Goal: Information Seeking & Learning: Learn about a topic

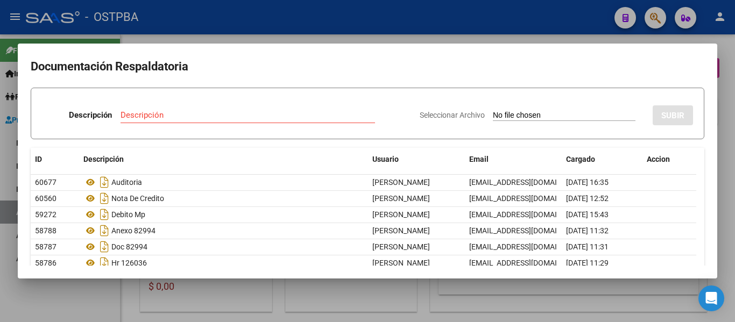
scroll to position [45, 0]
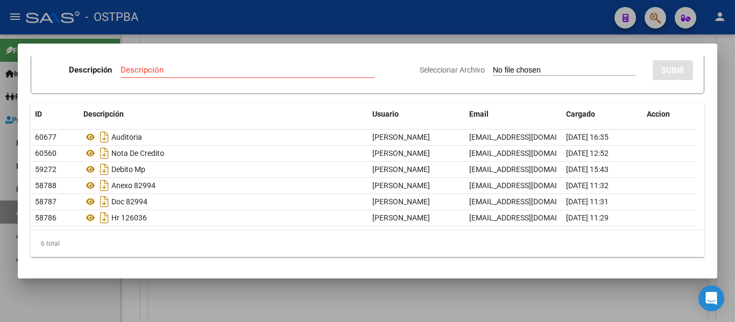
click at [304, 28] on div at bounding box center [367, 161] width 735 height 322
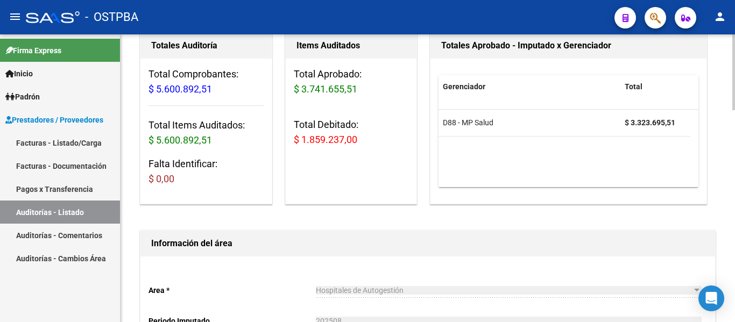
scroll to position [0, 0]
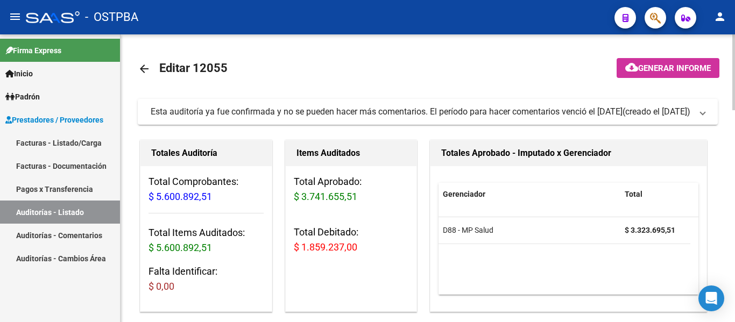
click at [145, 69] on mat-icon "arrow_back" at bounding box center [144, 68] width 13 height 13
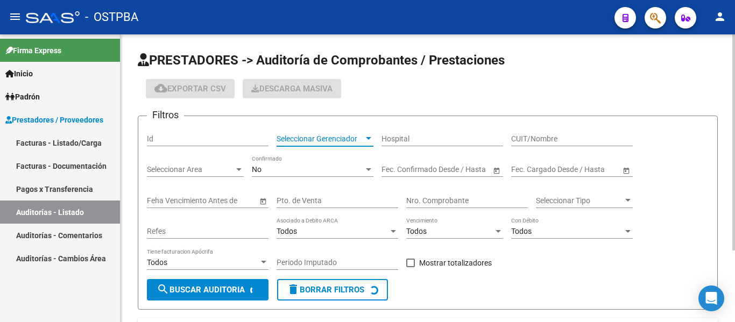
click at [332, 138] on span "Seleccionar Gerenciador" at bounding box center [320, 139] width 87 height 9
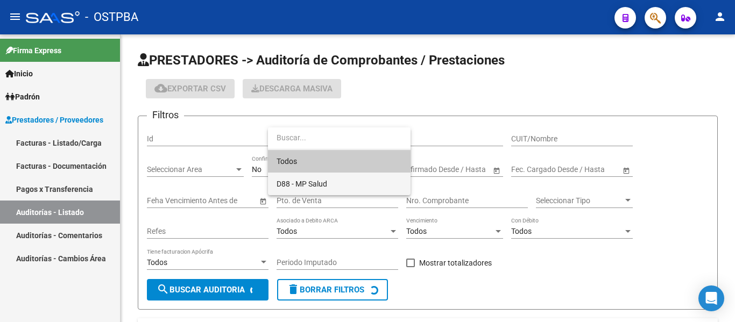
drag, startPoint x: 337, startPoint y: 178, endPoint x: 326, endPoint y: 179, distance: 11.4
click at [336, 178] on span "D88 - MP Salud" at bounding box center [339, 184] width 125 height 23
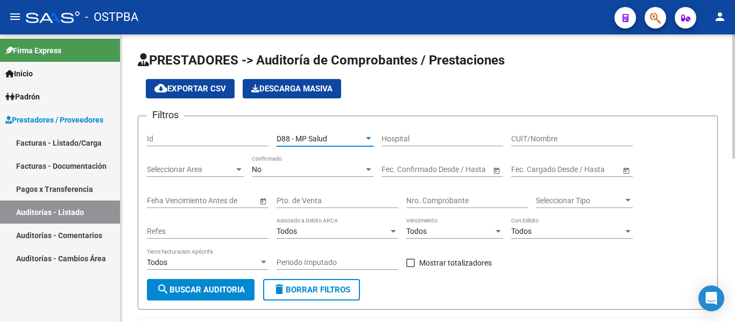
click at [287, 174] on div "No Confirmado" at bounding box center [313, 167] width 122 height 22
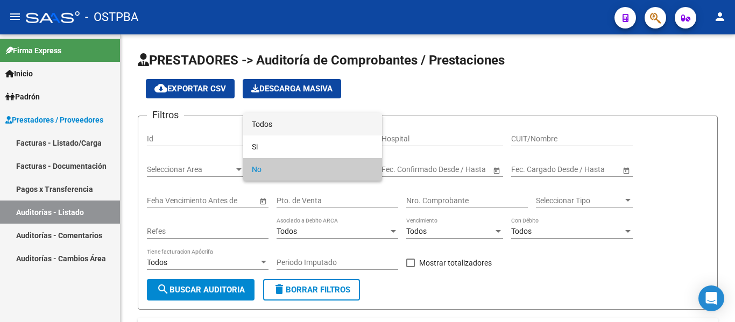
click at [276, 127] on span "Todos" at bounding box center [313, 124] width 122 height 23
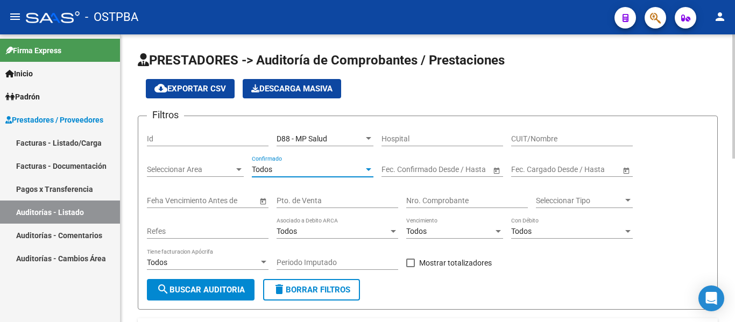
click at [470, 199] on input "Nro. Comprobante" at bounding box center [467, 200] width 122 height 9
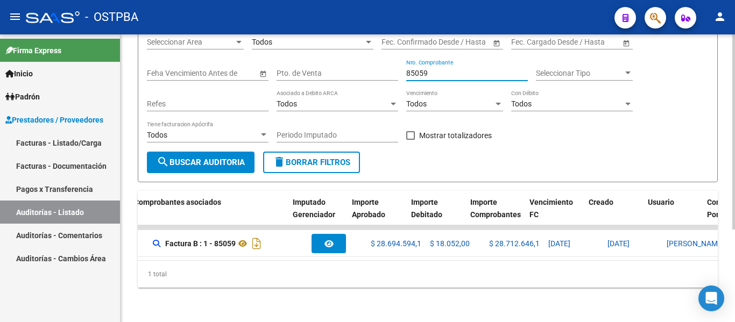
scroll to position [0, 287]
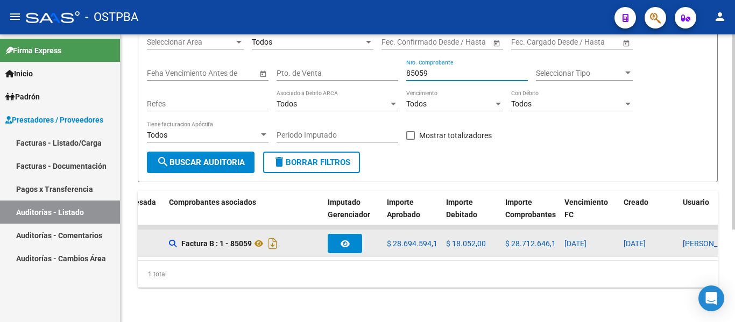
type input "85059"
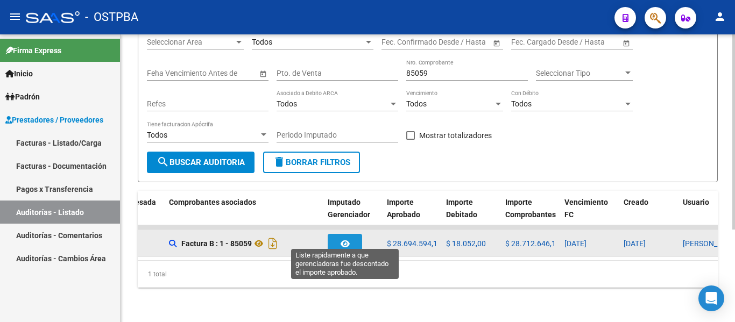
click at [351, 238] on button "button" at bounding box center [345, 243] width 34 height 19
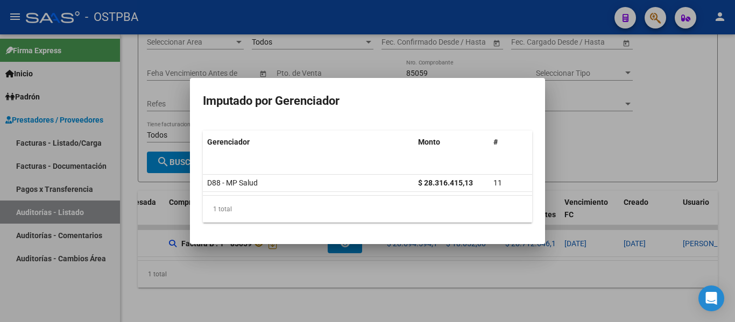
click at [597, 139] on div at bounding box center [367, 161] width 735 height 322
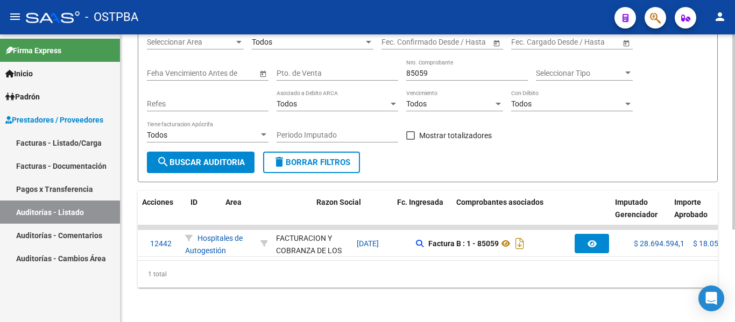
scroll to position [0, 0]
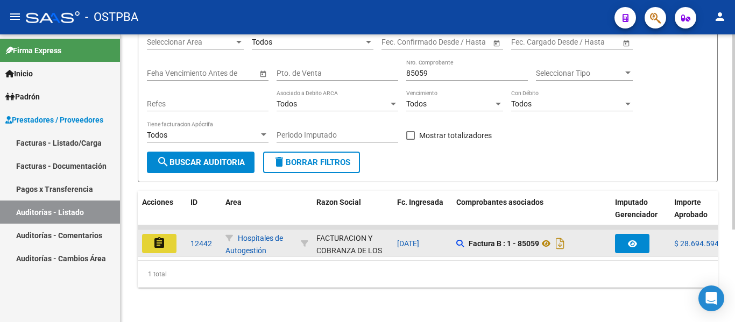
click at [168, 238] on button "assignment" at bounding box center [159, 243] width 34 height 19
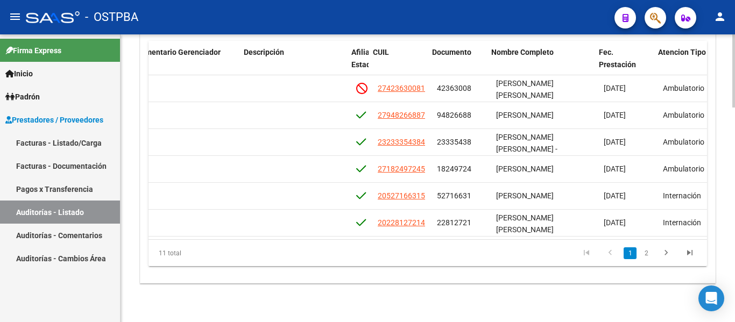
scroll to position [0, 534]
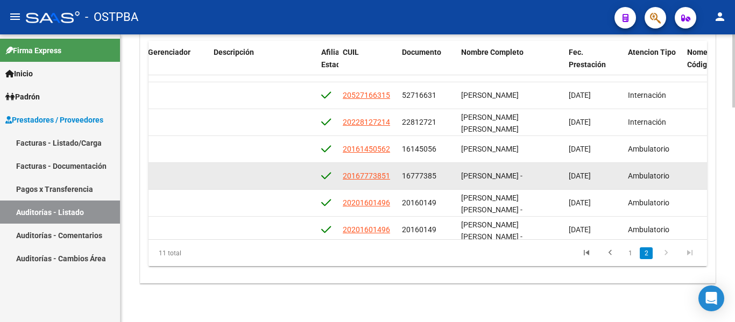
drag, startPoint x: 399, startPoint y: 223, endPoint x: 438, endPoint y: 223, distance: 39.3
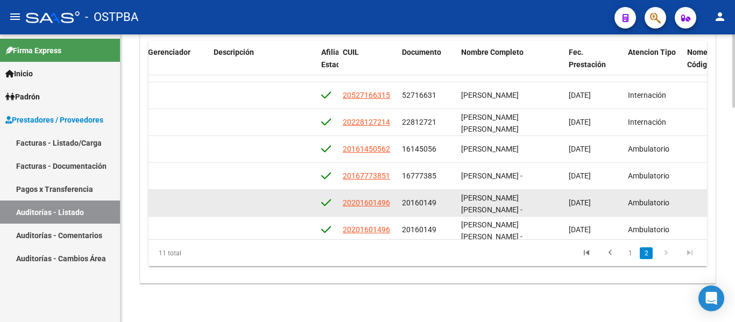
scroll to position [107, 534]
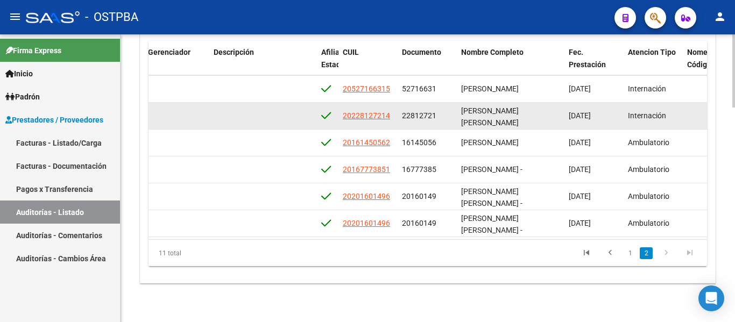
click at [448, 116] on div "22812721" at bounding box center [427, 116] width 51 height 12
drag, startPoint x: 400, startPoint y: 115, endPoint x: 448, endPoint y: 117, distance: 47.9
click at [448, 117] on datatable-body-cell "22812721" at bounding box center [427, 116] width 59 height 26
copy span "22812721"
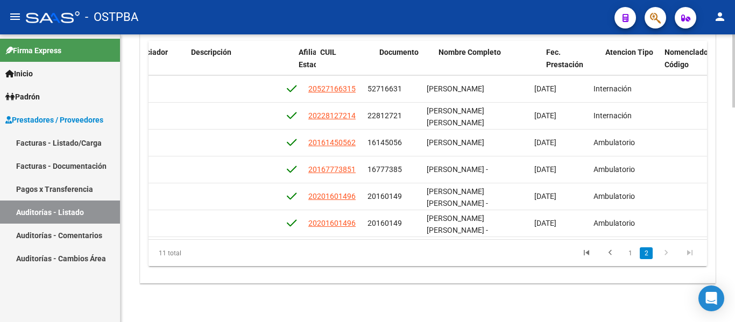
scroll to position [107, 569]
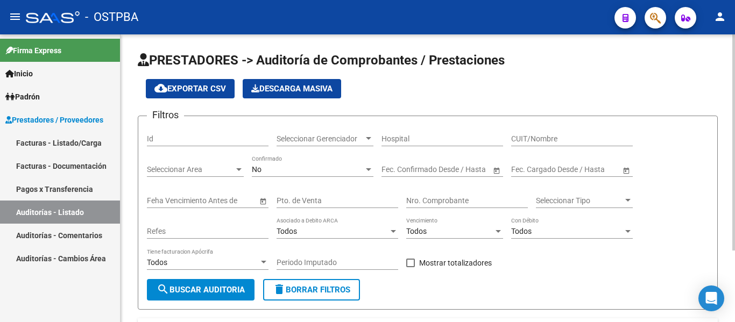
click at [296, 131] on div "Seleccionar Gerenciador Seleccionar Gerenciador" at bounding box center [325, 136] width 97 height 22
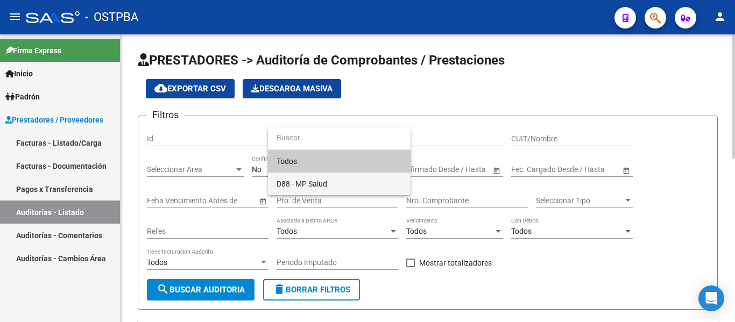
click at [295, 173] on span "D88 - MP Salud" at bounding box center [339, 184] width 125 height 23
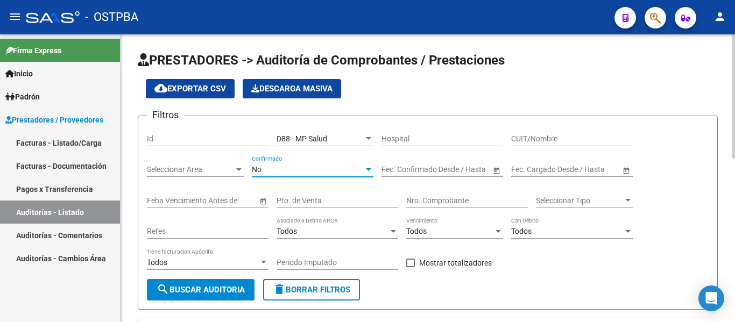
click at [278, 167] on div "No" at bounding box center [308, 169] width 112 height 9
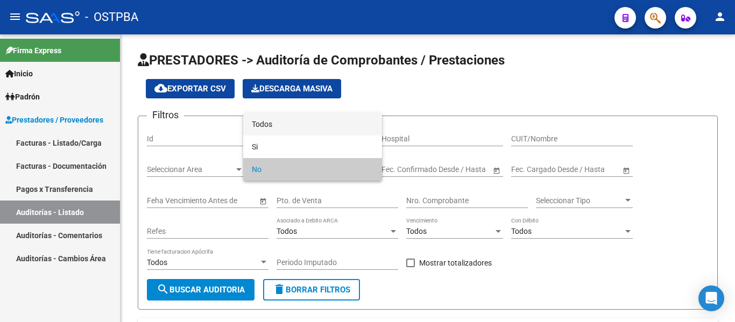
click at [275, 124] on span "Todos" at bounding box center [313, 124] width 122 height 23
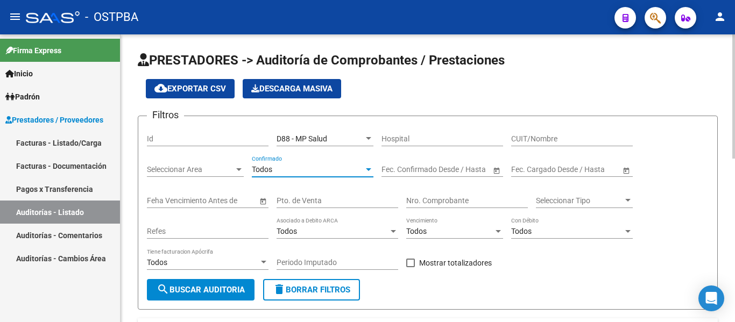
click at [205, 288] on span "search Buscar Auditoria" at bounding box center [201, 290] width 88 height 10
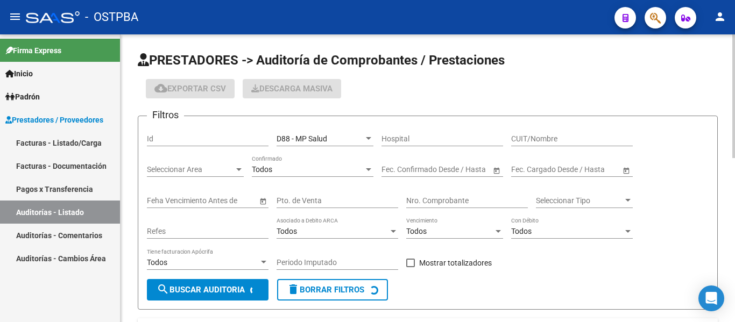
click at [436, 196] on input "Nro. Comprobante" at bounding box center [467, 200] width 122 height 9
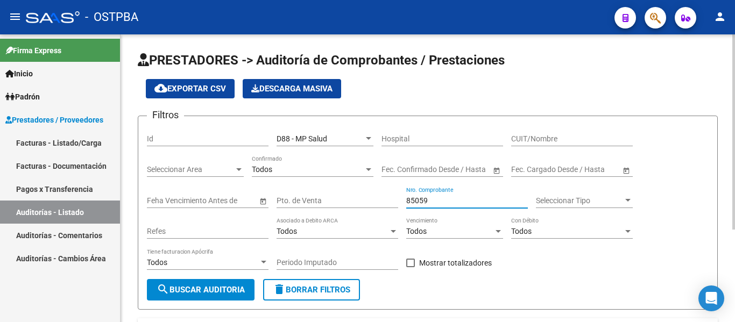
scroll to position [136, 0]
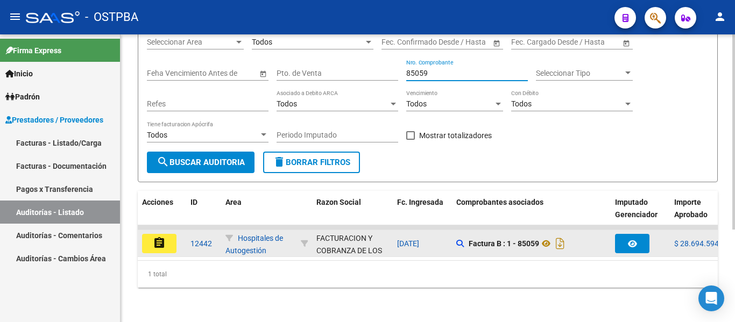
type input "85059"
click at [167, 236] on button "assignment" at bounding box center [159, 243] width 34 height 19
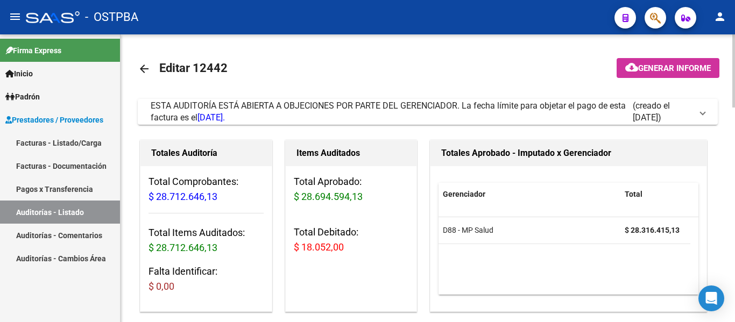
click at [143, 71] on mat-icon "arrow_back" at bounding box center [144, 68] width 13 height 13
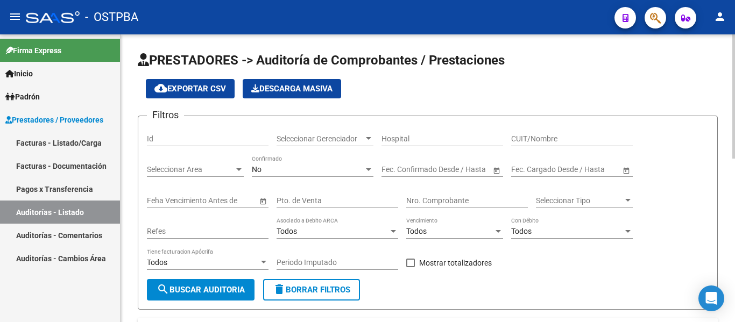
click at [351, 136] on span "Seleccionar Gerenciador" at bounding box center [320, 139] width 87 height 9
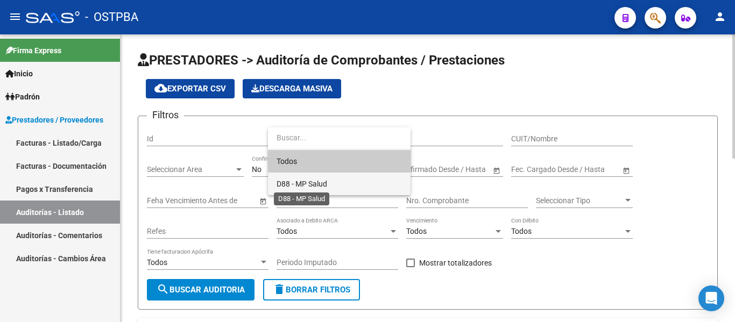
click at [300, 183] on span "D88 - MP Salud" at bounding box center [302, 184] width 51 height 9
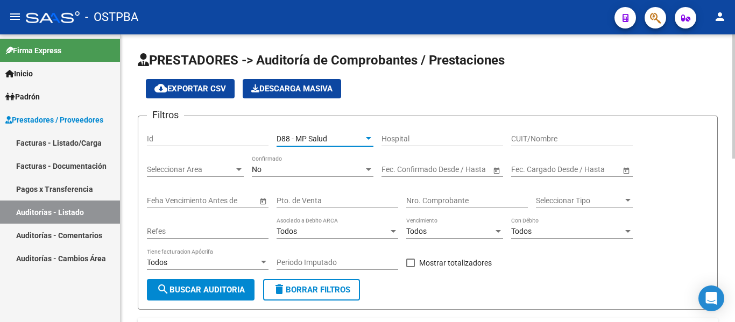
click at [296, 175] on div "No Confirmado" at bounding box center [313, 167] width 122 height 22
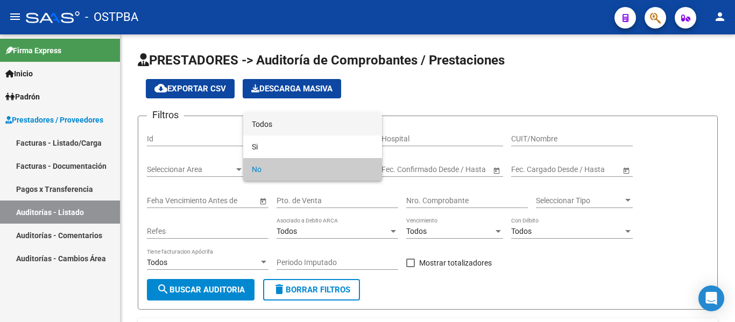
click at [293, 128] on span "Todos" at bounding box center [313, 124] width 122 height 23
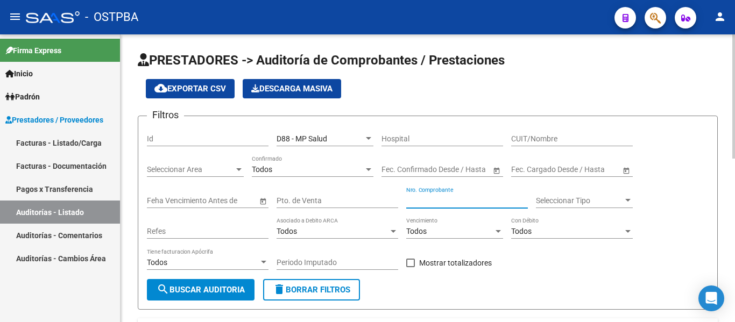
click at [431, 203] on input "Nro. Comprobante" at bounding box center [467, 200] width 122 height 9
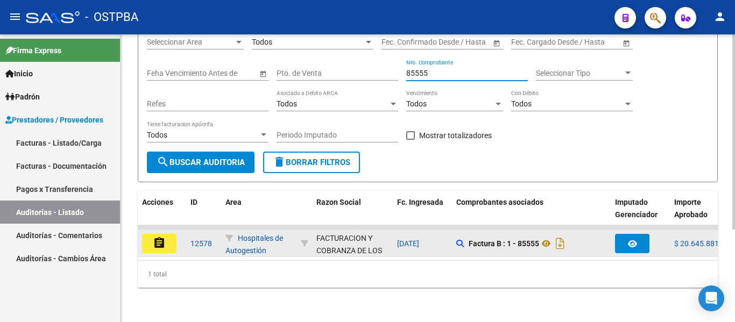
type input "85555"
click at [170, 234] on button "assignment" at bounding box center [159, 243] width 34 height 19
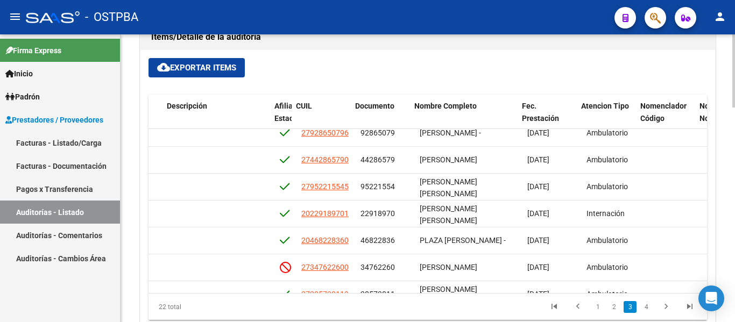
scroll to position [386, 581]
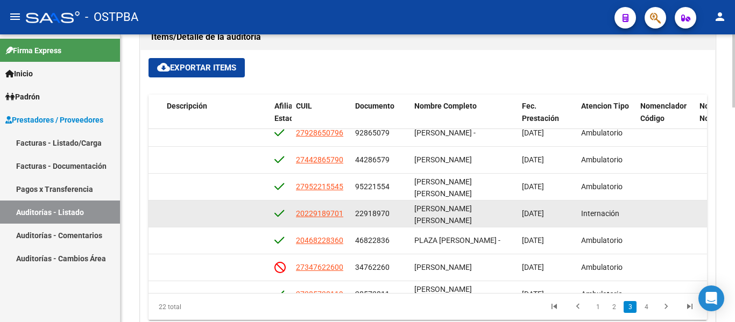
drag, startPoint x: 355, startPoint y: 210, endPoint x: 398, endPoint y: 217, distance: 43.5
click at [398, 217] on div "22918970" at bounding box center [380, 214] width 51 height 12
copy span "22918970"
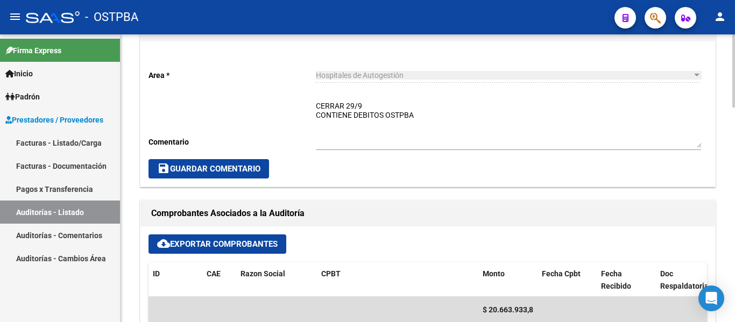
scroll to position [431, 0]
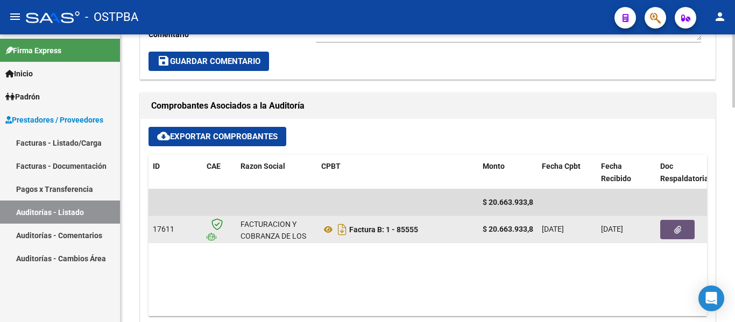
click at [674, 234] on icon "button" at bounding box center [677, 230] width 7 height 8
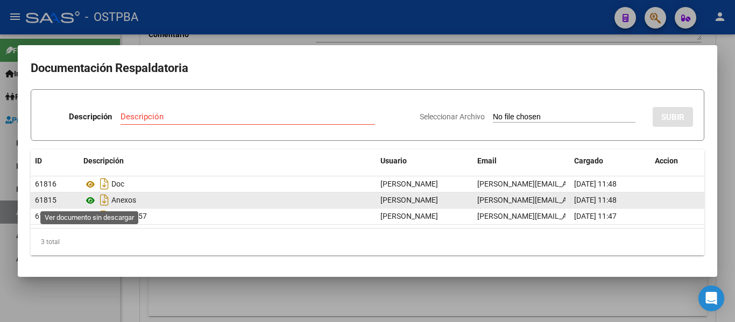
click at [83, 201] on icon at bounding box center [90, 200] width 14 height 13
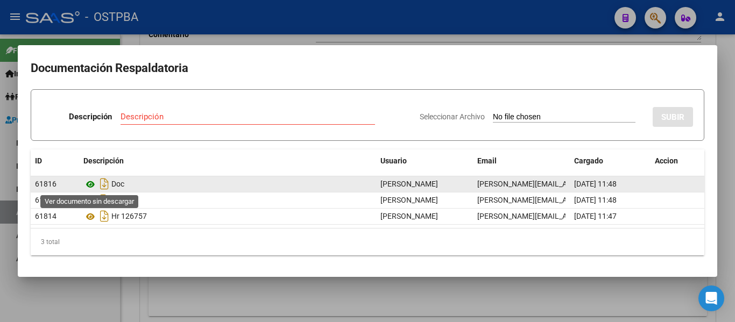
click at [89, 182] on icon at bounding box center [90, 184] width 14 height 13
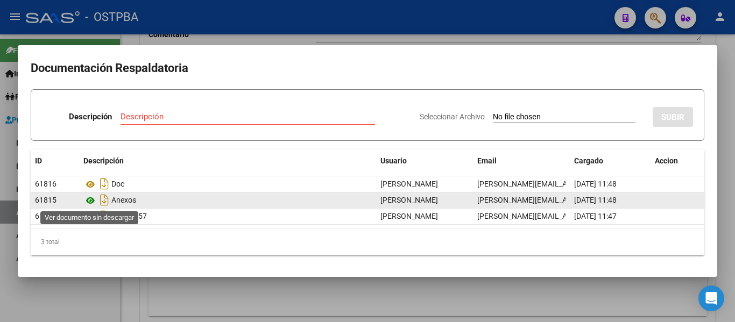
click at [91, 200] on icon at bounding box center [90, 200] width 14 height 13
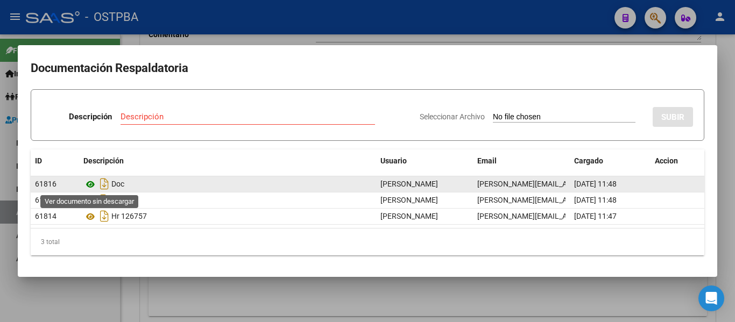
click at [90, 182] on icon at bounding box center [90, 184] width 14 height 13
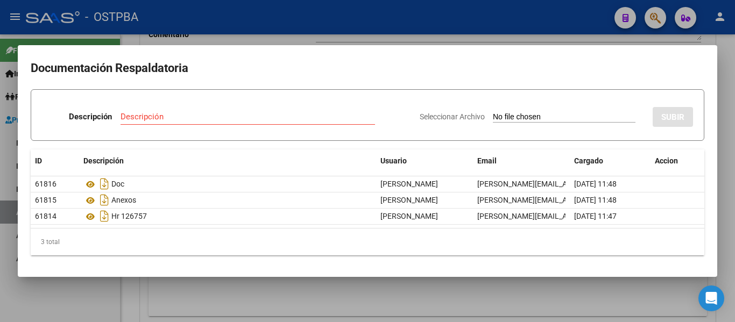
click at [289, 41] on div at bounding box center [367, 161] width 735 height 322
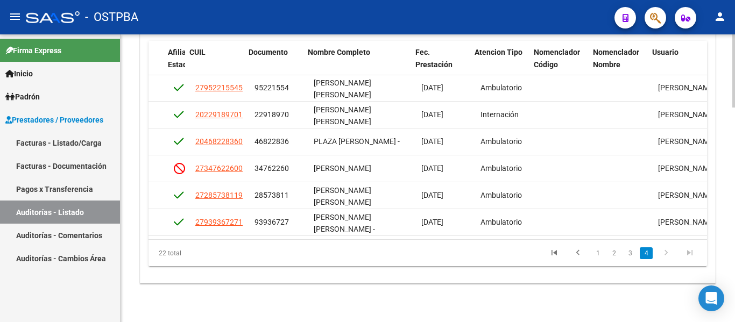
scroll to position [440, 689]
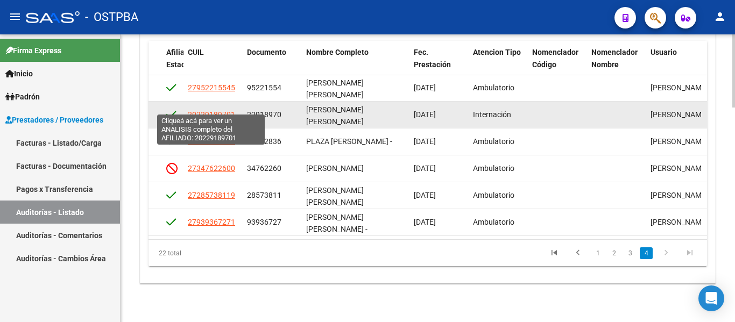
drag, startPoint x: 188, startPoint y: 103, endPoint x: 235, endPoint y: 105, distance: 46.9
click at [235, 109] on div "20229189701" at bounding box center [213, 115] width 51 height 12
click at [220, 110] on span "20229189701" at bounding box center [211, 114] width 47 height 9
copy span "20229189701"
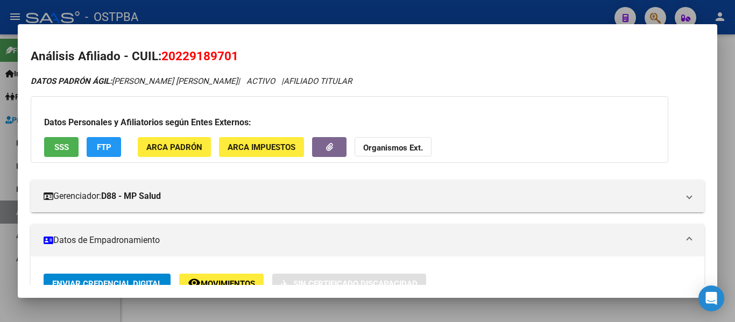
drag, startPoint x: 163, startPoint y: 56, endPoint x: 240, endPoint y: 56, distance: 77.5
click at [240, 56] on h2 "Análisis Afiliado - CUIL: 20229189701" at bounding box center [368, 56] width 674 height 18
copy span "20229189701"
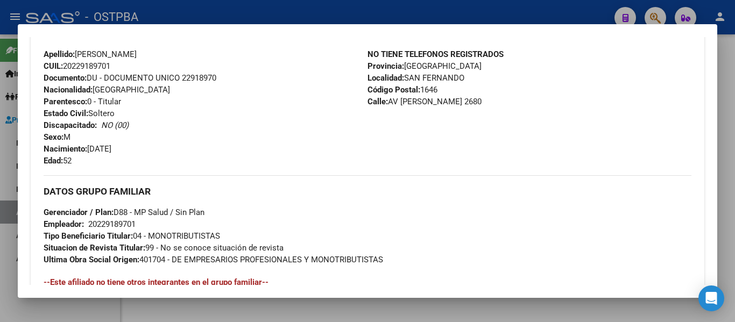
scroll to position [559, 0]
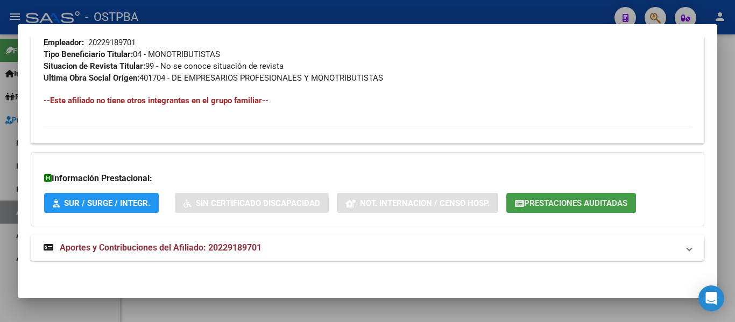
click at [558, 202] on span "Prestaciones Auditadas" at bounding box center [575, 204] width 103 height 10
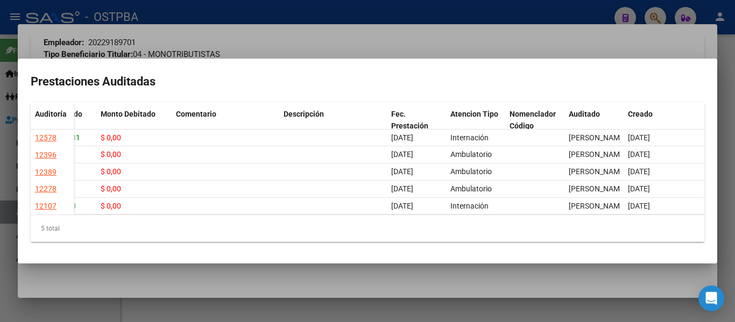
scroll to position [0, 0]
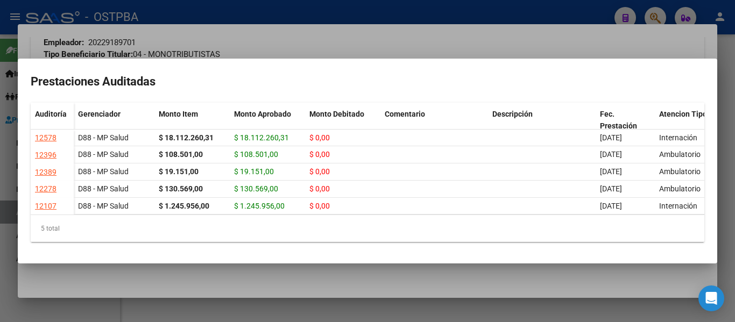
click at [255, 28] on div at bounding box center [367, 161] width 735 height 322
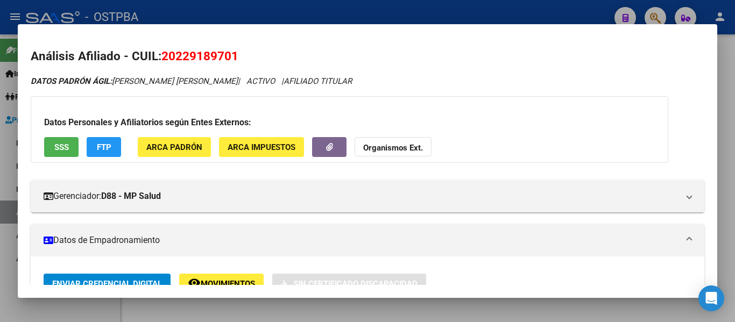
click at [531, 15] on div at bounding box center [367, 161] width 735 height 322
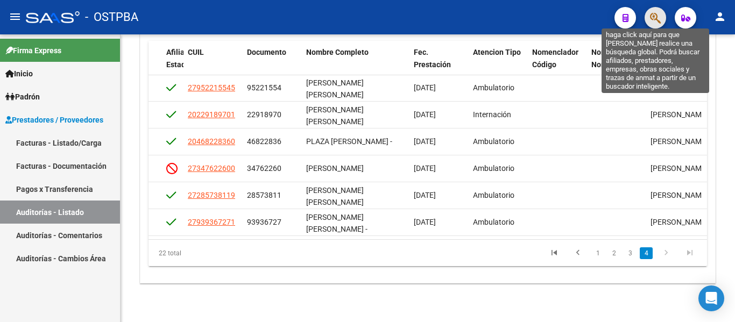
click at [654, 18] on icon "button" at bounding box center [655, 18] width 11 height 12
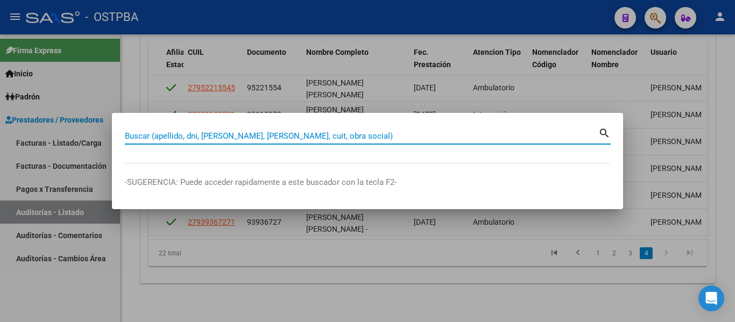
click at [256, 138] on input "Buscar (apellido, dni, cuil, nro traspaso, cuit, obra social)" at bounding box center [362, 136] width 474 height 10
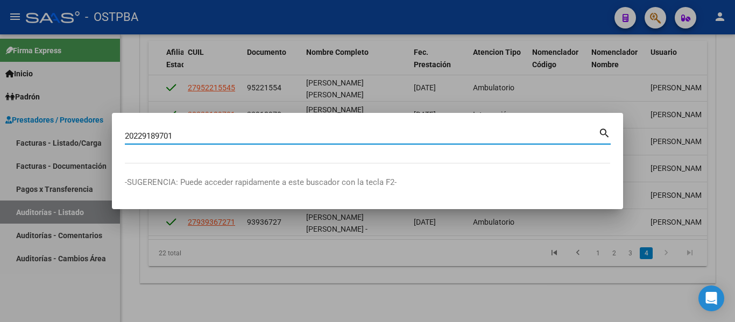
type input "20229189701"
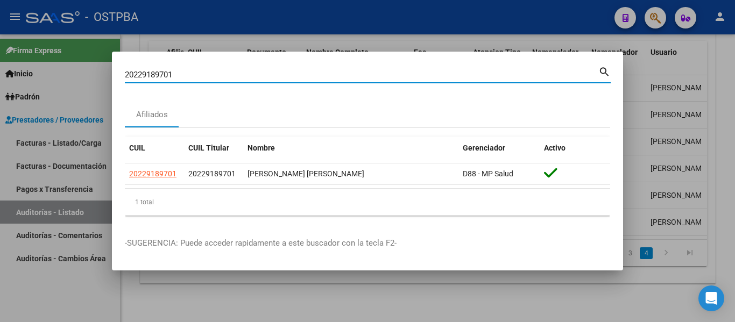
click at [197, 113] on div "Afiliados" at bounding box center [367, 115] width 485 height 26
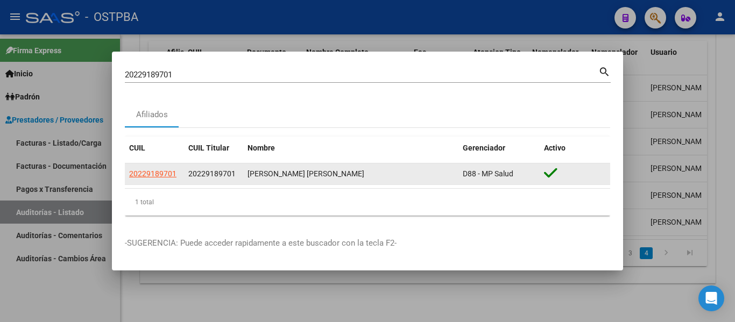
click at [159, 174] on span "20229189701" at bounding box center [152, 174] width 47 height 9
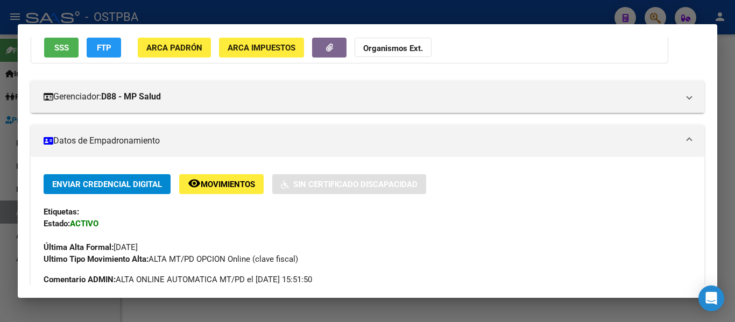
scroll to position [108, 0]
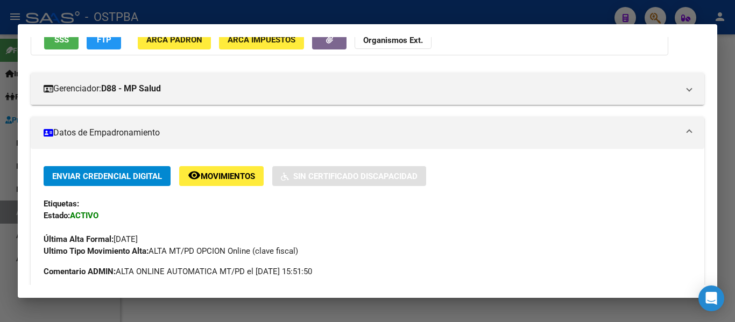
click at [231, 179] on span "Movimientos" at bounding box center [228, 177] width 54 height 10
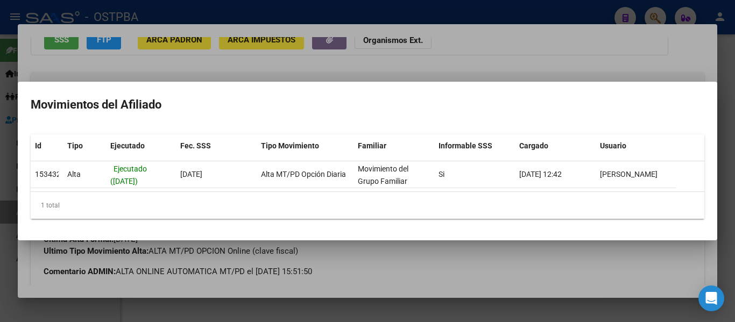
click at [462, 15] on div at bounding box center [367, 161] width 735 height 322
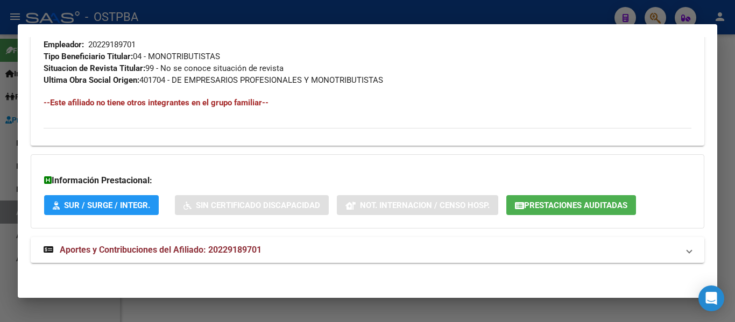
scroll to position [559, 0]
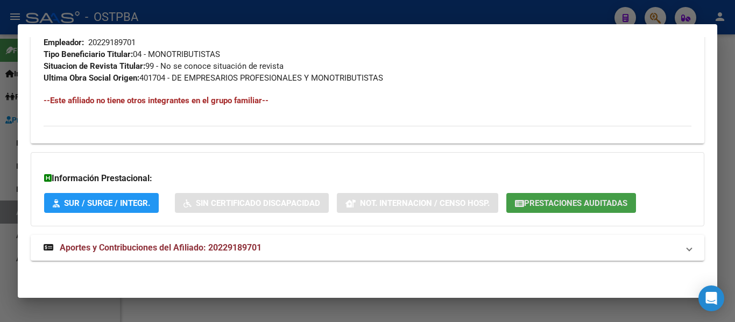
click at [541, 196] on button "Prestaciones Auditadas" at bounding box center [571, 203] width 130 height 20
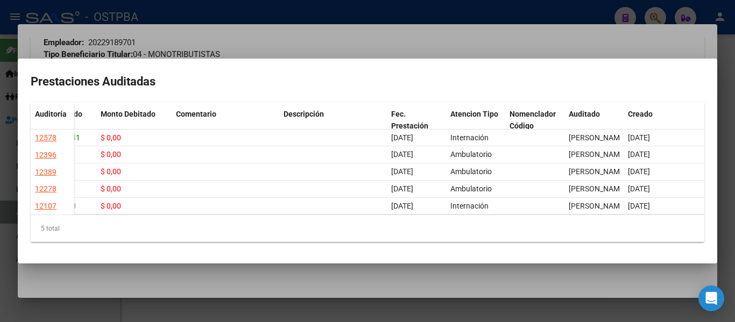
scroll to position [0, 0]
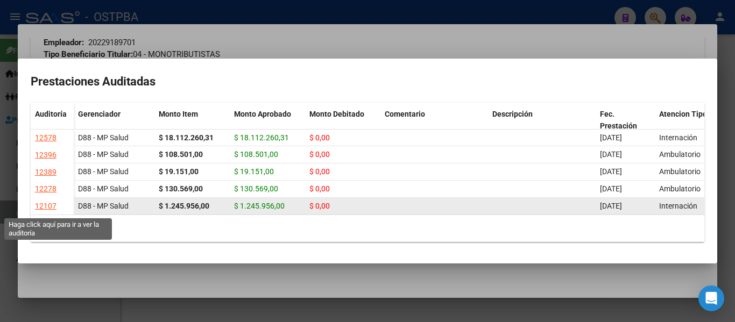
click at [44, 207] on div "12107" at bounding box center [46, 206] width 22 height 12
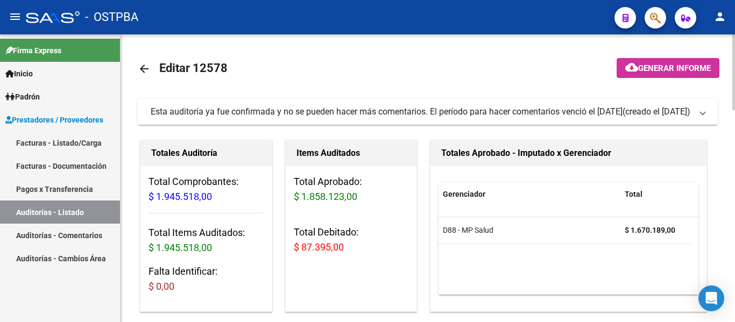
click at [145, 73] on mat-icon "arrow_back" at bounding box center [144, 68] width 13 height 13
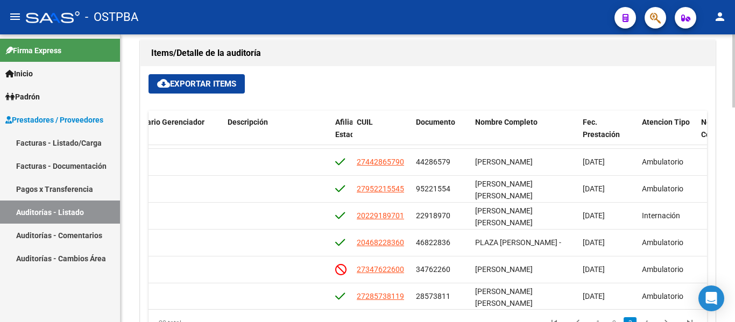
scroll to position [410, 520]
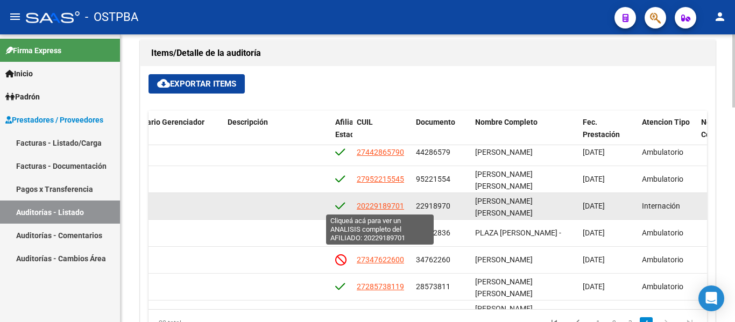
click at [375, 208] on span "20229189701" at bounding box center [380, 206] width 47 height 9
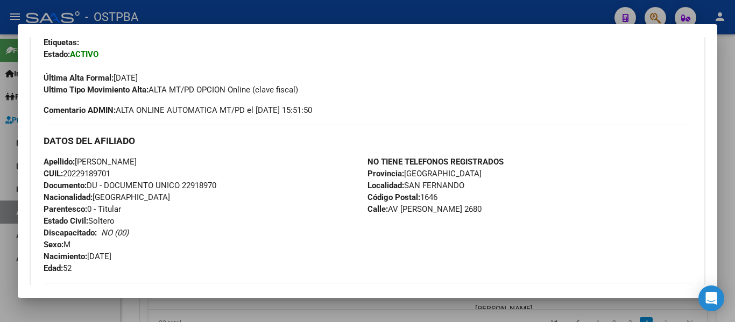
scroll to position [108, 0]
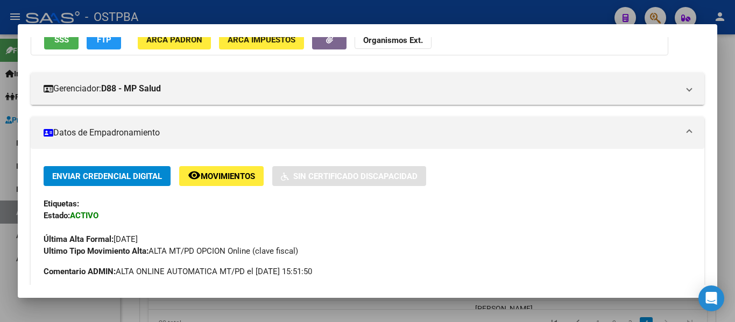
click at [215, 175] on span "Movimientos" at bounding box center [228, 177] width 54 height 10
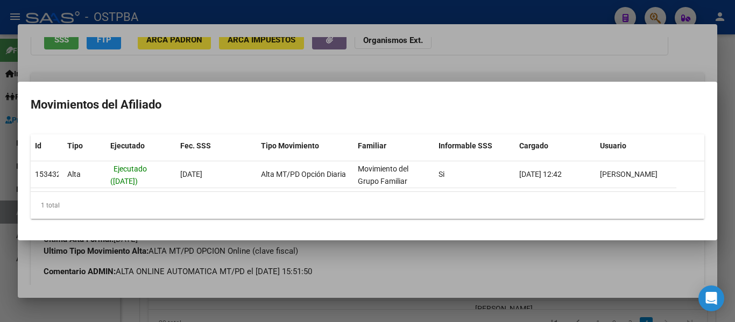
click at [453, 71] on div at bounding box center [367, 161] width 735 height 322
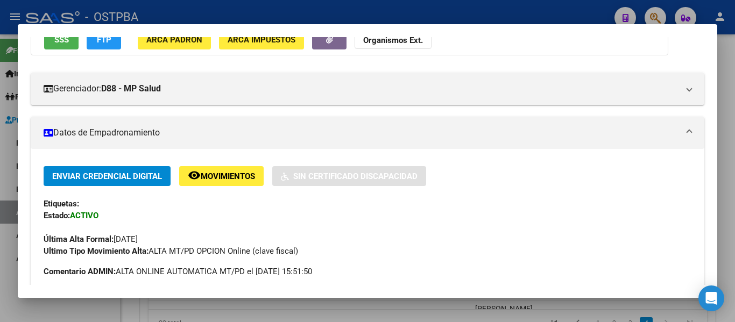
click at [723, 44] on div at bounding box center [367, 161] width 735 height 322
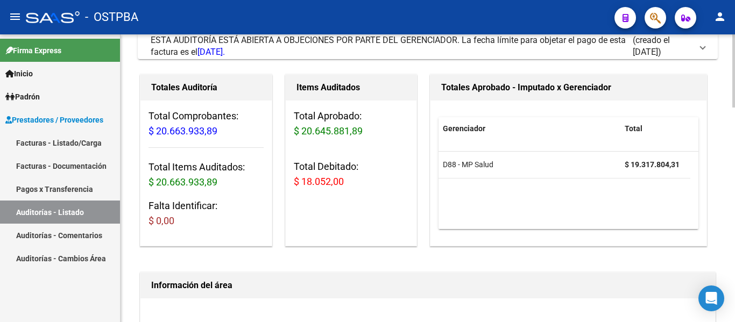
scroll to position [0, 0]
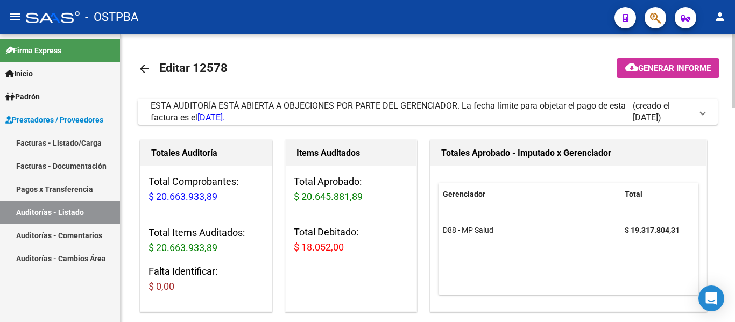
click at [143, 70] on mat-icon "arrow_back" at bounding box center [144, 68] width 13 height 13
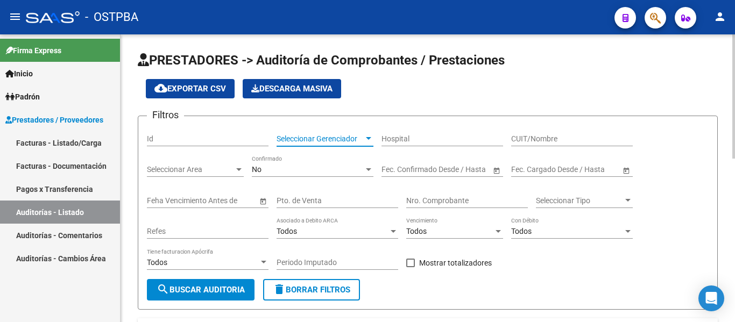
click at [326, 138] on span "Seleccionar Gerenciador" at bounding box center [320, 139] width 87 height 9
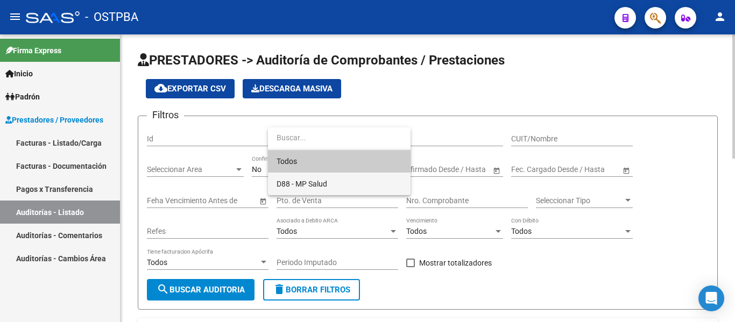
click at [309, 177] on span "D88 - MP Salud" at bounding box center [339, 184] width 125 height 23
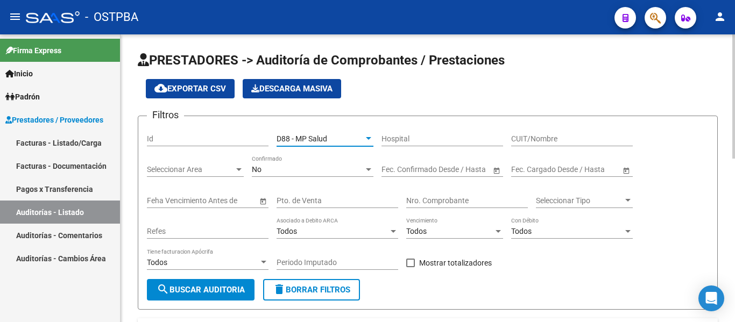
click at [296, 171] on div "No" at bounding box center [308, 169] width 112 height 9
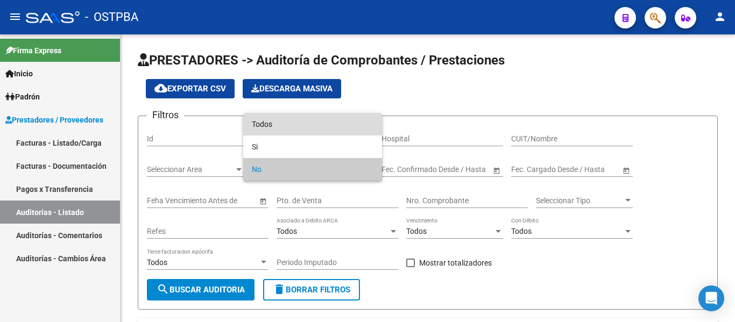
click at [288, 126] on span "Todos" at bounding box center [313, 124] width 122 height 23
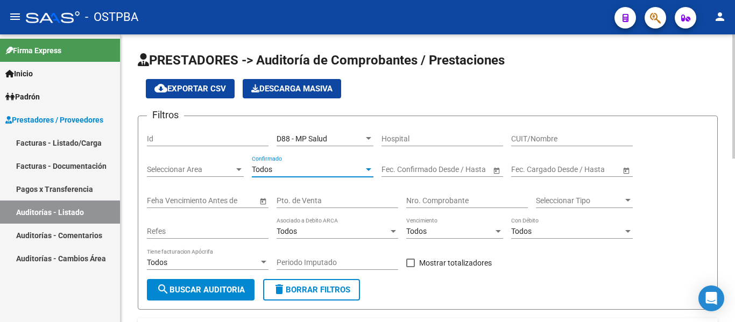
click at [421, 193] on div "Nro. Comprobante" at bounding box center [467, 198] width 122 height 22
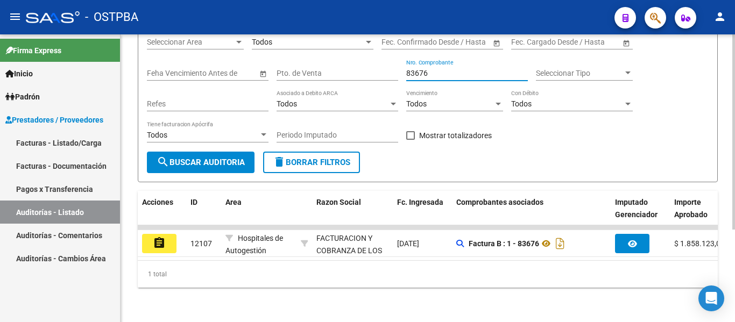
type input "83676"
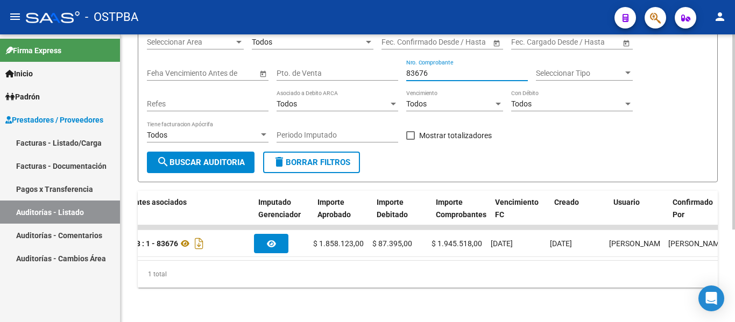
scroll to position [0, 393]
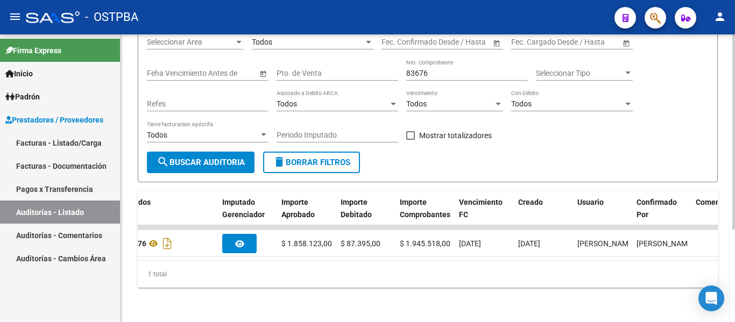
click at [489, 69] on input "83676" at bounding box center [467, 73] width 122 height 9
drag, startPoint x: 333, startPoint y: 250, endPoint x: 256, endPoint y: 250, distance: 77.5
click at [256, 250] on datatable-body "assignment 12107 Hospitales de Autogestión FACTURACION Y COBRANZA DE LOS EFECTO…" at bounding box center [428, 243] width 580 height 35
drag, startPoint x: 314, startPoint y: 262, endPoint x: 267, endPoint y: 254, distance: 47.4
click at [267, 254] on div "Acciones ID Area Razon Social Fc. Ingresada Comprobantes asociados Imputado Ger…" at bounding box center [428, 239] width 580 height 97
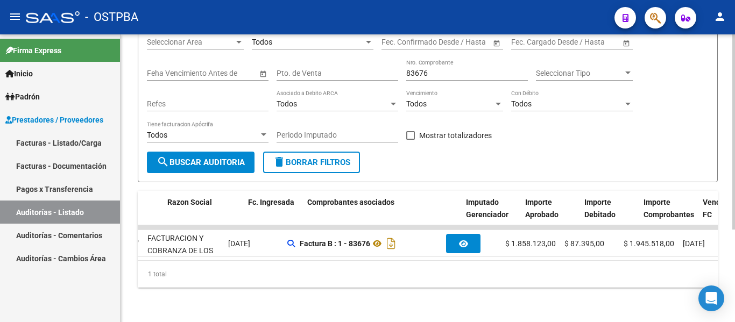
scroll to position [0, 0]
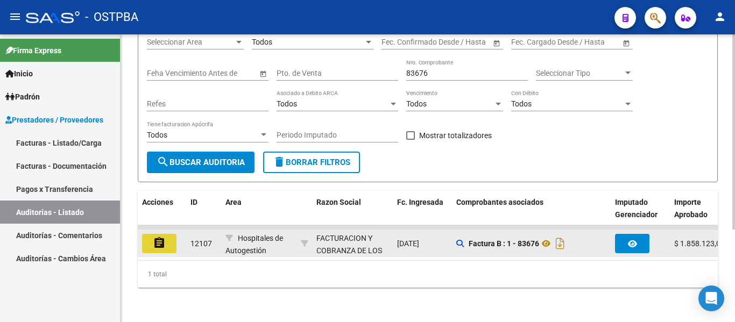
click at [156, 237] on mat-icon "assignment" at bounding box center [159, 243] width 13 height 13
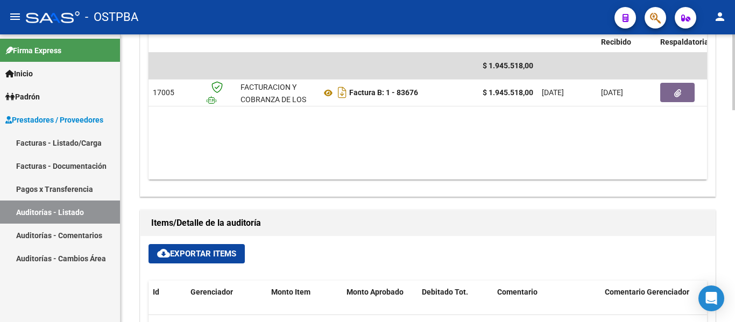
scroll to position [538, 0]
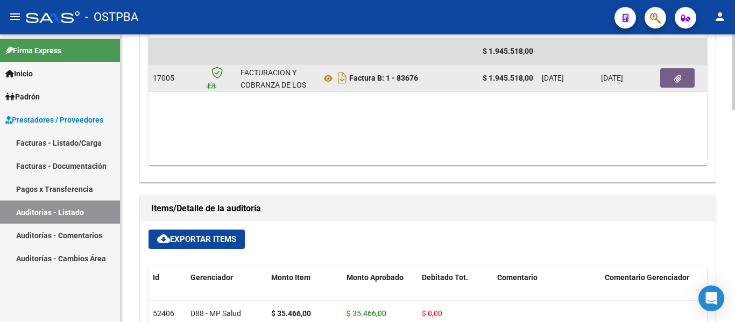
click at [675, 77] on icon "button" at bounding box center [677, 79] width 7 height 8
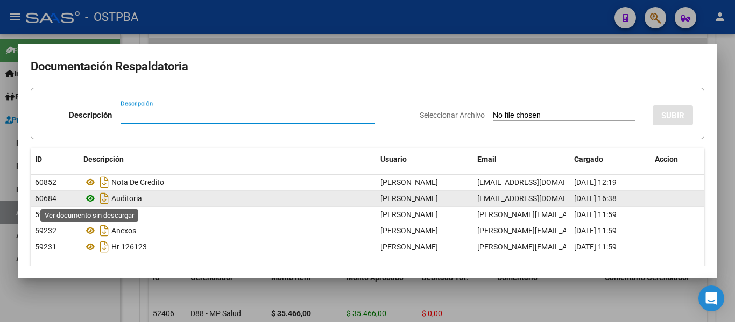
click at [93, 198] on icon at bounding box center [90, 198] width 14 height 13
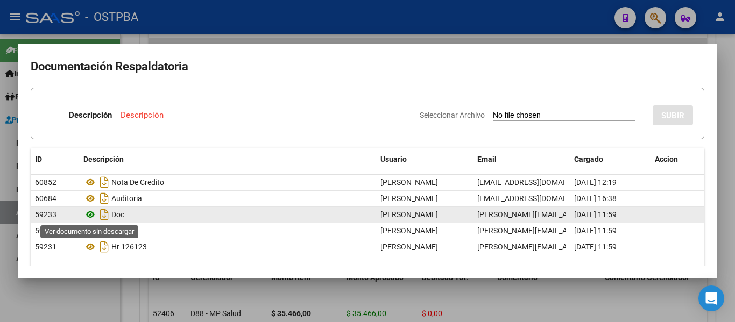
click at [92, 217] on icon at bounding box center [90, 214] width 14 height 13
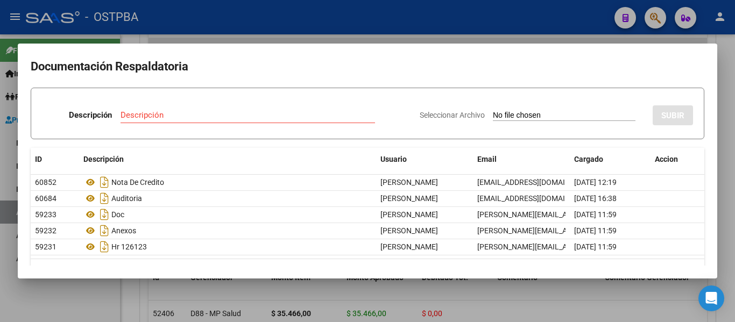
click at [260, 27] on div at bounding box center [367, 161] width 735 height 322
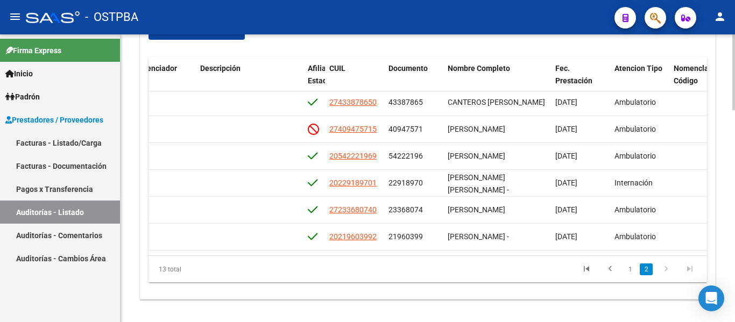
scroll to position [126, 512]
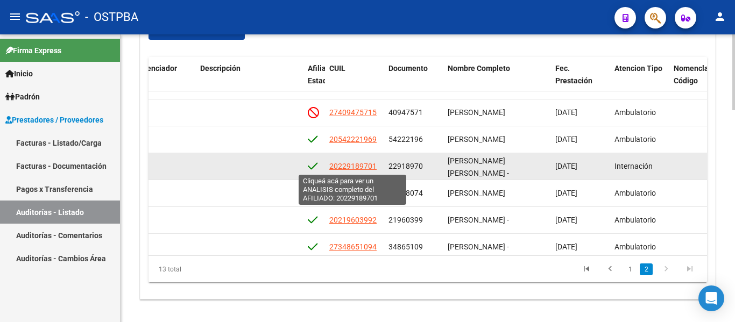
click at [363, 166] on span "20229189701" at bounding box center [352, 166] width 47 height 9
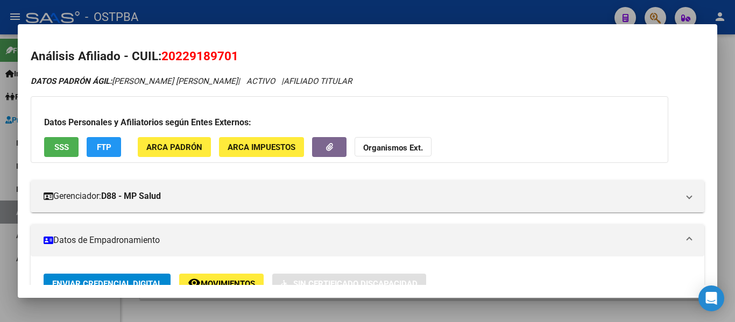
drag, startPoint x: 163, startPoint y: 58, endPoint x: 255, endPoint y: 64, distance: 91.7
click at [259, 64] on h2 "Análisis Afiliado - CUIL: 20229189701" at bounding box center [368, 56] width 674 height 18
copy span "20229189701"
click at [492, 9] on div at bounding box center [367, 161] width 735 height 322
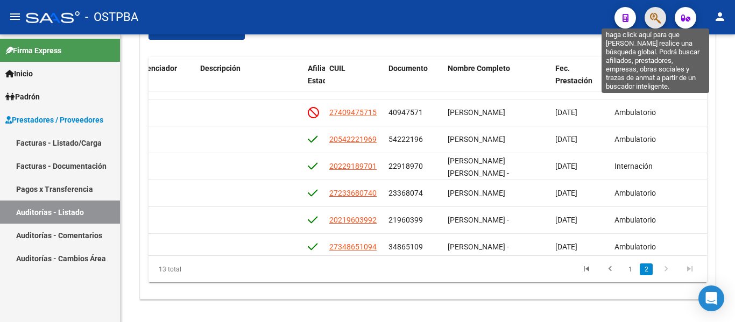
click at [651, 20] on icon "button" at bounding box center [655, 18] width 11 height 12
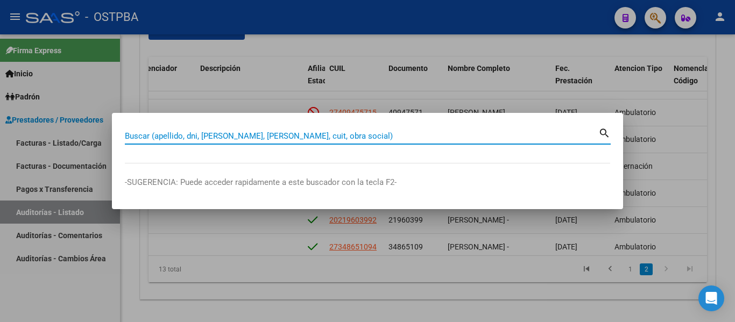
click at [276, 133] on input "Buscar (apellido, dni, cuil, nro traspaso, cuit, obra social)" at bounding box center [362, 136] width 474 height 10
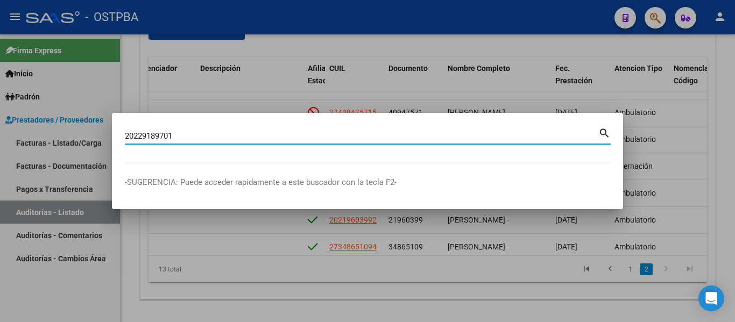
type input "20229189701"
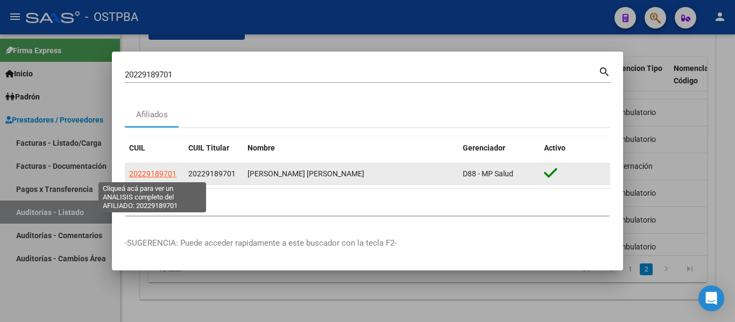
click at [154, 174] on span "20229189701" at bounding box center [152, 174] width 47 height 9
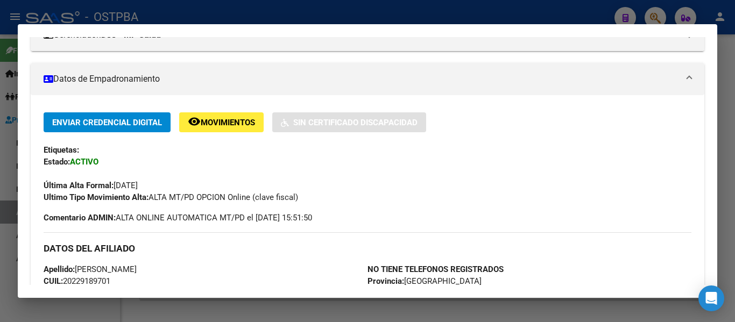
scroll to position [20, 0]
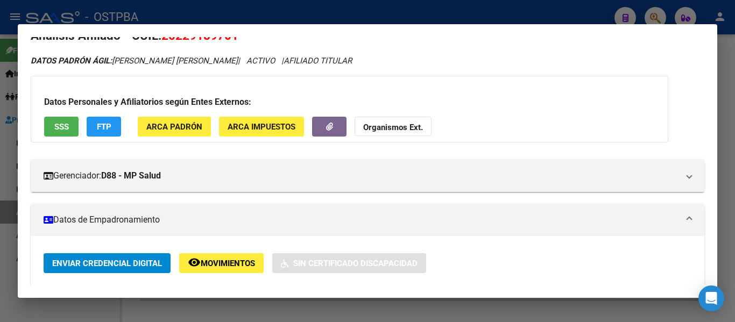
click at [213, 260] on span "Movimientos" at bounding box center [228, 264] width 54 height 10
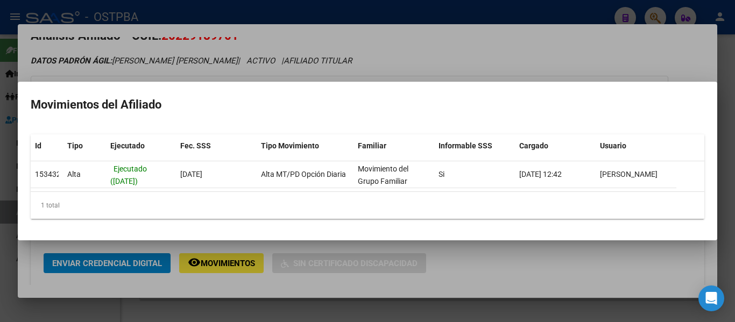
click at [391, 86] on mat-dialog-container "Movimientos del Afiliado Id Tipo Ejecutado Fec. SSS Tipo Movimiento Familiar In…" at bounding box center [368, 161] width 700 height 159
click at [429, 49] on div at bounding box center [367, 161] width 735 height 322
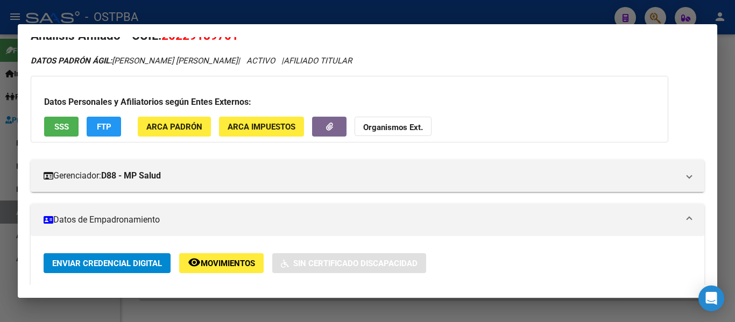
scroll to position [0, 0]
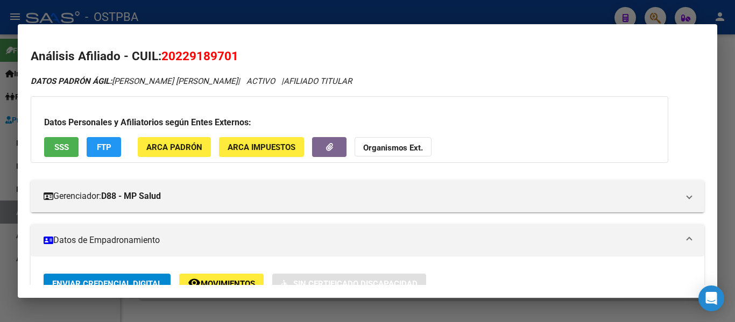
click at [201, 20] on div at bounding box center [367, 161] width 735 height 322
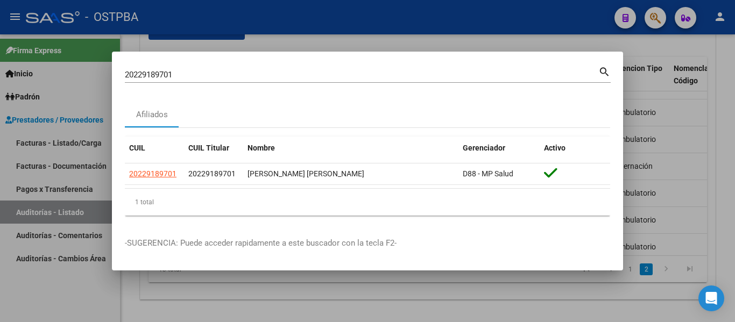
click at [575, 41] on div at bounding box center [367, 161] width 735 height 322
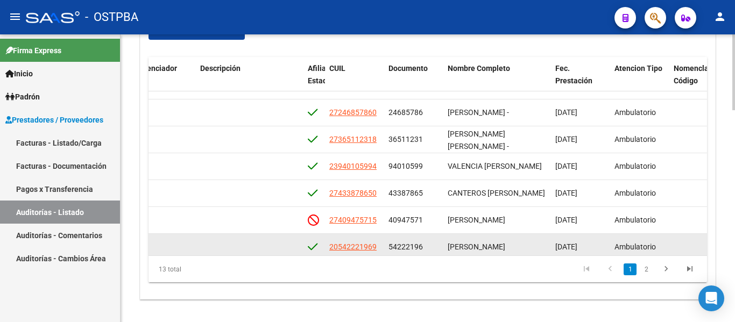
scroll to position [0, 512]
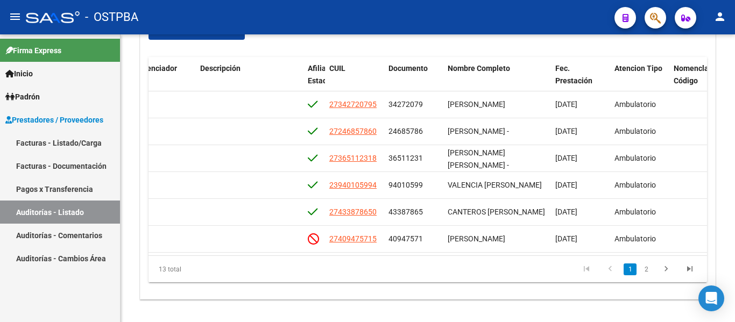
click at [485, 23] on div "- OSTPBA" at bounding box center [316, 17] width 580 height 24
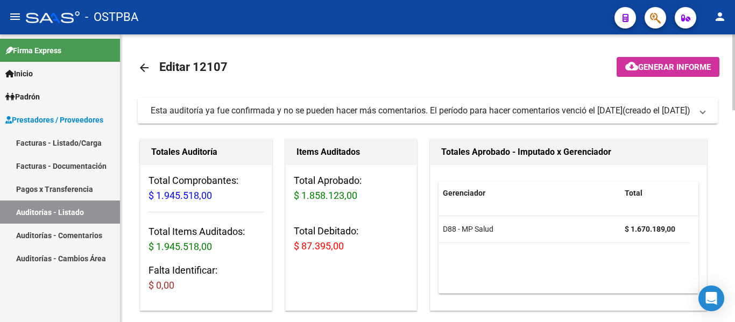
scroll to position [0, 0]
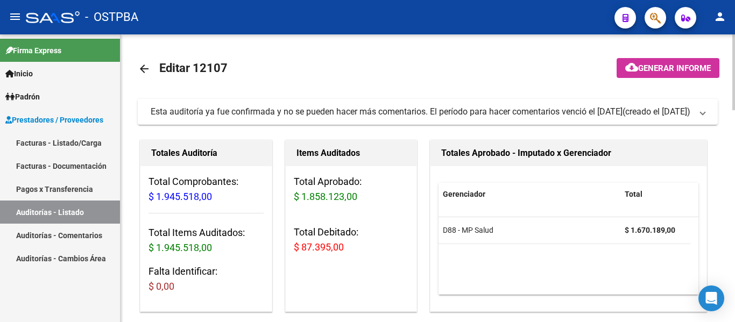
click at [143, 69] on mat-icon "arrow_back" at bounding box center [144, 68] width 13 height 13
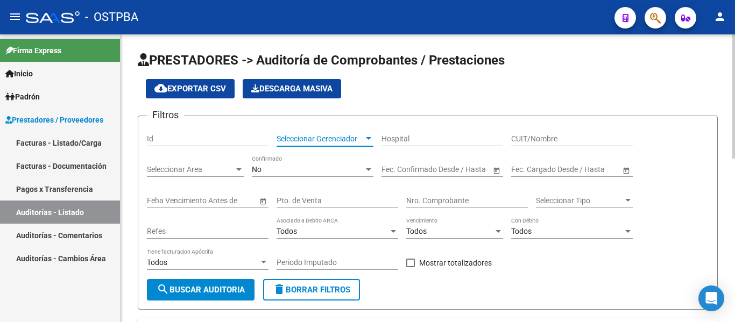
click at [326, 143] on span "Seleccionar Gerenciador" at bounding box center [320, 139] width 87 height 9
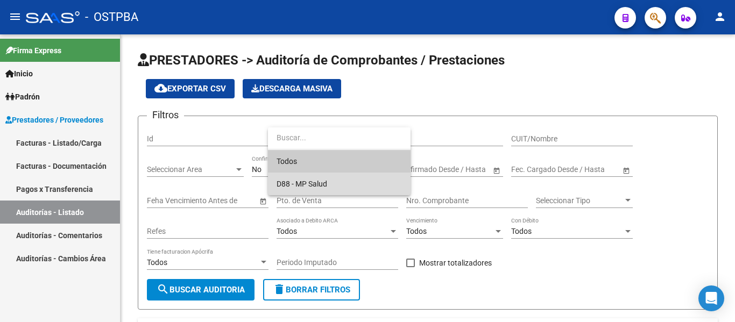
click at [328, 177] on span "D88 - MP Salud" at bounding box center [339, 184] width 125 height 23
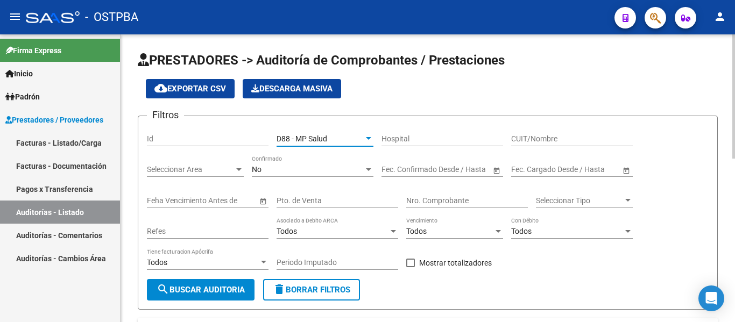
click at [280, 168] on div "No" at bounding box center [308, 169] width 112 height 9
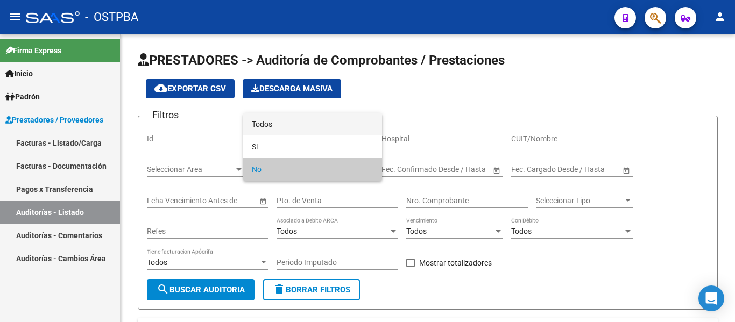
click at [274, 131] on span "Todos" at bounding box center [313, 124] width 122 height 23
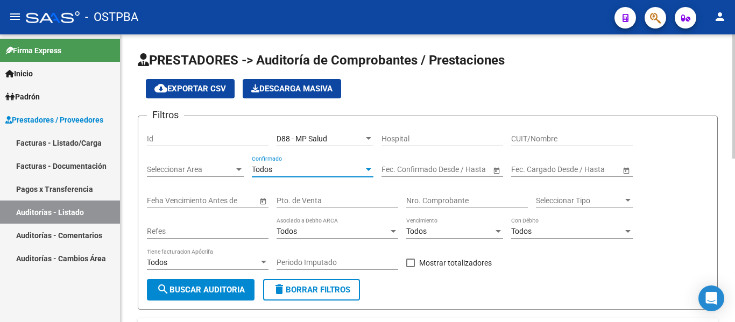
click at [239, 284] on button "search Buscar Auditoria" at bounding box center [201, 290] width 108 height 22
click at [428, 205] on input "Nro. Comprobante" at bounding box center [467, 200] width 122 height 9
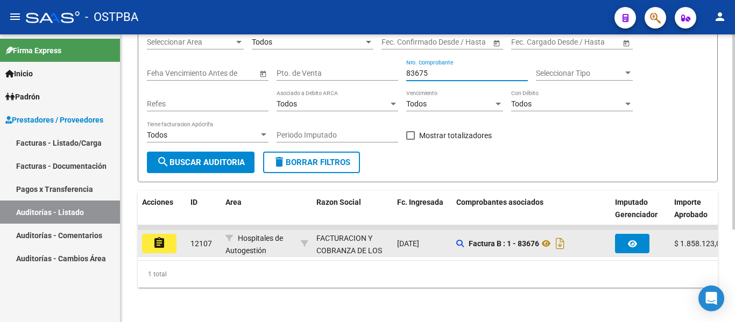
type input "83675"
click at [162, 238] on mat-icon "assignment" at bounding box center [159, 243] width 13 height 13
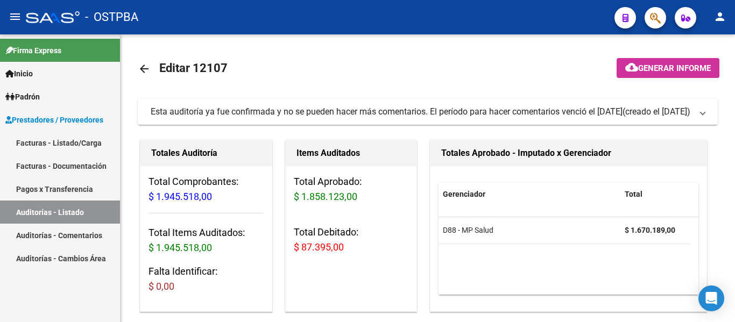
click at [144, 68] on mat-icon "arrow_back" at bounding box center [144, 68] width 13 height 13
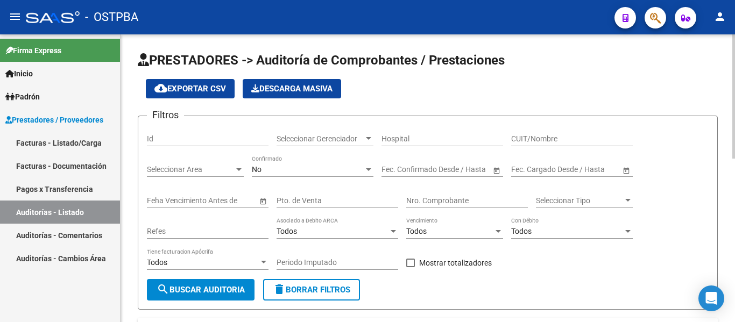
click at [308, 135] on span "Seleccionar Gerenciador" at bounding box center [320, 139] width 87 height 9
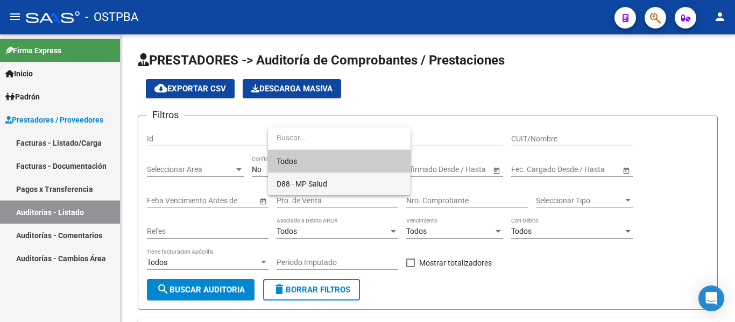
click at [309, 178] on span "D88 - MP Salud" at bounding box center [339, 184] width 125 height 23
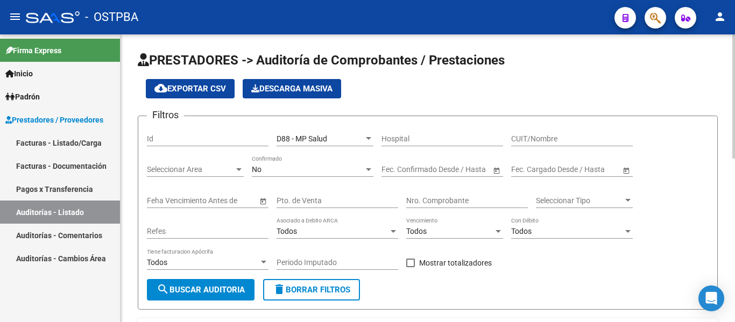
click at [285, 160] on div "No Confirmado" at bounding box center [313, 167] width 122 height 22
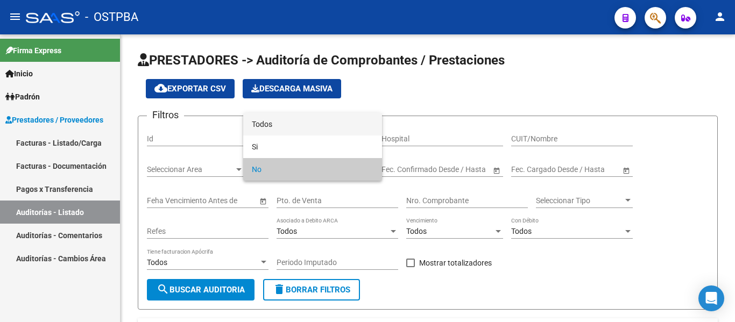
drag, startPoint x: 277, startPoint y: 122, endPoint x: 276, endPoint y: 175, distance: 53.3
click at [276, 122] on span "Todos" at bounding box center [313, 124] width 122 height 23
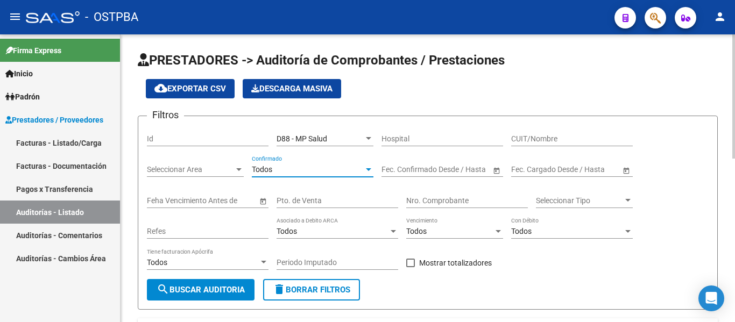
click at [419, 198] on input "Nro. Comprobante" at bounding box center [467, 200] width 122 height 9
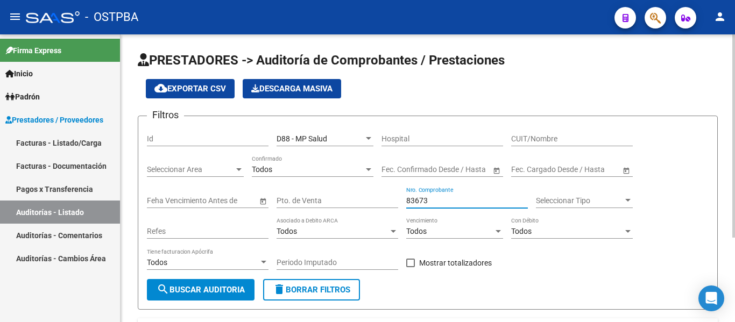
type input "83673"
click at [230, 292] on span "search Buscar Auditoria" at bounding box center [201, 290] width 88 height 10
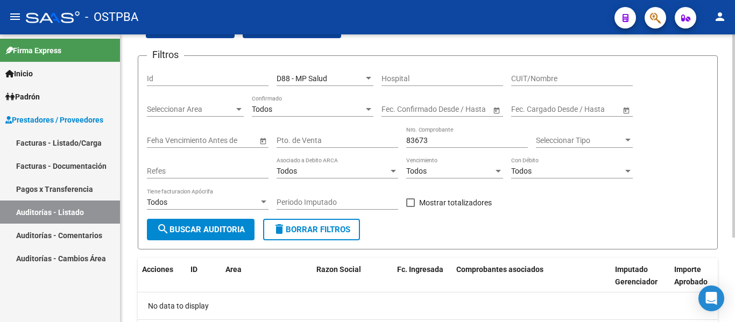
scroll to position [119, 0]
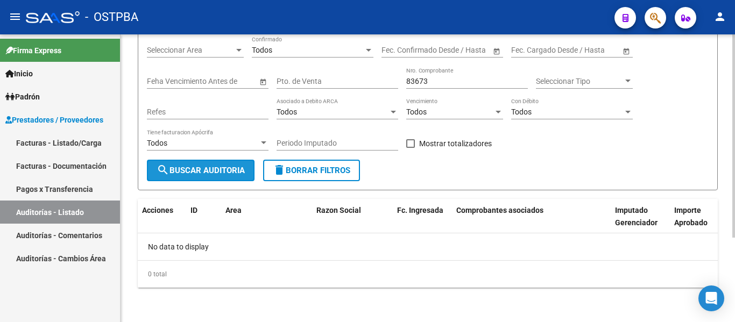
click at [189, 175] on span "search Buscar Auditoria" at bounding box center [201, 171] width 88 height 10
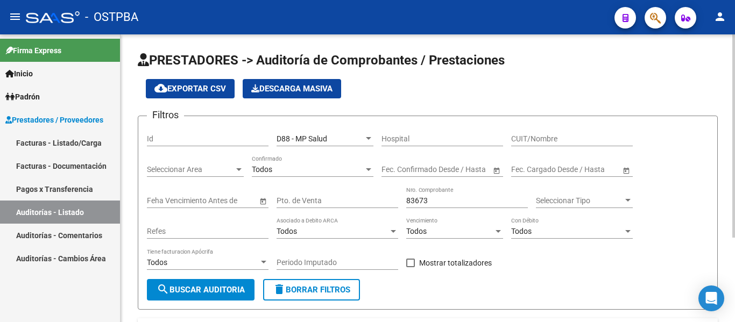
click at [221, 295] on span "search Buscar Auditoria" at bounding box center [201, 290] width 88 height 10
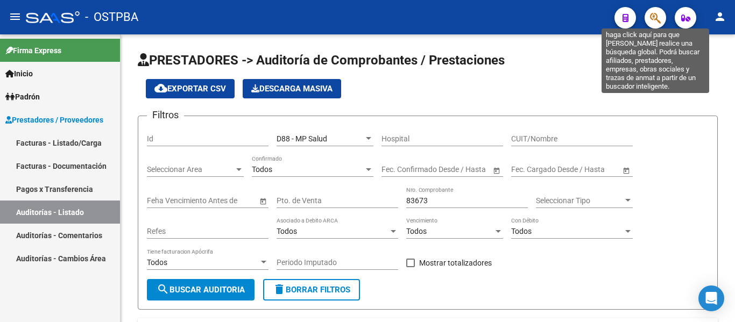
click at [657, 15] on icon "button" at bounding box center [655, 18] width 11 height 12
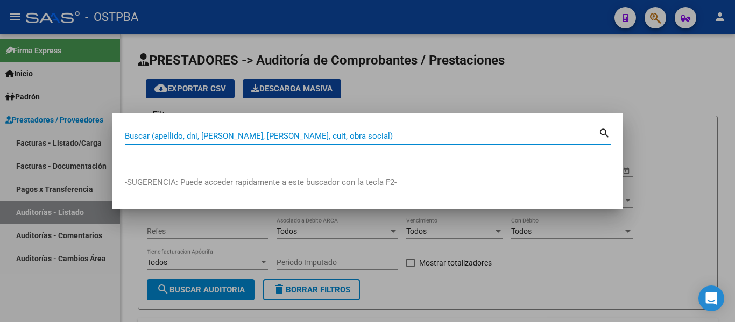
click at [248, 133] on input "Buscar (apellido, dni, cuil, nro traspaso, cuit, obra social)" at bounding box center [362, 136] width 474 height 10
paste input "20229189701"
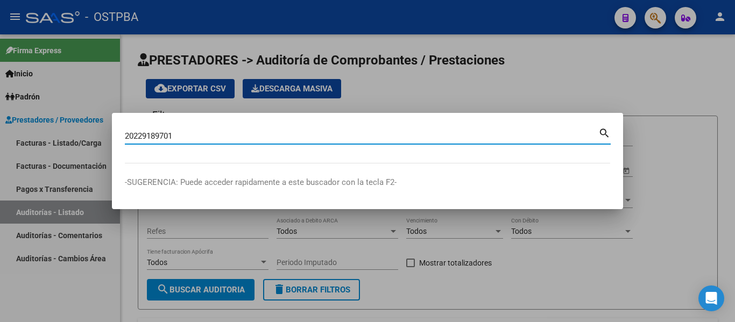
type input "20229189701"
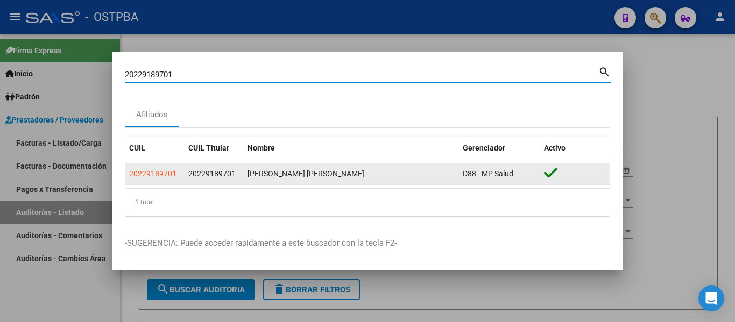
click at [154, 180] on datatable-body-cell "20229189701" at bounding box center [154, 174] width 59 height 21
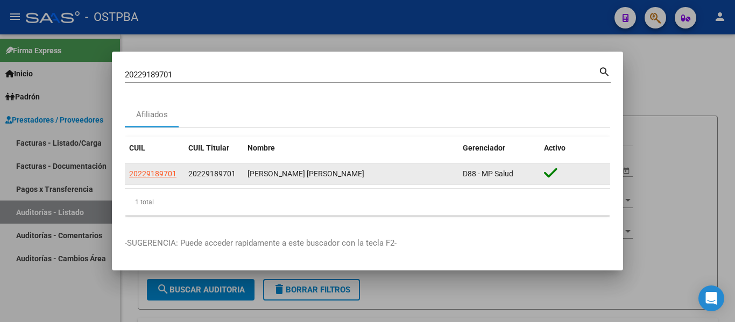
click at [156, 177] on span "20229189701" at bounding box center [152, 174] width 47 height 9
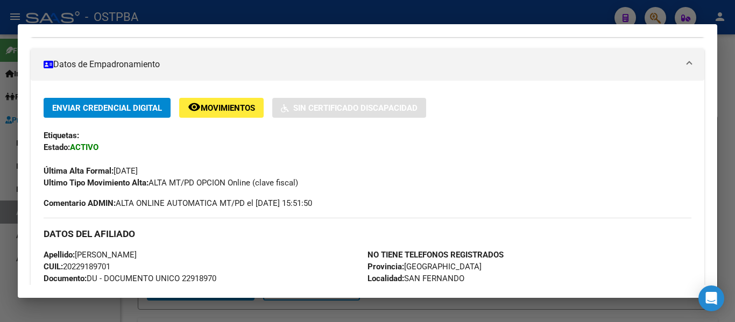
scroll to position [54, 0]
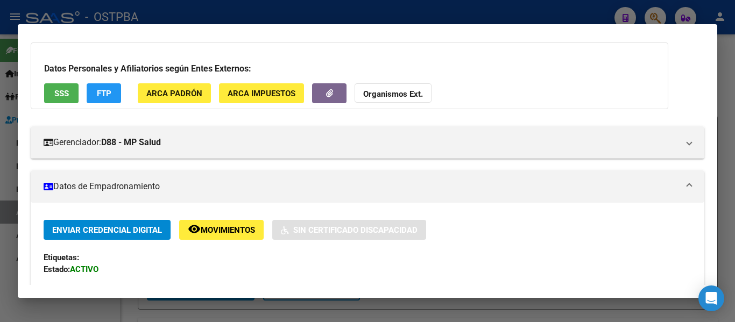
click at [219, 228] on span "Movimientos" at bounding box center [228, 231] width 54 height 10
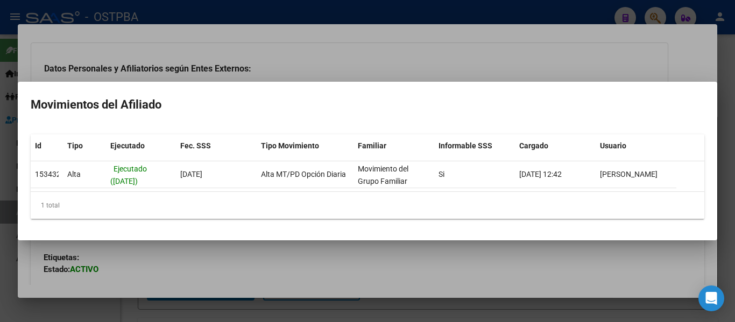
click at [420, 40] on div at bounding box center [367, 161] width 735 height 322
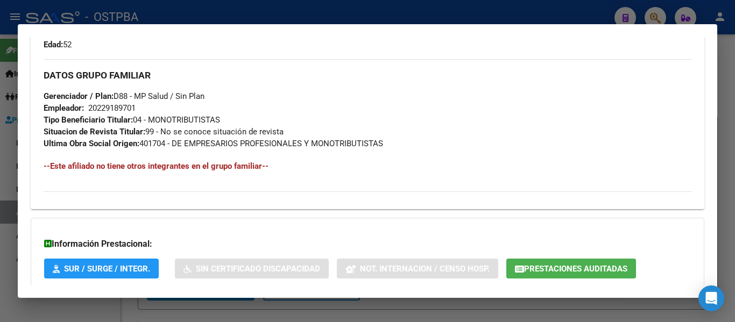
scroll to position [559, 0]
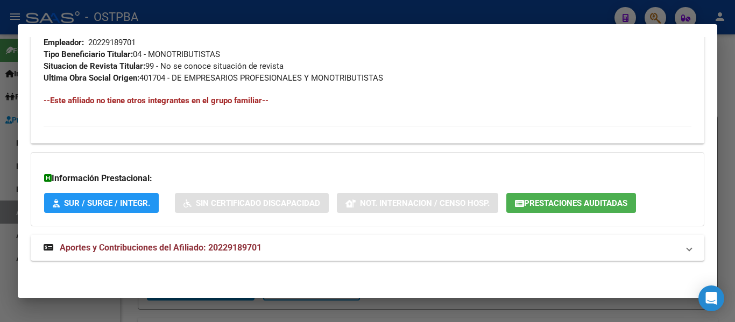
click at [520, 200] on icon "button" at bounding box center [519, 204] width 9 height 8
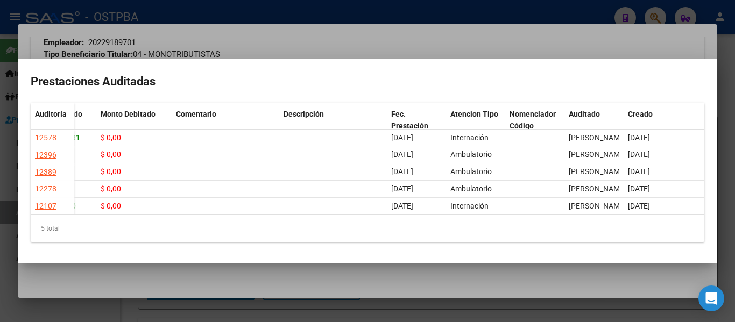
scroll to position [0, 0]
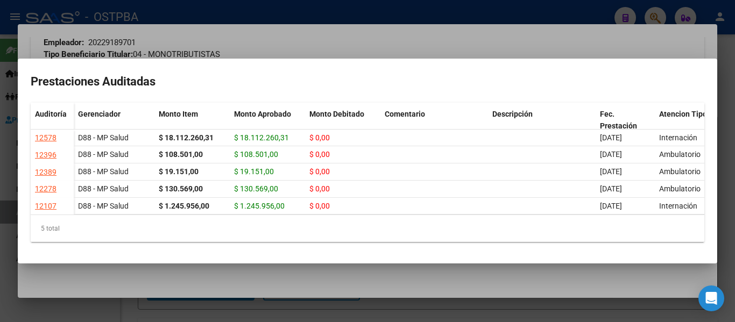
click at [330, 20] on div at bounding box center [367, 161] width 735 height 322
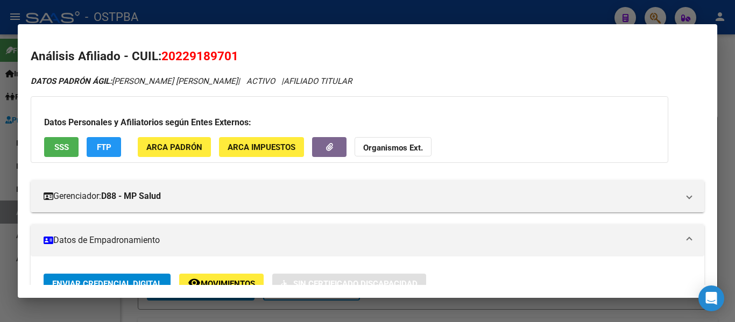
click at [321, 9] on div at bounding box center [367, 161] width 735 height 322
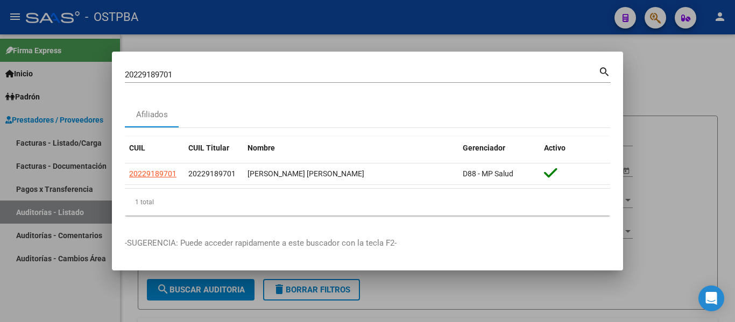
click at [483, 47] on div at bounding box center [367, 161] width 735 height 322
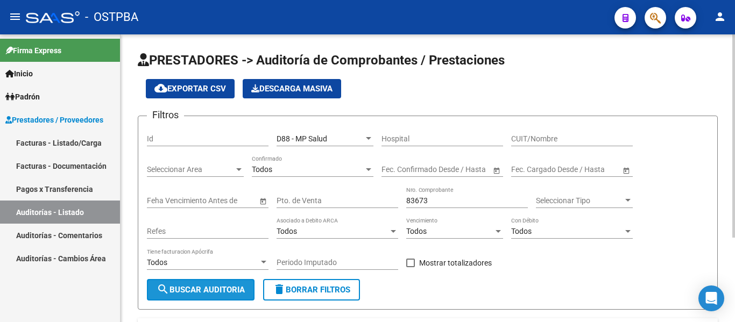
click at [216, 288] on span "search Buscar Auditoria" at bounding box center [201, 290] width 88 height 10
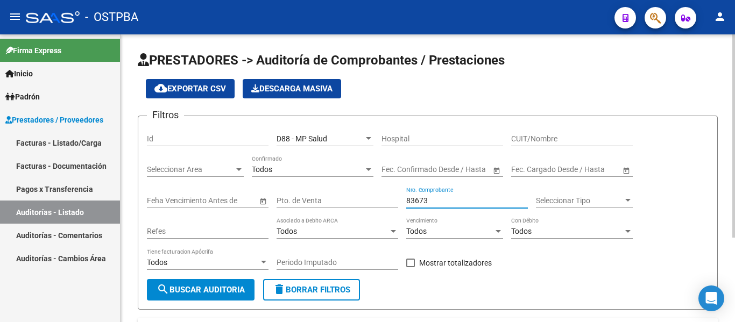
click at [442, 200] on input "83673" at bounding box center [467, 200] width 122 height 9
click at [325, 136] on span "D88 - MP Salud" at bounding box center [302, 139] width 51 height 9
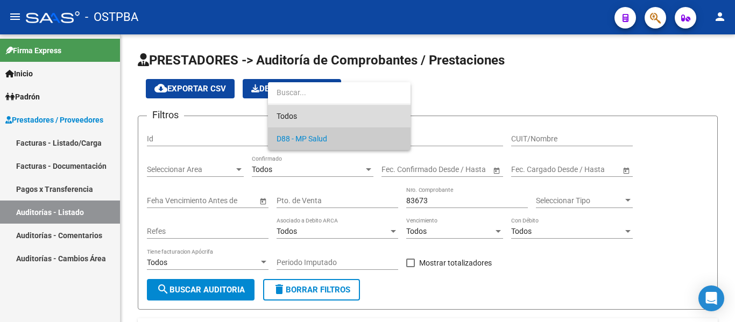
click at [307, 118] on span "Todos" at bounding box center [339, 116] width 125 height 23
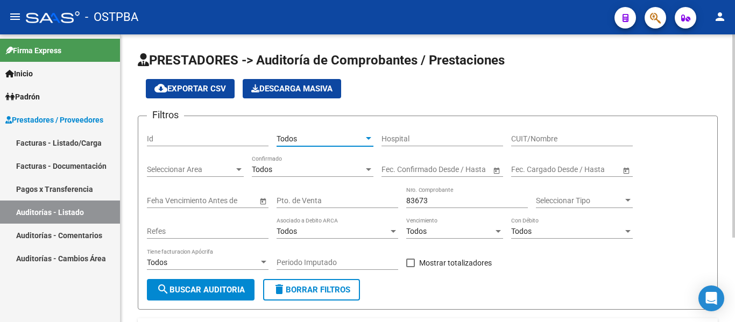
click at [283, 166] on div "Todos" at bounding box center [308, 169] width 112 height 9
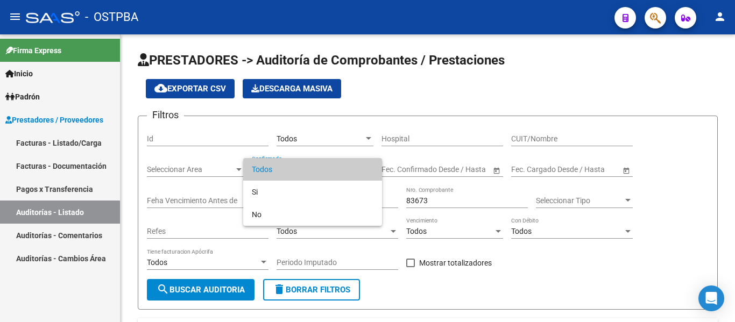
click at [231, 285] on div at bounding box center [367, 161] width 735 height 322
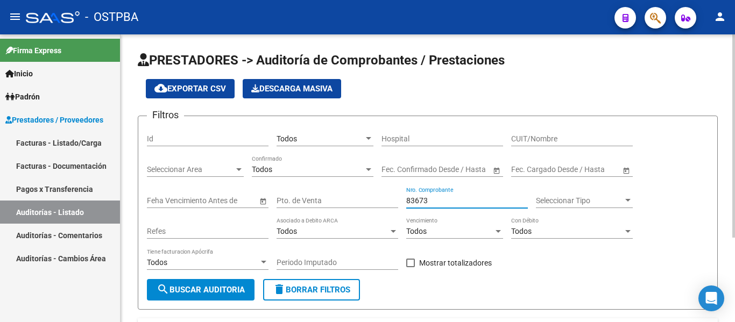
click at [445, 202] on input "83673" at bounding box center [467, 200] width 122 height 9
type input "8"
click at [189, 293] on span "search Buscar Auditoria" at bounding box center [201, 290] width 88 height 10
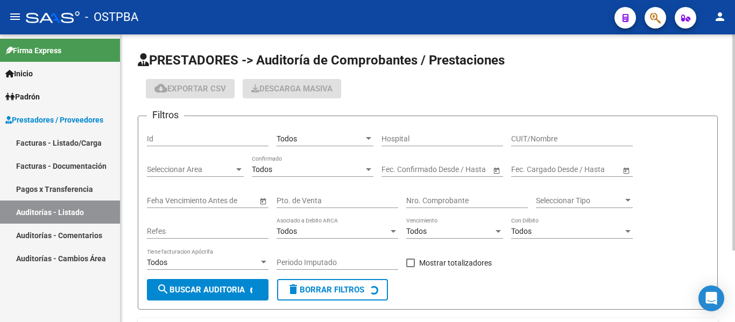
click at [281, 139] on span "Todos" at bounding box center [287, 139] width 20 height 9
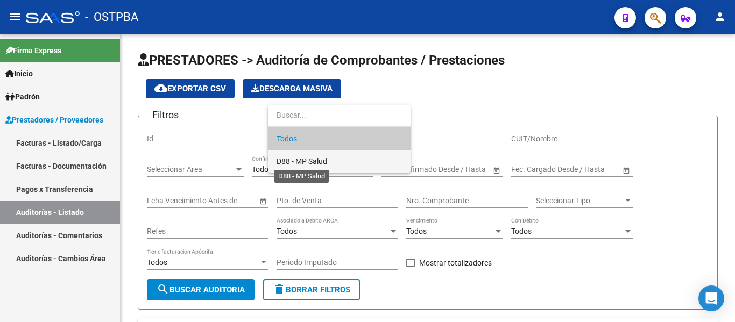
drag, startPoint x: 300, startPoint y: 163, endPoint x: 272, endPoint y: 195, distance: 42.4
click at [299, 163] on span "D88 - MP Salud" at bounding box center [302, 161] width 51 height 9
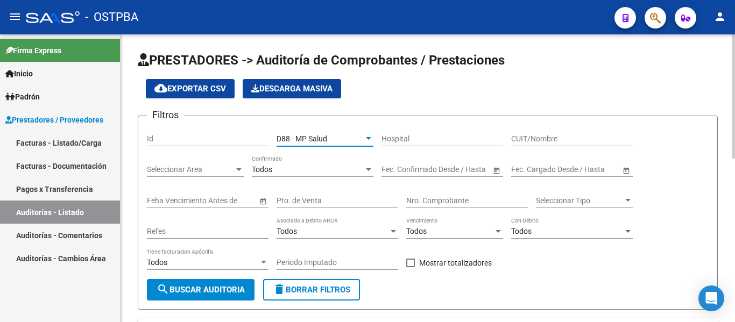
click at [219, 293] on span "search Buscar Auditoria" at bounding box center [201, 290] width 88 height 10
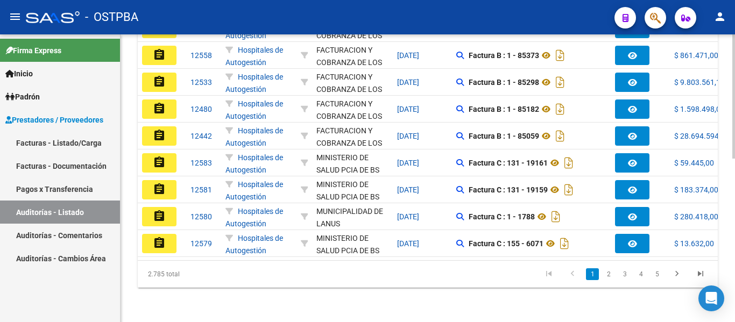
click at [650, 278] on li "5" at bounding box center [657, 274] width 16 height 18
click at [652, 278] on link "5" at bounding box center [657, 275] width 13 height 12
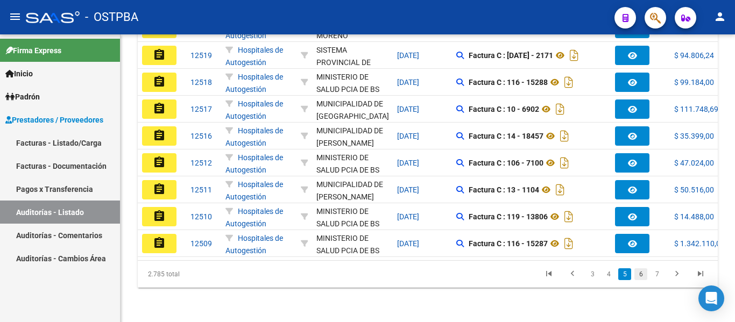
click at [644, 275] on link "6" at bounding box center [641, 275] width 13 height 12
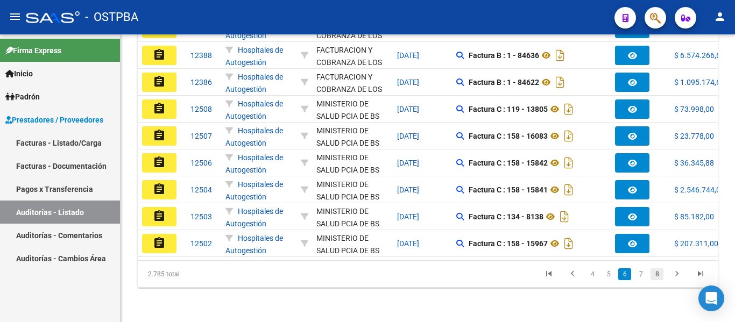
click at [654, 276] on link "8" at bounding box center [657, 275] width 13 height 12
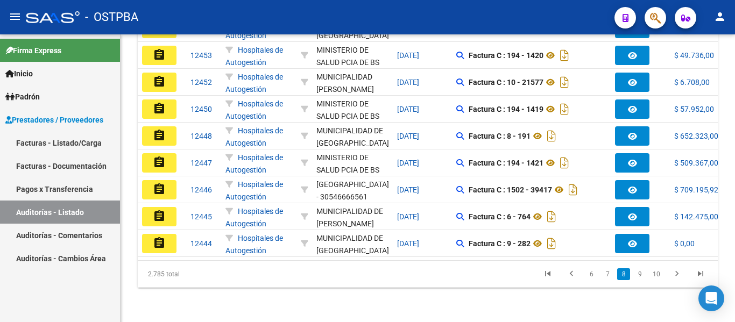
click at [654, 276] on link "10" at bounding box center [657, 275] width 14 height 12
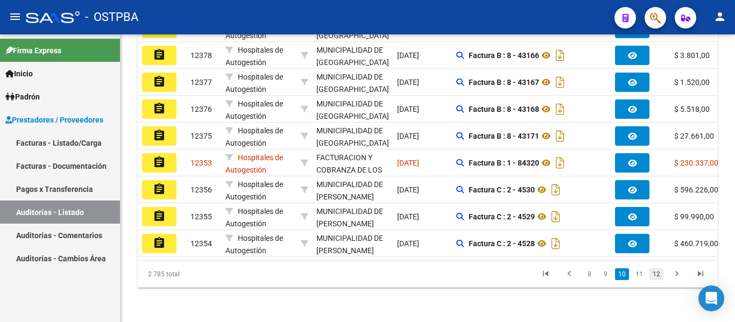
click at [656, 277] on link "12" at bounding box center [657, 275] width 14 height 12
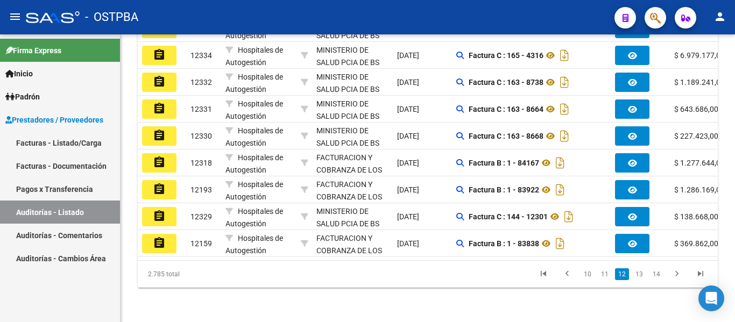
click at [656, 277] on link "14" at bounding box center [657, 275] width 14 height 12
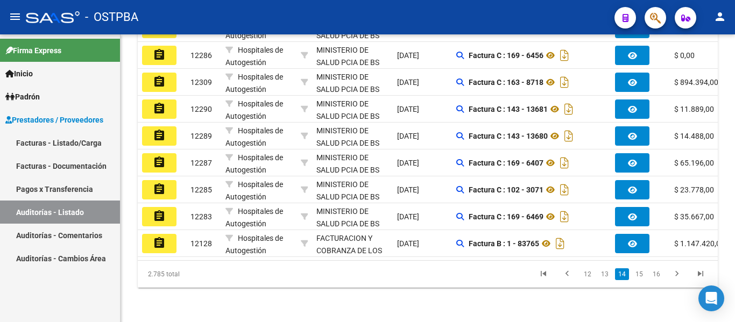
click at [656, 277] on link "16" at bounding box center [657, 275] width 14 height 12
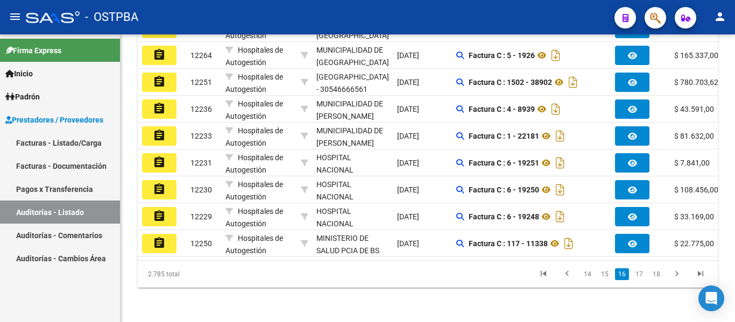
click at [656, 277] on link "18" at bounding box center [657, 275] width 14 height 12
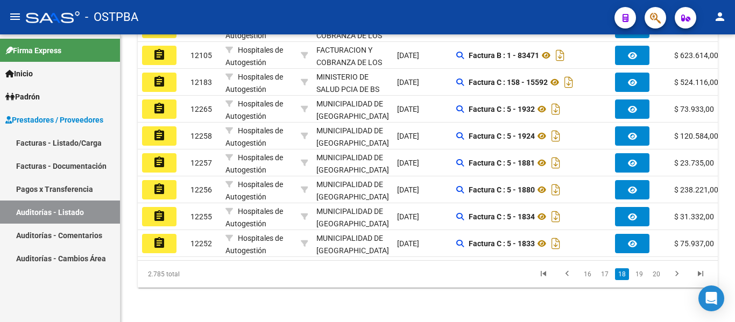
click at [656, 277] on link "20" at bounding box center [657, 275] width 14 height 12
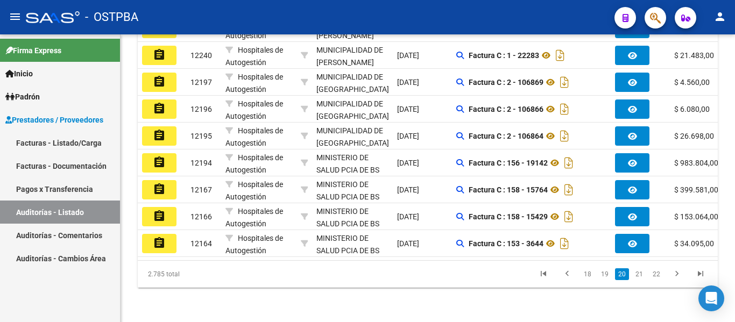
click at [656, 277] on link "22" at bounding box center [657, 275] width 14 height 12
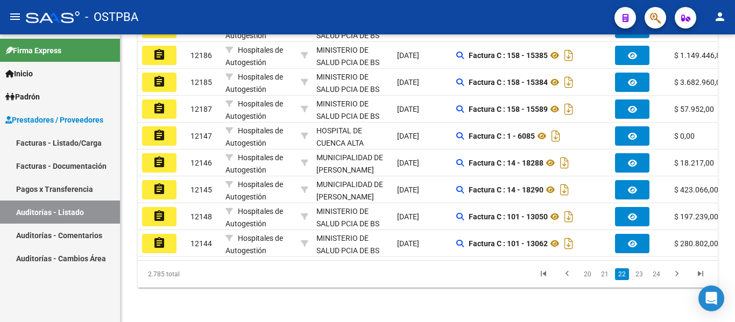
click at [656, 277] on link "24" at bounding box center [657, 275] width 14 height 12
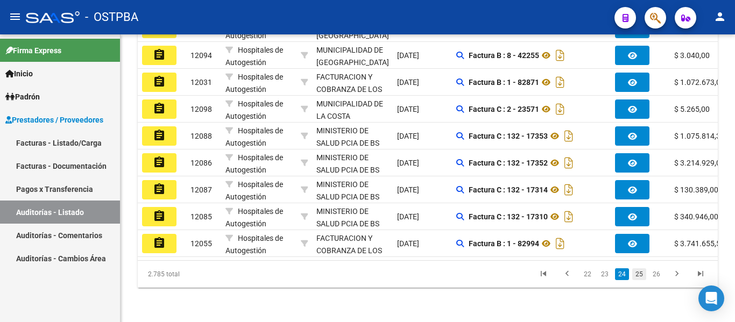
click at [642, 275] on link "25" at bounding box center [639, 275] width 14 height 12
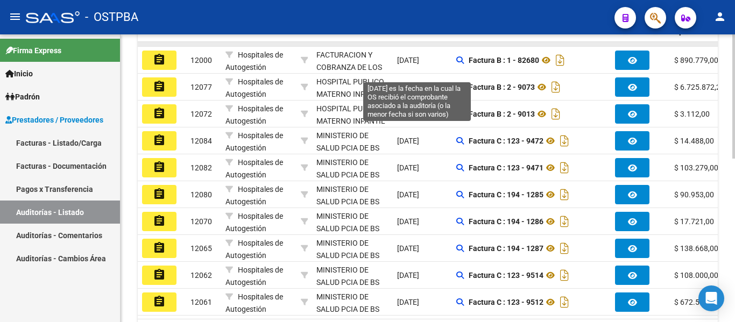
scroll to position [271, 0]
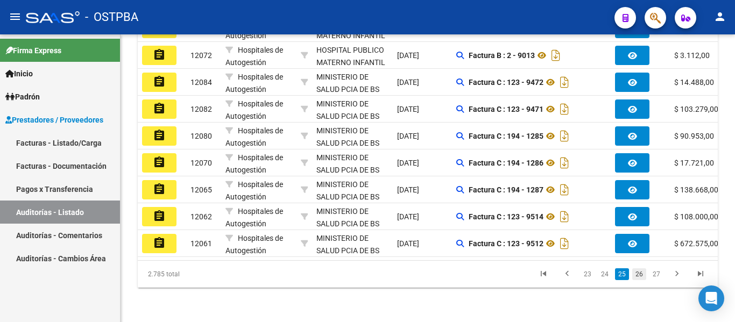
click at [640, 274] on link "26" at bounding box center [639, 275] width 14 height 12
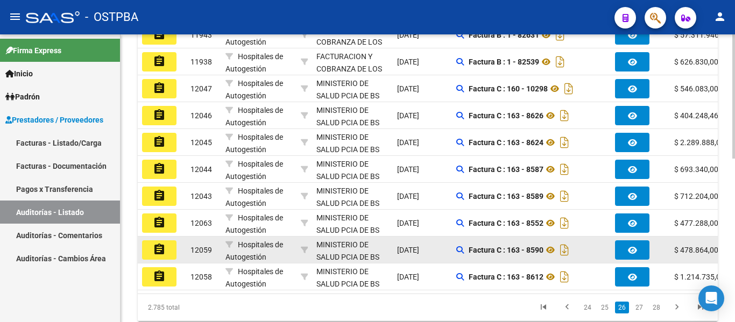
scroll to position [378, 0]
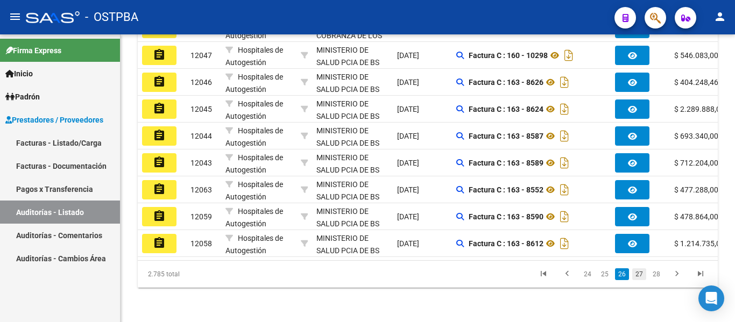
click at [638, 276] on link "27" at bounding box center [639, 275] width 14 height 12
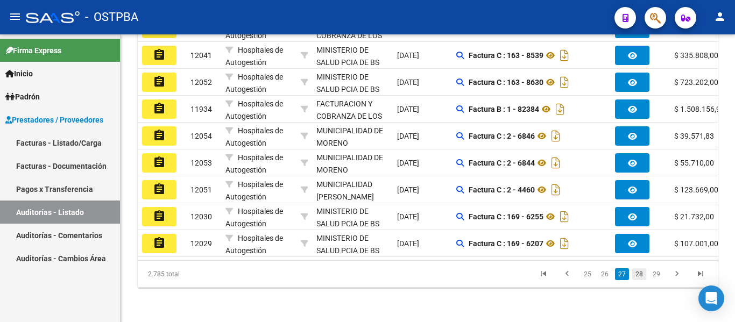
click at [643, 276] on link "28" at bounding box center [639, 275] width 14 height 12
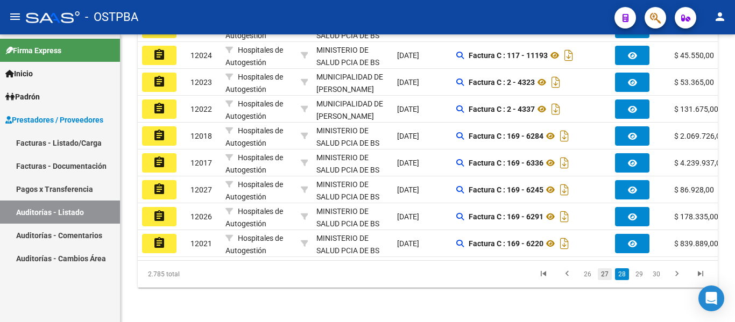
click at [605, 273] on link "27" at bounding box center [605, 275] width 14 height 12
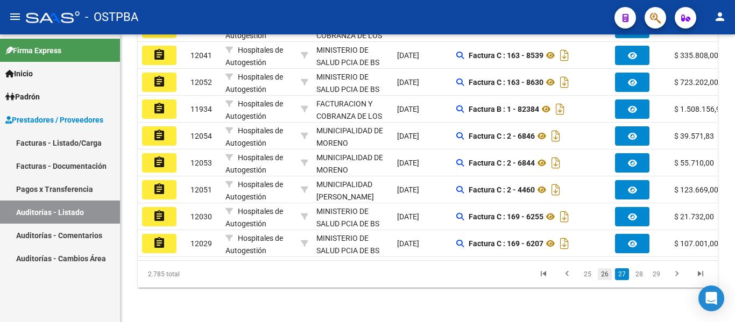
click at [605, 273] on link "26" at bounding box center [605, 275] width 14 height 12
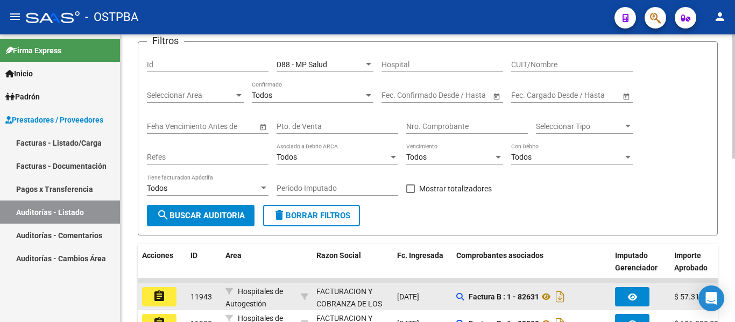
scroll to position [0, 0]
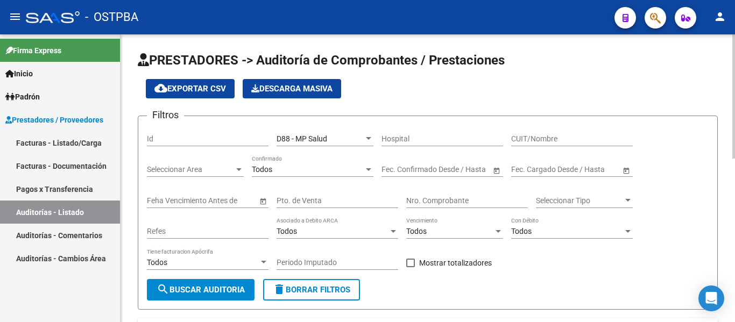
click at [329, 142] on div "D88 - MP Salud" at bounding box center [320, 139] width 87 height 9
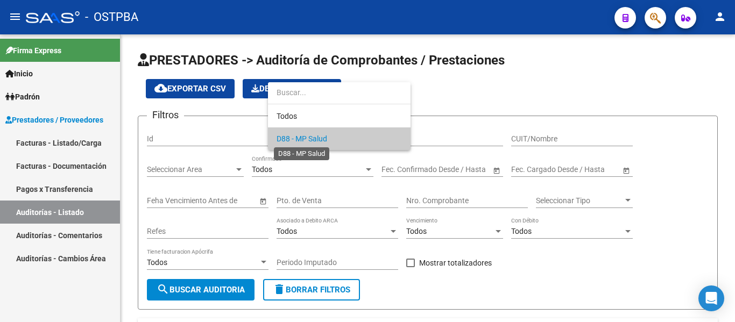
click at [292, 137] on span "D88 - MP Salud" at bounding box center [302, 139] width 51 height 9
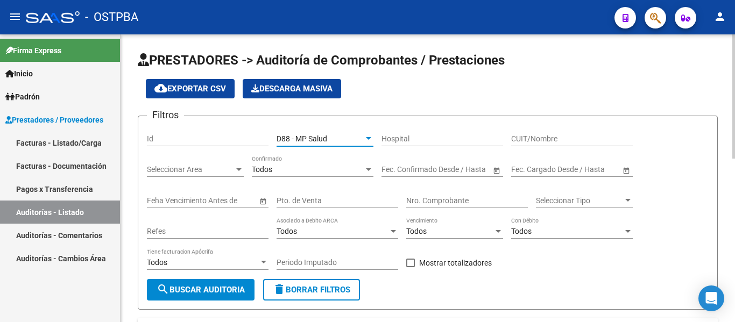
click at [262, 167] on span "Todos" at bounding box center [262, 169] width 20 height 9
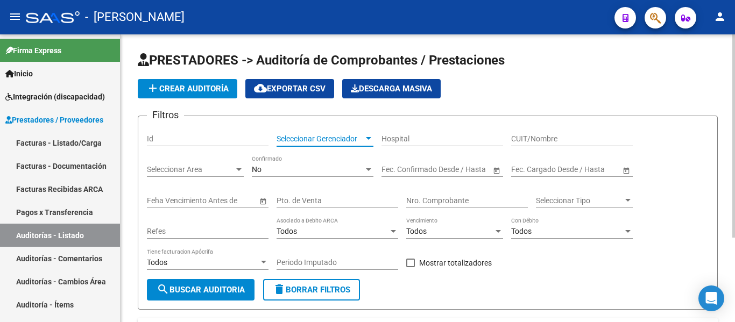
click at [357, 139] on span "Seleccionar Gerenciador" at bounding box center [320, 139] width 87 height 9
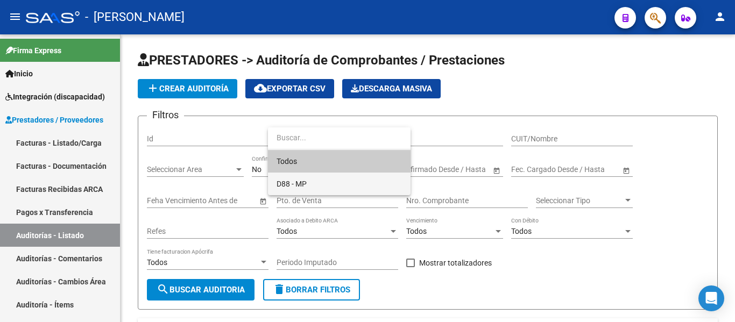
click at [310, 192] on span "D88 - MP" at bounding box center [339, 184] width 125 height 23
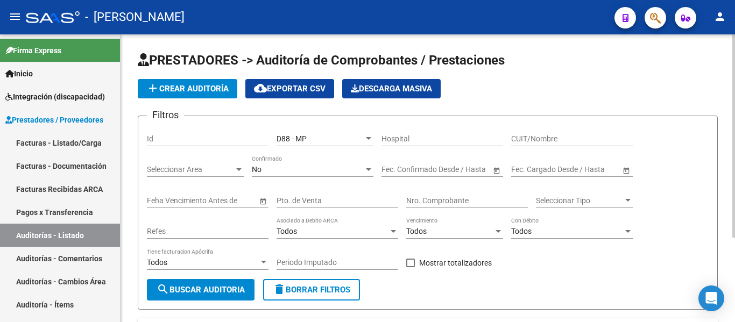
click at [307, 179] on div "No Confirmado" at bounding box center [313, 171] width 122 height 31
click at [306, 173] on div "No" at bounding box center [308, 169] width 112 height 9
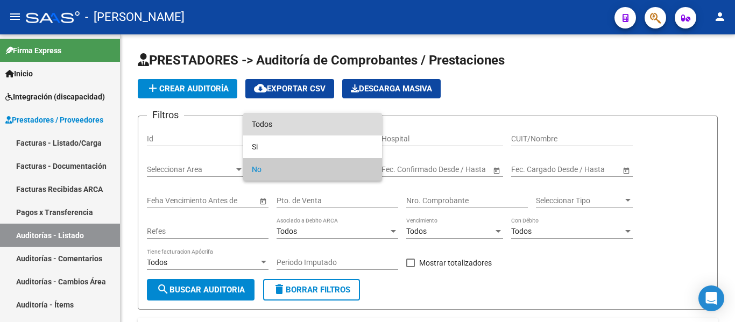
click at [281, 127] on span "Todos" at bounding box center [313, 124] width 122 height 23
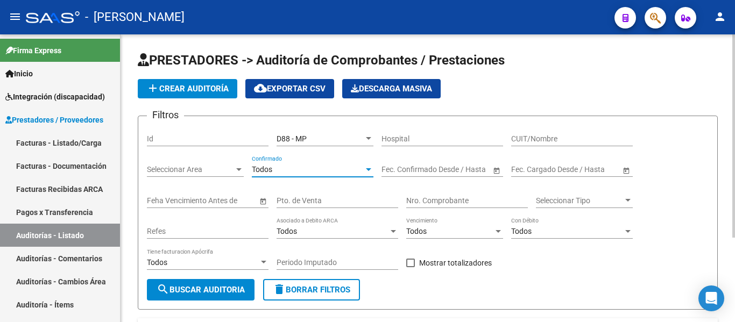
click at [240, 286] on span "search Buscar Auditoria" at bounding box center [201, 290] width 88 height 10
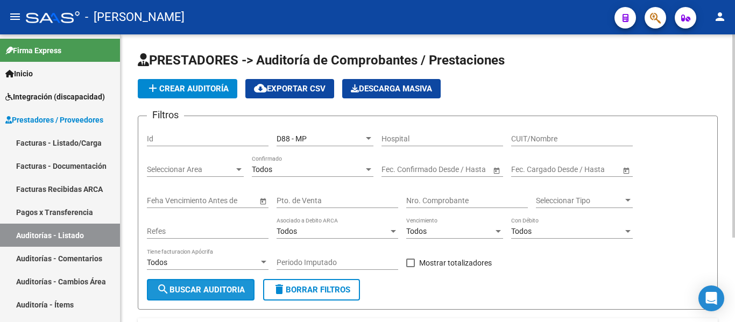
click at [239, 285] on span "search Buscar Auditoria" at bounding box center [201, 290] width 88 height 10
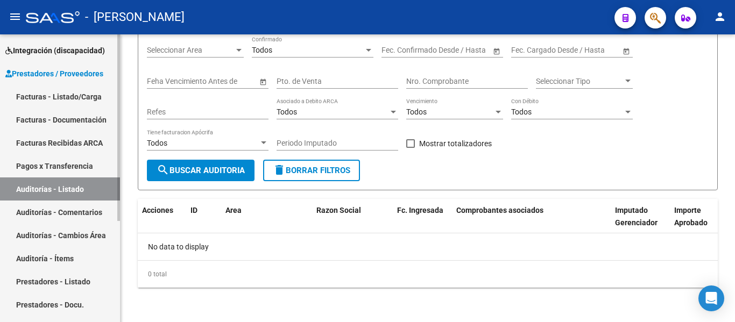
scroll to position [108, 0]
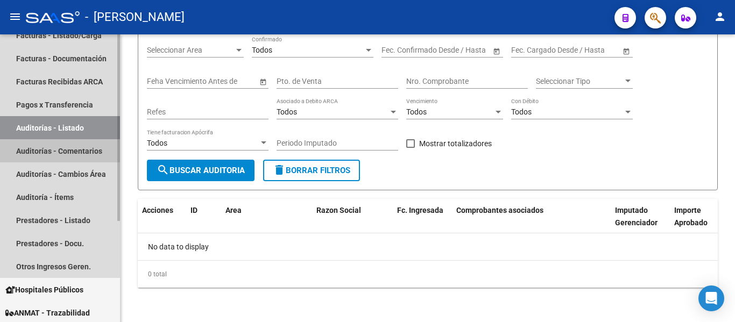
click at [77, 151] on link "Auditorías - Comentarios" at bounding box center [60, 150] width 120 height 23
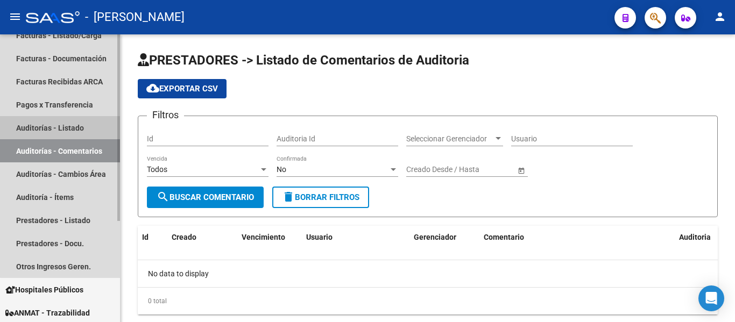
click at [77, 129] on link "Auditorías - Listado" at bounding box center [60, 127] width 120 height 23
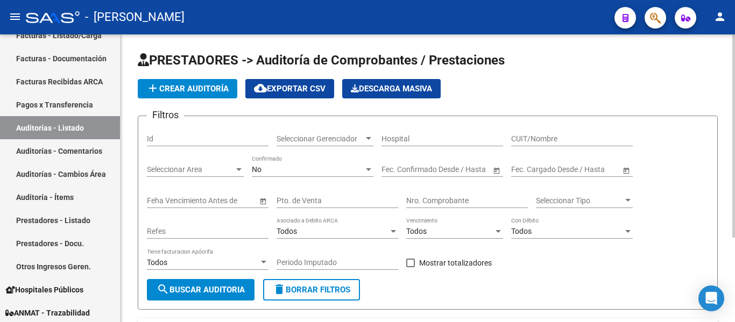
click at [332, 143] on span "Seleccionar Gerenciador" at bounding box center [320, 139] width 87 height 9
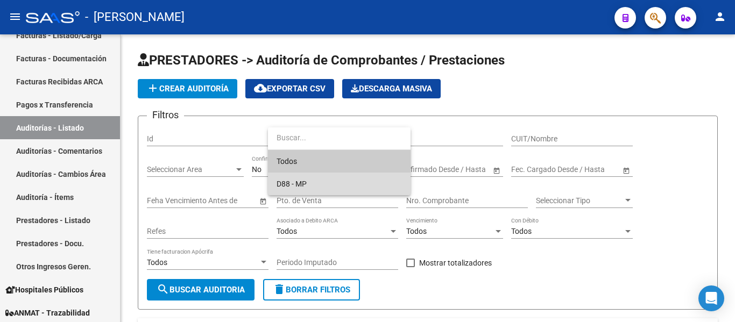
click at [317, 181] on span "D88 - MP" at bounding box center [339, 184] width 125 height 23
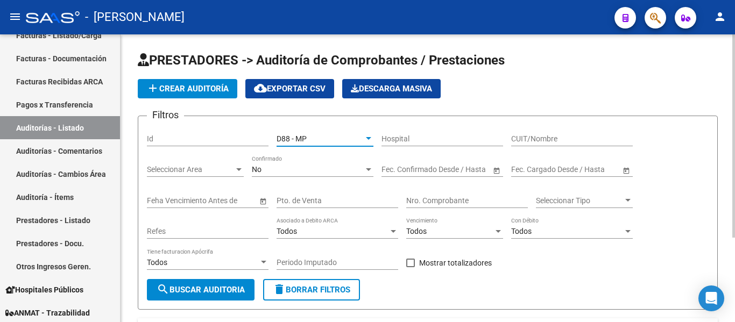
click at [322, 143] on div "D88 - MP" at bounding box center [320, 139] width 87 height 9
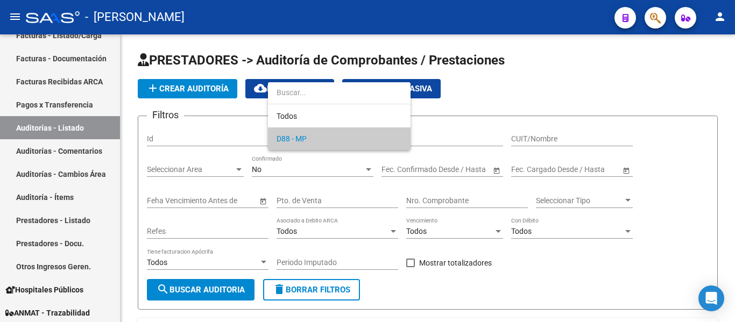
click at [281, 170] on div at bounding box center [367, 161] width 735 height 322
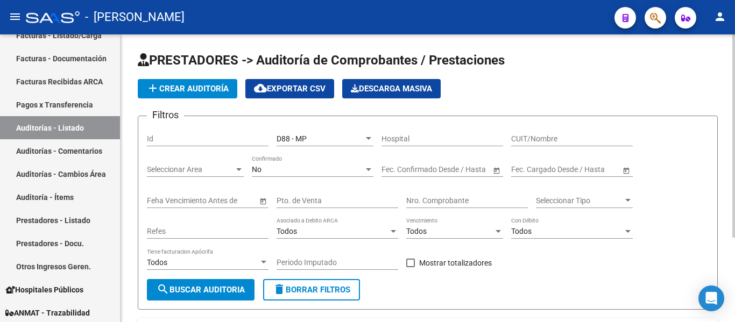
click at [281, 170] on div "No" at bounding box center [308, 169] width 112 height 9
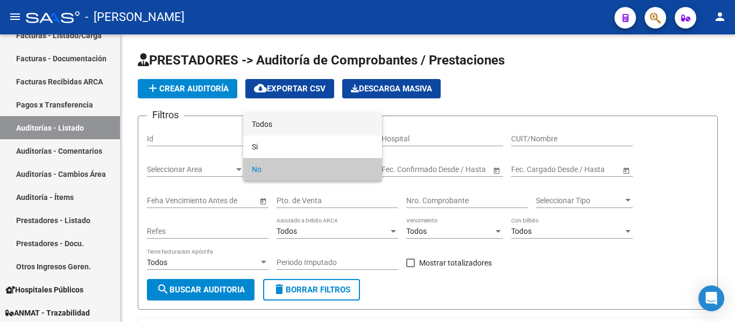
click at [274, 130] on span "Todos" at bounding box center [313, 124] width 122 height 23
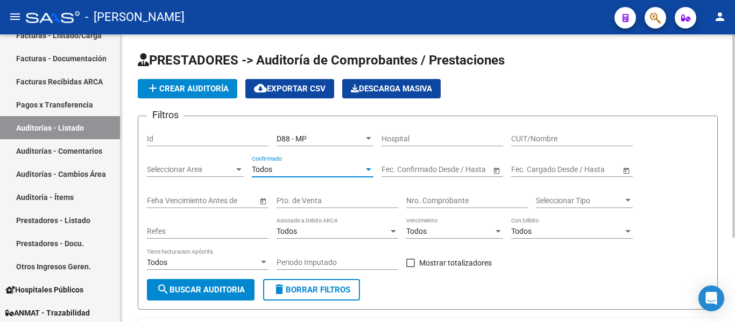
click at [237, 279] on div "Todos Tiene facturacion Apócrifa" at bounding box center [208, 264] width 122 height 31
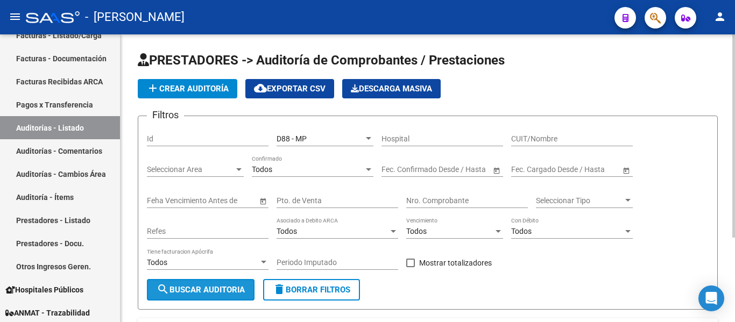
click at [237, 283] on button "search Buscar Auditoria" at bounding box center [201, 290] width 108 height 22
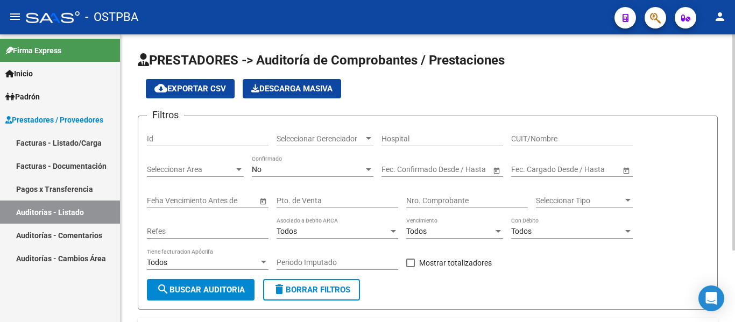
click at [346, 141] on span "Seleccionar Gerenciador" at bounding box center [320, 139] width 87 height 9
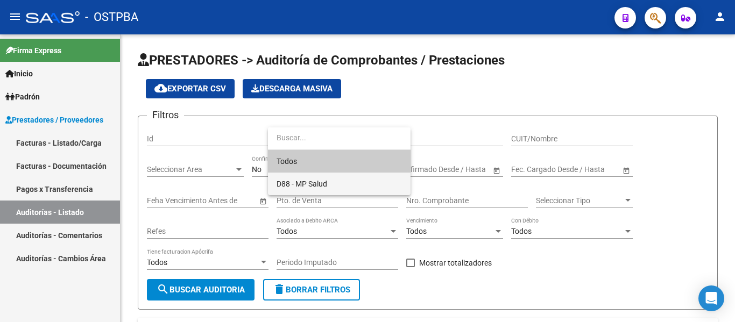
click at [319, 180] on span "D88 - MP Salud" at bounding box center [302, 184] width 51 height 9
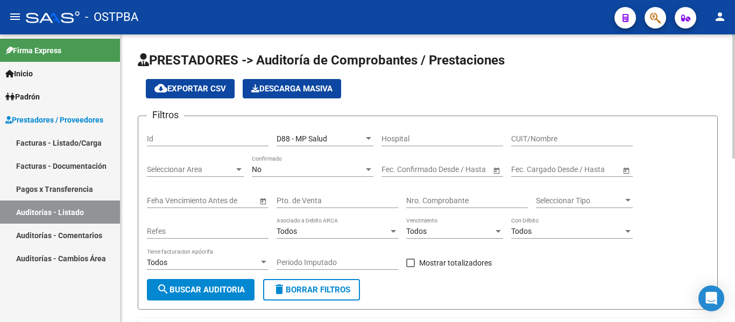
click at [319, 163] on div "No Confirmado" at bounding box center [313, 167] width 122 height 22
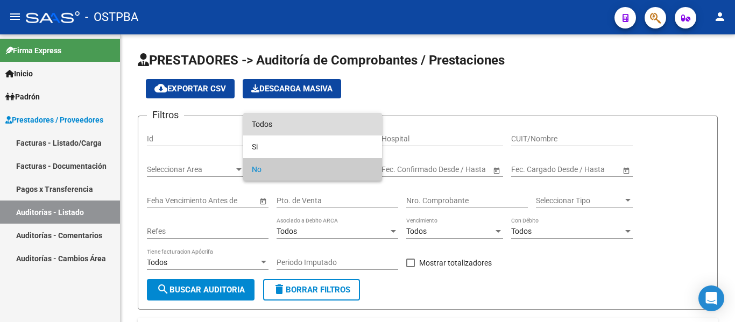
click at [291, 130] on span "Todos" at bounding box center [313, 124] width 122 height 23
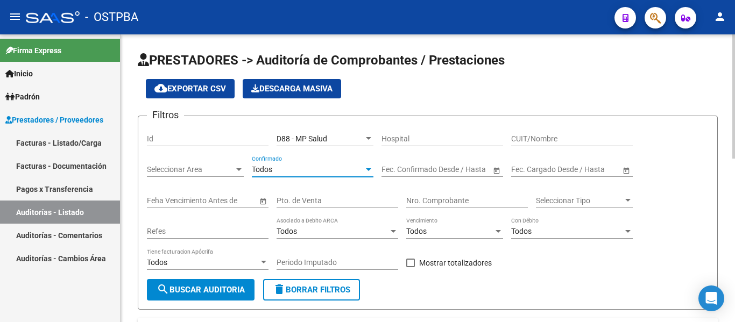
click at [233, 287] on span "search Buscar Auditoria" at bounding box center [201, 290] width 88 height 10
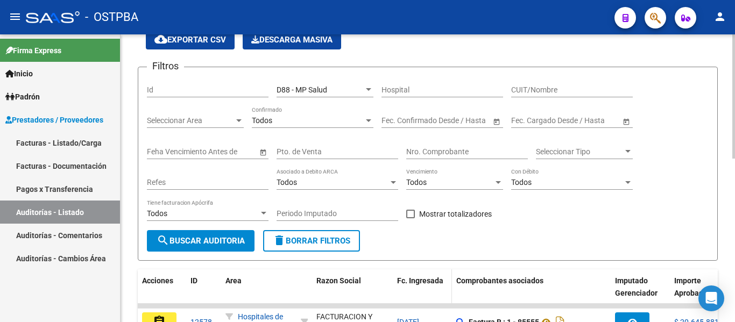
scroll to position [108, 0]
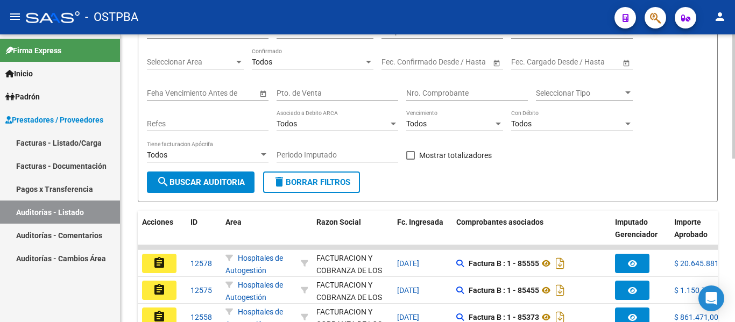
click at [434, 97] on input "Nro. Comprobante" at bounding box center [467, 93] width 122 height 9
click at [434, 95] on input "Nro. Comprobante" at bounding box center [467, 93] width 122 height 9
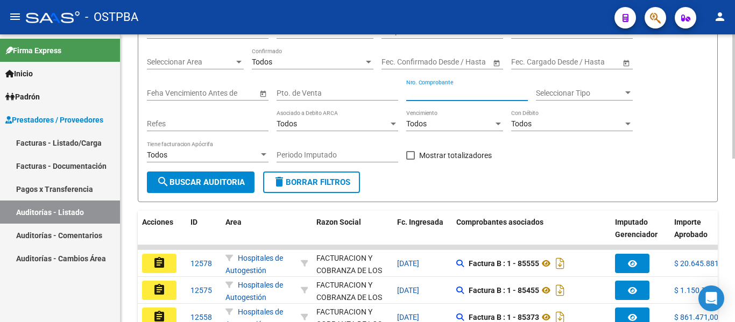
click at [434, 95] on input "Nro. Comprobante" at bounding box center [467, 93] width 122 height 9
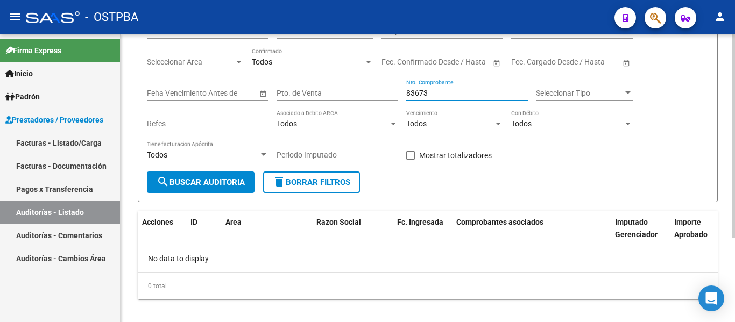
click at [429, 90] on input "83673" at bounding box center [467, 93] width 122 height 9
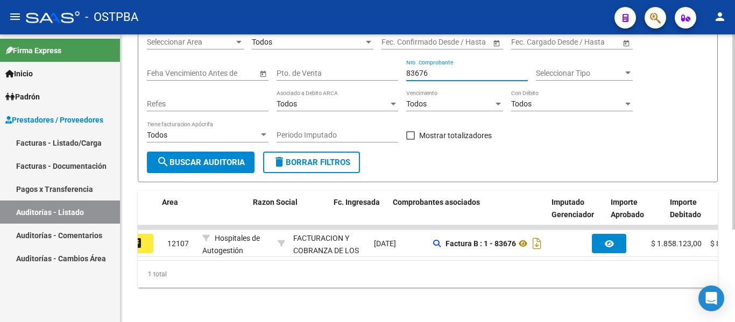
scroll to position [0, 0]
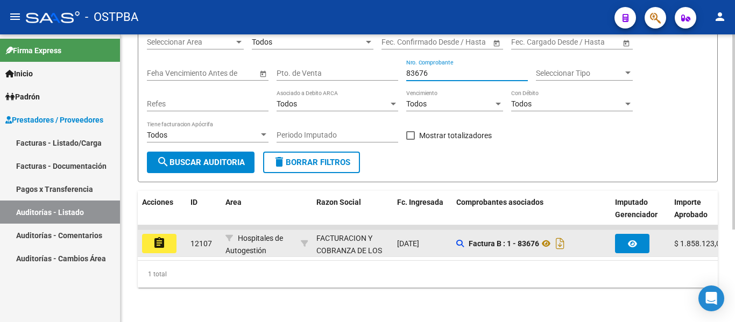
type input "83676"
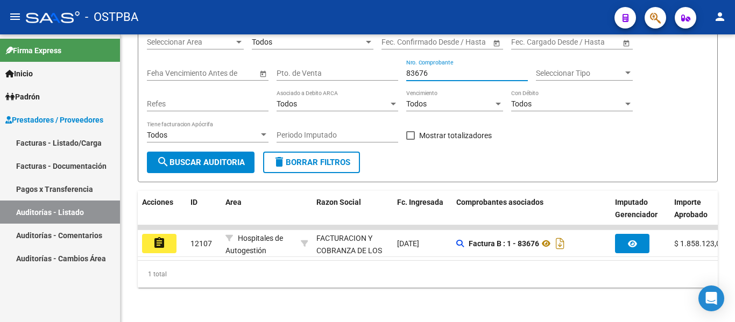
click at [150, 236] on button "assignment" at bounding box center [159, 243] width 34 height 19
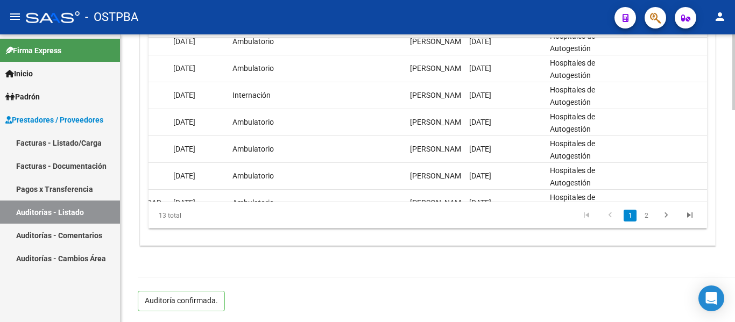
scroll to position [532, 0]
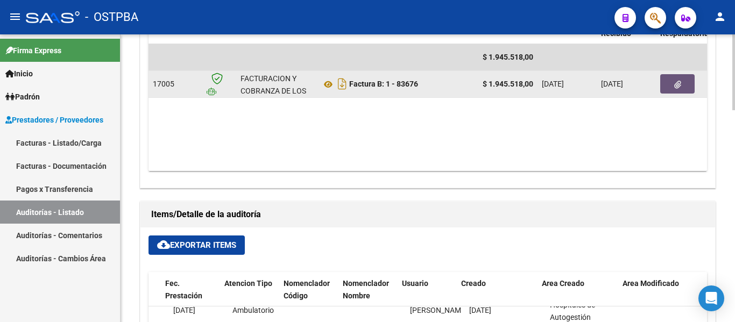
click at [684, 89] on button "button" at bounding box center [677, 83] width 34 height 19
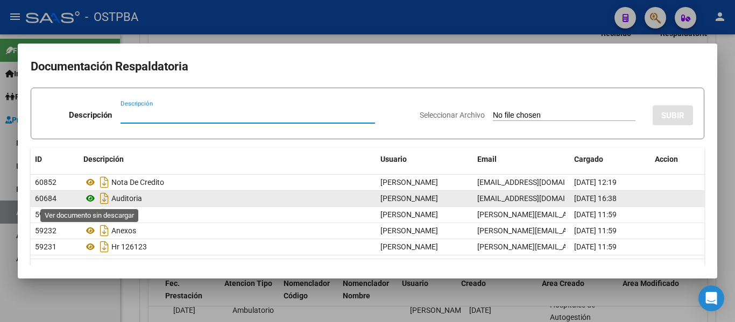
click at [91, 197] on icon at bounding box center [90, 198] width 14 height 13
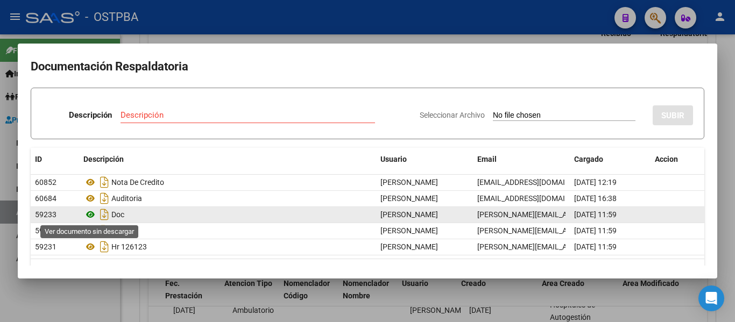
click at [93, 216] on icon at bounding box center [90, 214] width 14 height 13
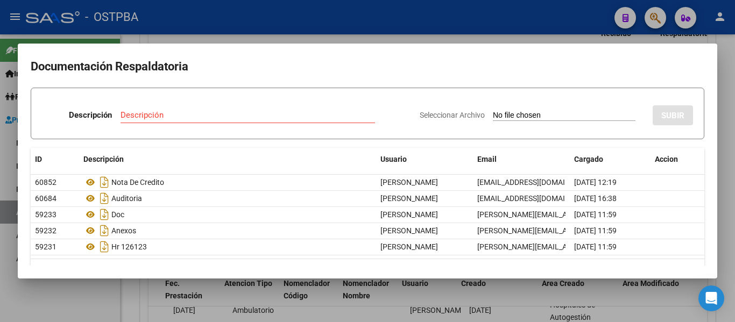
click at [258, 29] on div at bounding box center [367, 161] width 735 height 322
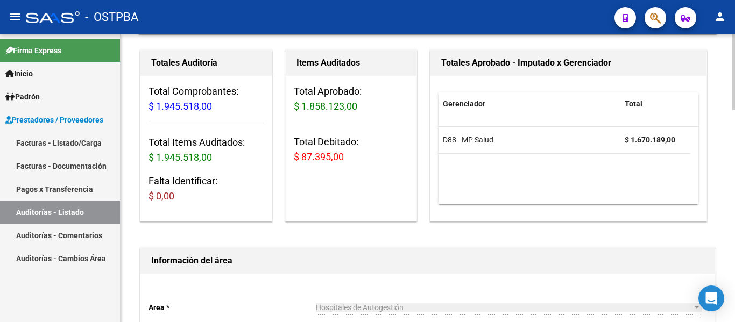
scroll to position [0, 0]
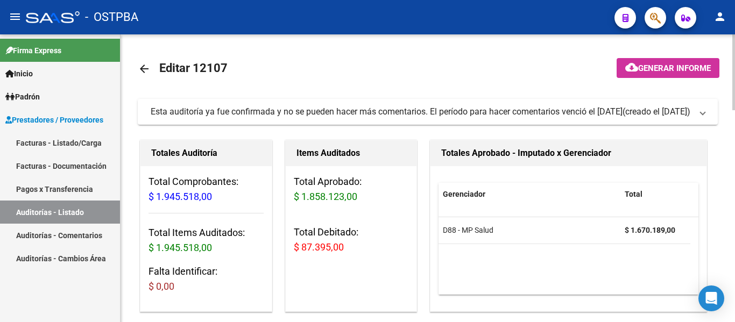
click at [151, 74] on link "arrow_back" at bounding box center [149, 68] width 22 height 25
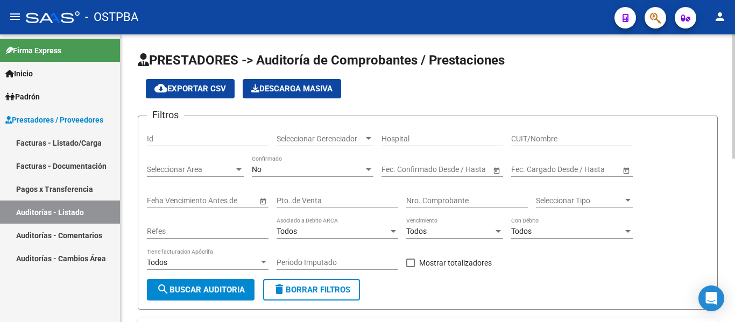
click at [343, 145] on div "Seleccionar Gerenciador Seleccionar Gerenciador" at bounding box center [325, 136] width 97 height 22
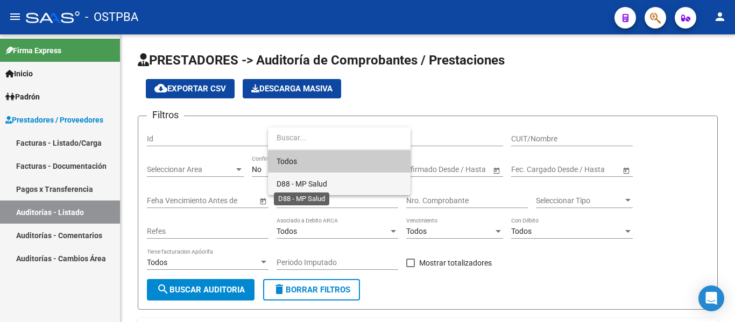
click at [311, 181] on span "D88 - MP Salud" at bounding box center [302, 184] width 51 height 9
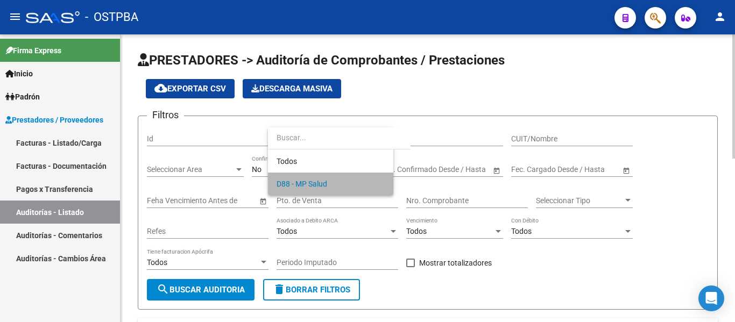
click at [296, 173] on div "No" at bounding box center [308, 169] width 112 height 9
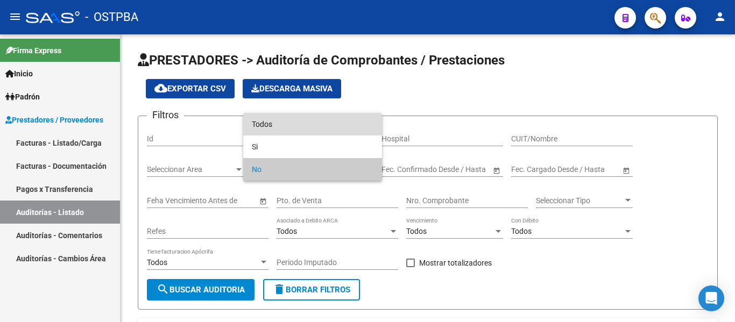
click at [278, 133] on span "Todos" at bounding box center [313, 124] width 122 height 23
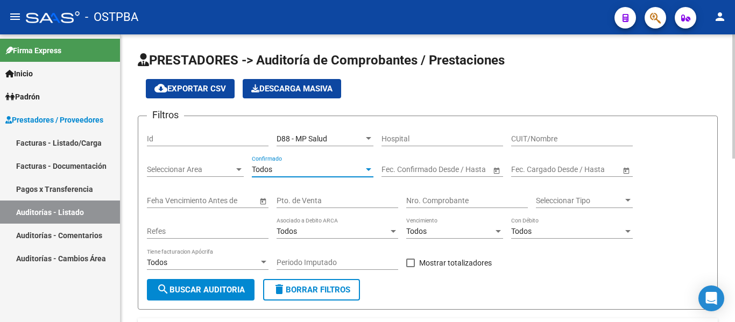
click at [230, 287] on span "search Buscar Auditoria" at bounding box center [201, 290] width 88 height 10
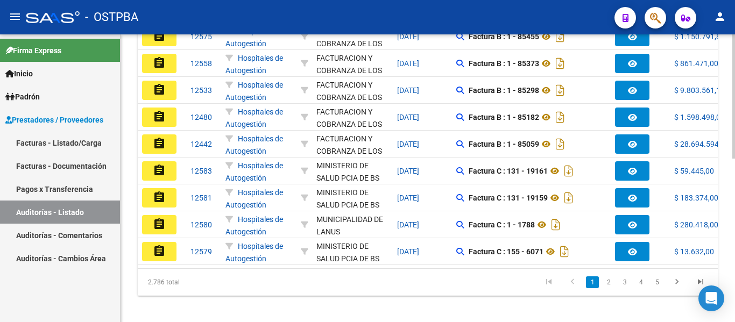
scroll to position [377, 0]
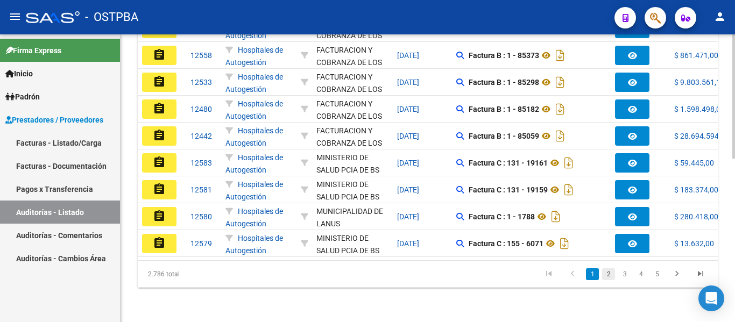
click at [612, 276] on link "2" at bounding box center [608, 275] width 13 height 12
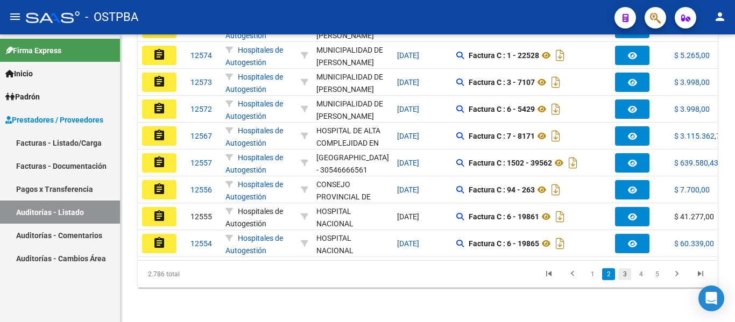
click at [623, 279] on link "3" at bounding box center [624, 275] width 13 height 12
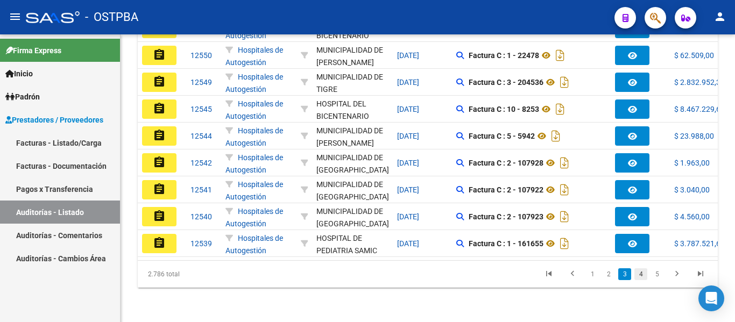
click at [639, 280] on link "4" at bounding box center [641, 275] width 13 height 12
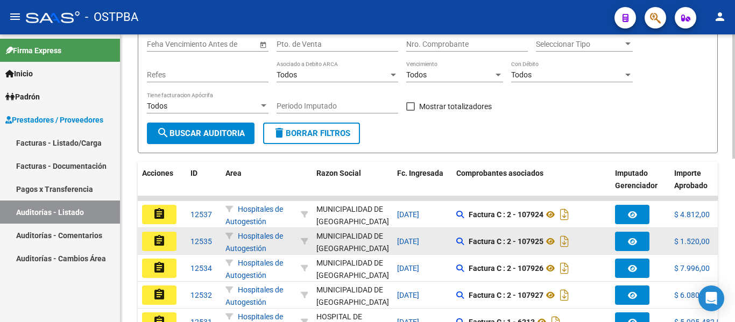
scroll to position [161, 0]
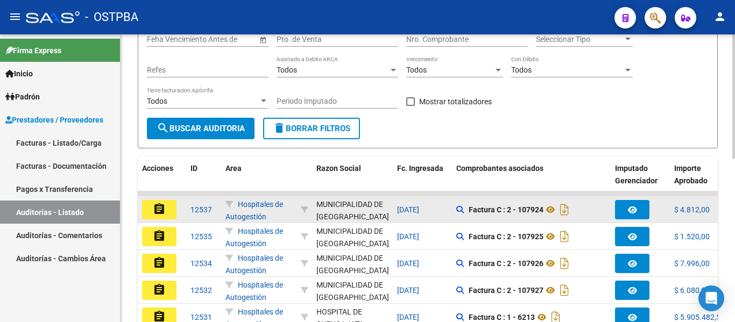
click at [406, 202] on datatable-body-cell "[DATE]" at bounding box center [422, 209] width 59 height 26
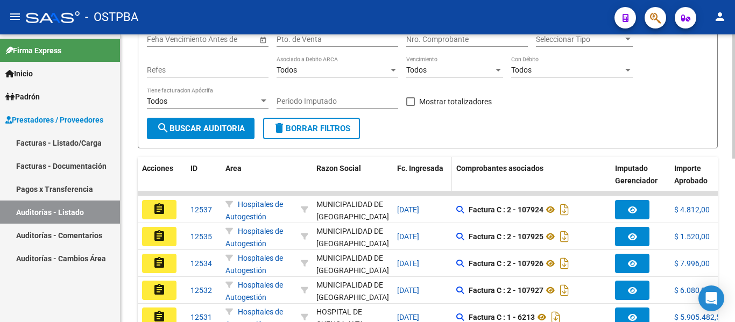
click at [402, 177] on datatable-header-cell "Fc. Ingresada" at bounding box center [422, 180] width 59 height 47
click at [399, 171] on span "Fc. Ingresada" at bounding box center [420, 168] width 46 height 9
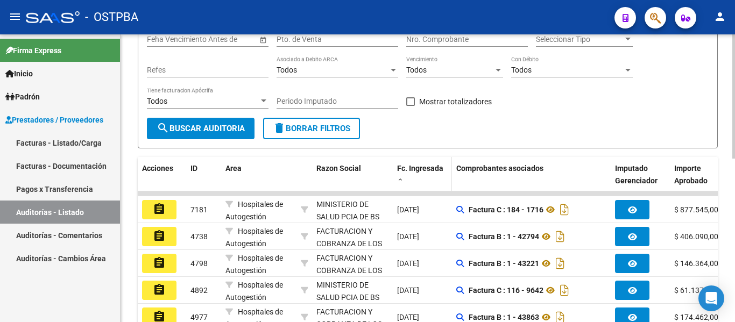
click at [401, 180] on span at bounding box center [400, 181] width 6 height 8
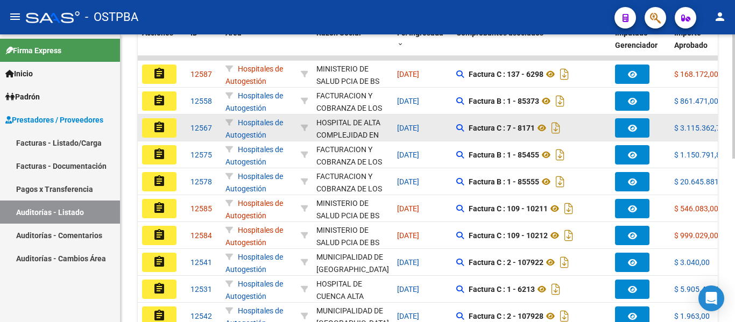
scroll to position [377, 0]
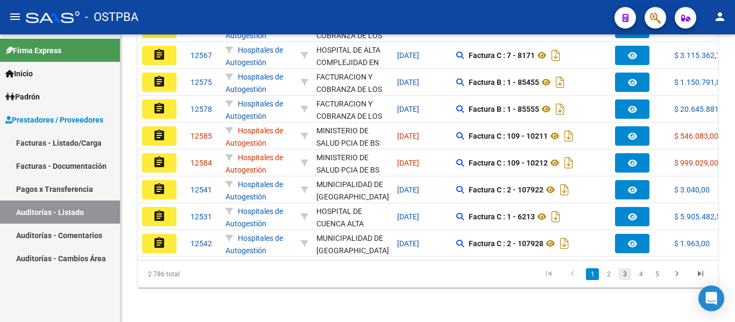
click at [622, 279] on link "3" at bounding box center [624, 275] width 13 height 12
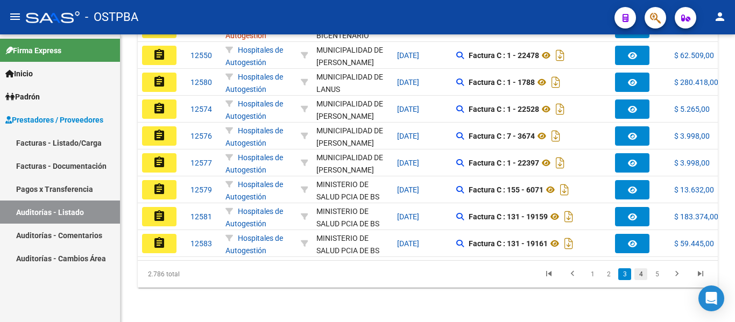
click at [638, 279] on link "4" at bounding box center [641, 275] width 13 height 12
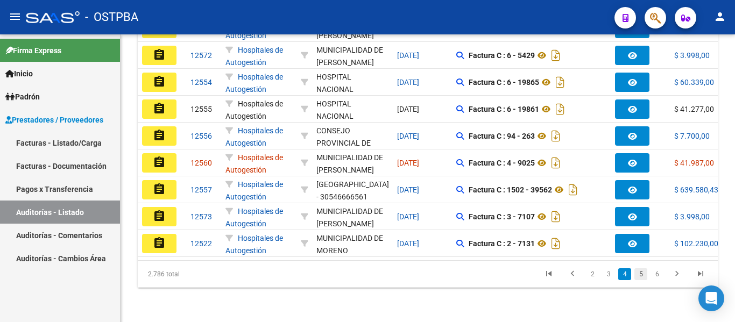
click at [642, 279] on link "5" at bounding box center [641, 275] width 13 height 12
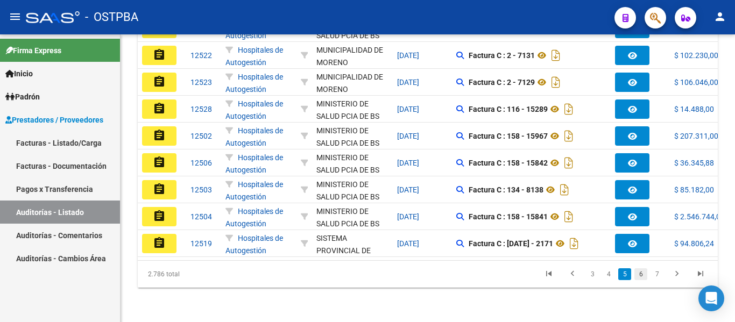
click at [644, 278] on link "6" at bounding box center [641, 275] width 13 height 12
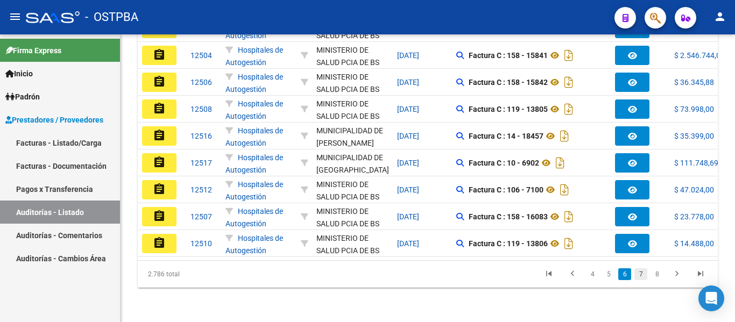
click at [637, 273] on link "7" at bounding box center [641, 275] width 13 height 12
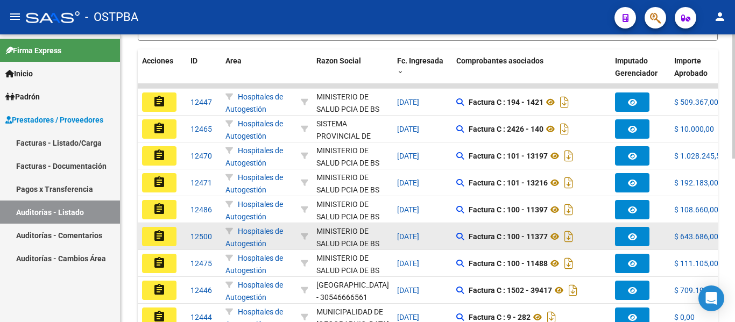
scroll to position [323, 0]
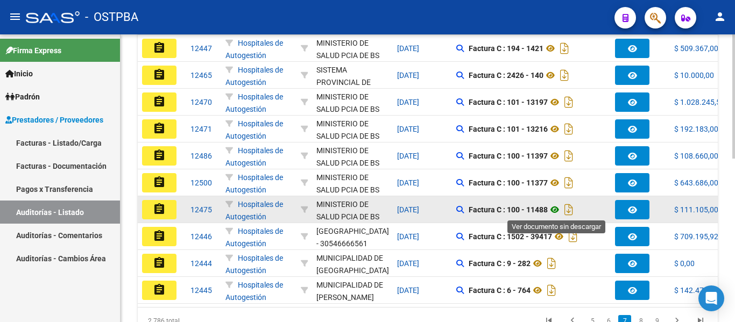
click at [558, 210] on icon at bounding box center [555, 209] width 14 height 13
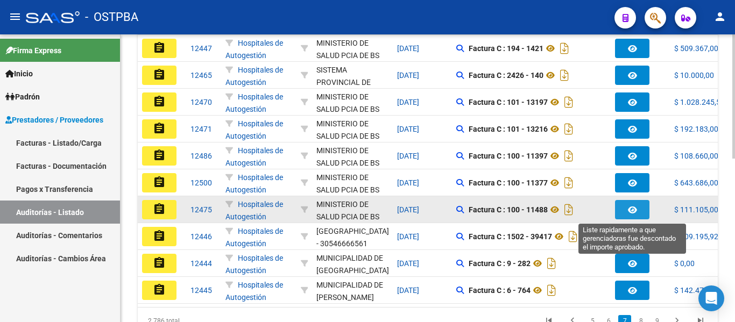
click at [623, 210] on button "button" at bounding box center [632, 209] width 34 height 19
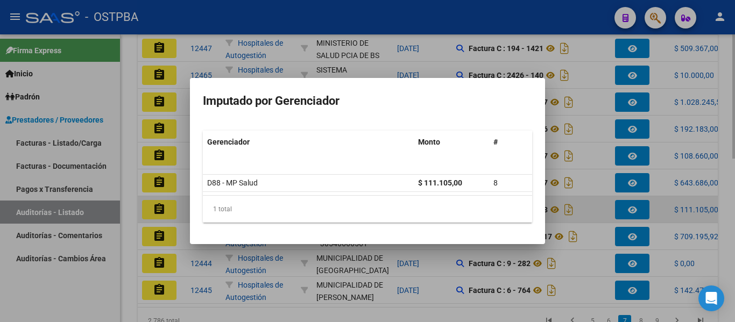
click at [623, 210] on div at bounding box center [367, 161] width 735 height 322
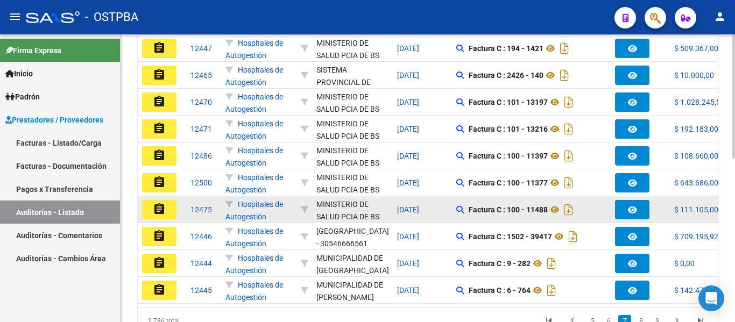
click at [165, 216] on button "assignment" at bounding box center [159, 209] width 34 height 19
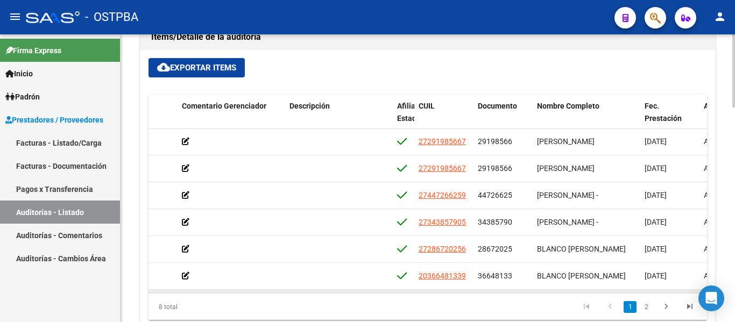
scroll to position [0, 458]
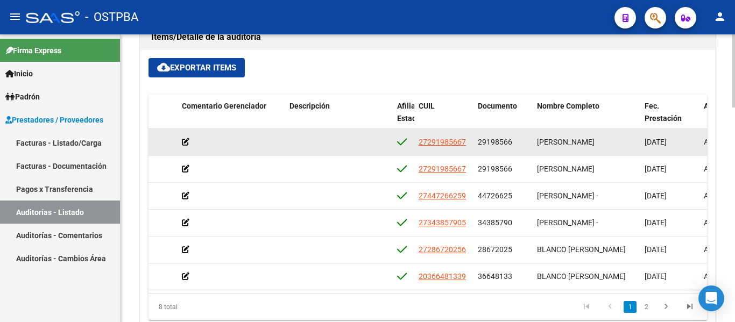
drag, startPoint x: 478, startPoint y: 140, endPoint x: 517, endPoint y: 144, distance: 38.4
click at [517, 144] on div "29198566" at bounding box center [503, 142] width 51 height 12
copy span "29198566"
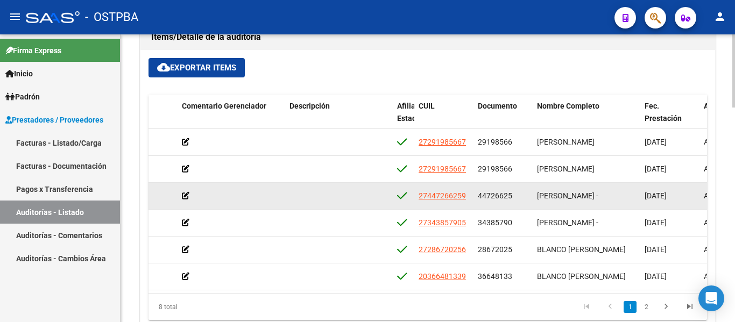
drag, startPoint x: 476, startPoint y: 192, endPoint x: 524, endPoint y: 198, distance: 48.8
click at [524, 198] on datatable-body-cell "44726625" at bounding box center [503, 196] width 59 height 26
copy span "44726625"
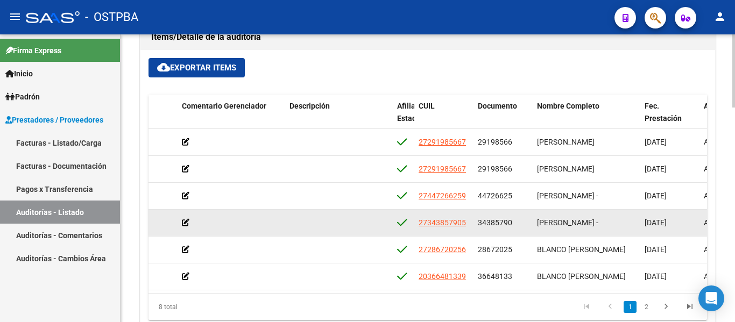
drag, startPoint x: 477, startPoint y: 223, endPoint x: 524, endPoint y: 224, distance: 46.3
click at [524, 224] on datatable-body-cell "34385790" at bounding box center [503, 223] width 59 height 26
copy span "34385790"
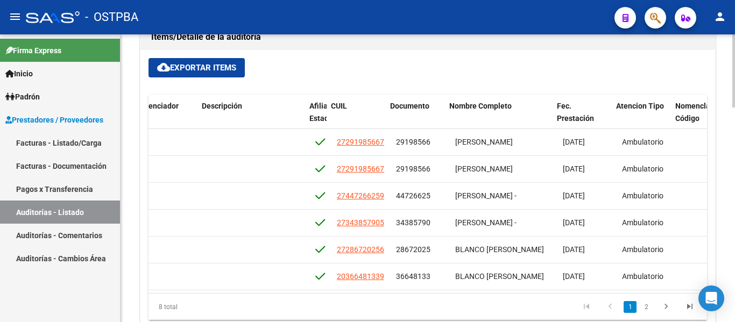
scroll to position [0, 546]
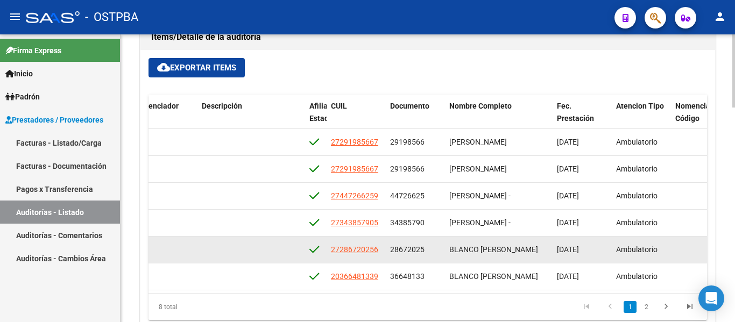
drag, startPoint x: 386, startPoint y: 251, endPoint x: 437, endPoint y: 253, distance: 50.6
click at [437, 253] on datatable-body-cell "28672025" at bounding box center [415, 250] width 59 height 26
copy span "28672025"
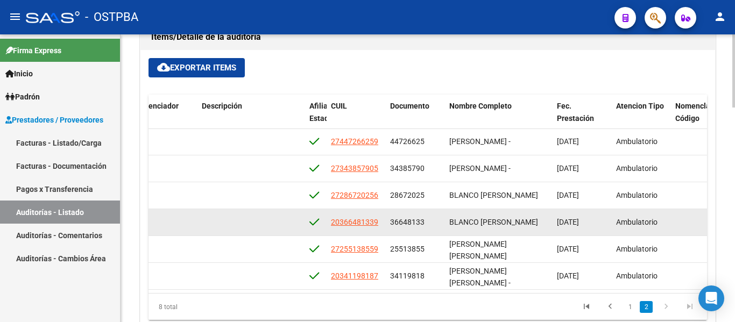
scroll to position [63, 546]
drag, startPoint x: 393, startPoint y: 215, endPoint x: 425, endPoint y: 218, distance: 32.4
click at [428, 219] on div "36648133" at bounding box center [415, 222] width 51 height 12
drag, startPoint x: 391, startPoint y: 214, endPoint x: 436, endPoint y: 214, distance: 45.2
click at [436, 216] on div "36648133" at bounding box center [415, 222] width 51 height 12
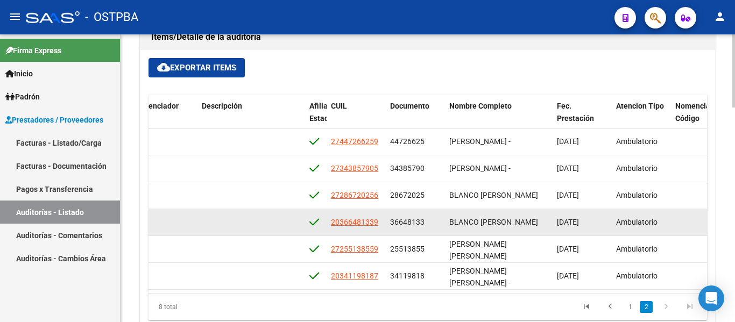
copy span "36648133"
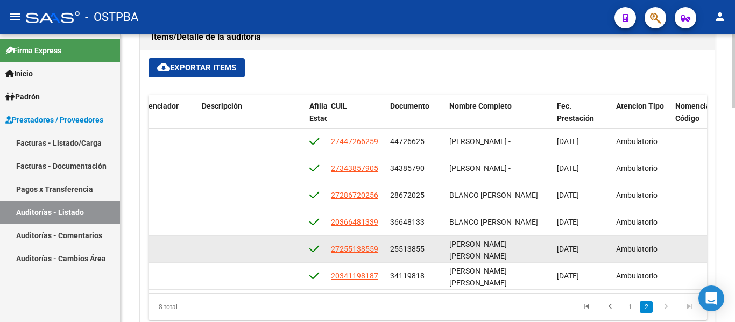
drag, startPoint x: 389, startPoint y: 239, endPoint x: 410, endPoint y: 241, distance: 21.6
click at [425, 239] on datatable-body-cell "25513855" at bounding box center [415, 249] width 59 height 26
copy span "25513855"
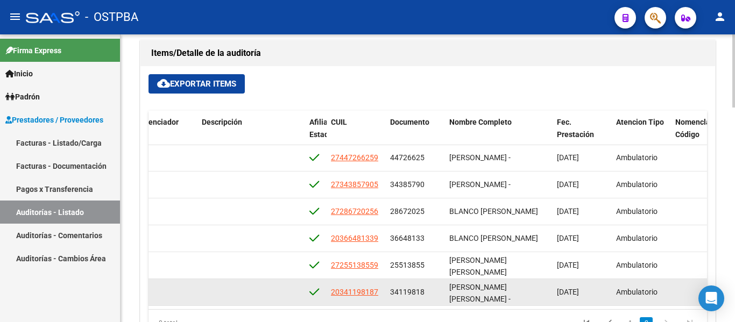
drag, startPoint x: 390, startPoint y: 283, endPoint x: 441, endPoint y: 283, distance: 50.6
click at [441, 283] on datatable-body-cell "34119818" at bounding box center [415, 292] width 59 height 26
copy span "34119818"
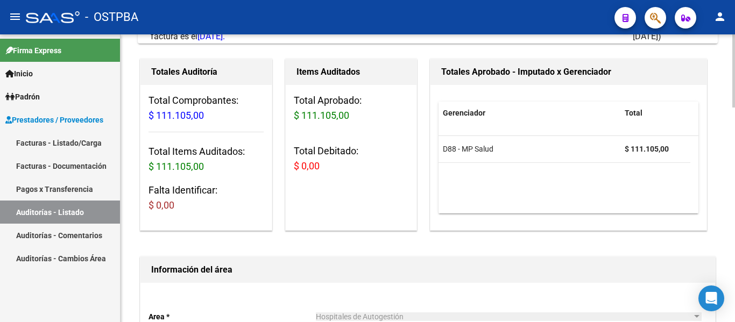
scroll to position [0, 0]
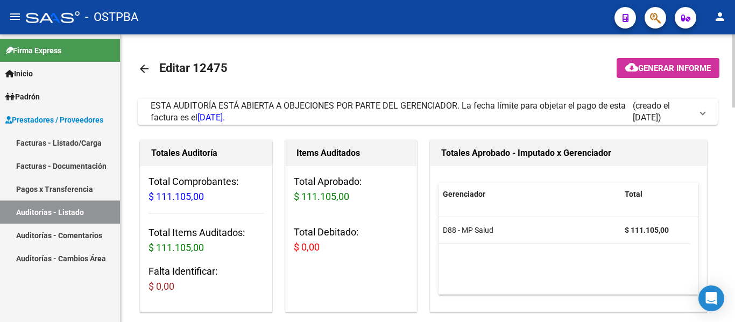
click at [150, 71] on mat-icon "arrow_back" at bounding box center [144, 68] width 13 height 13
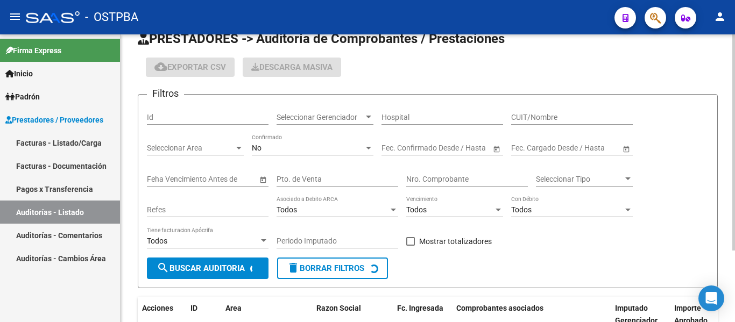
scroll to position [54, 0]
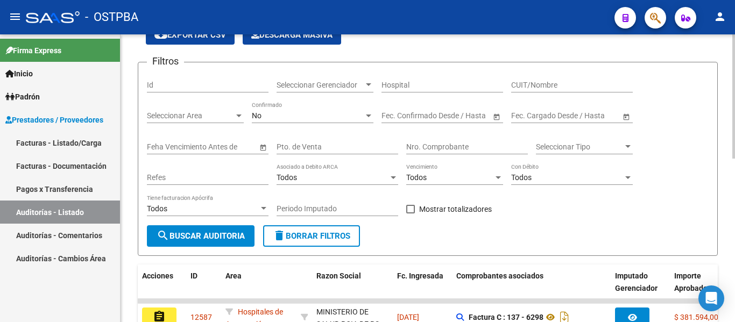
click at [339, 84] on span "Seleccionar Gerenciador" at bounding box center [320, 85] width 87 height 9
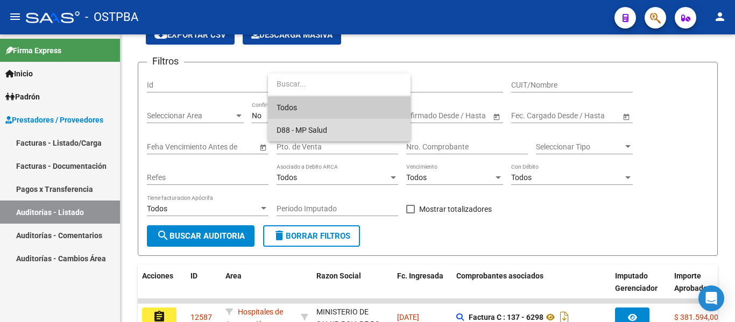
click at [315, 122] on span "D88 - MP Salud" at bounding box center [339, 130] width 125 height 23
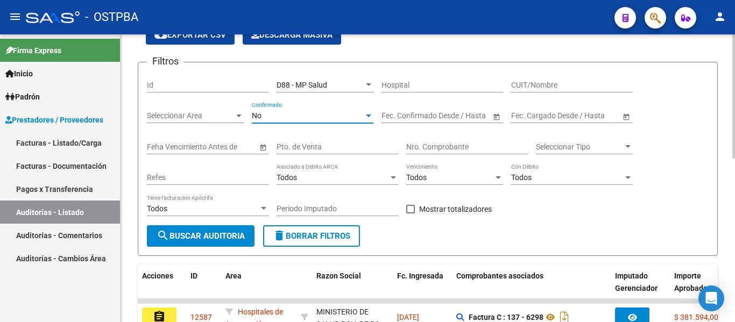
click at [308, 116] on div "No" at bounding box center [308, 115] width 112 height 9
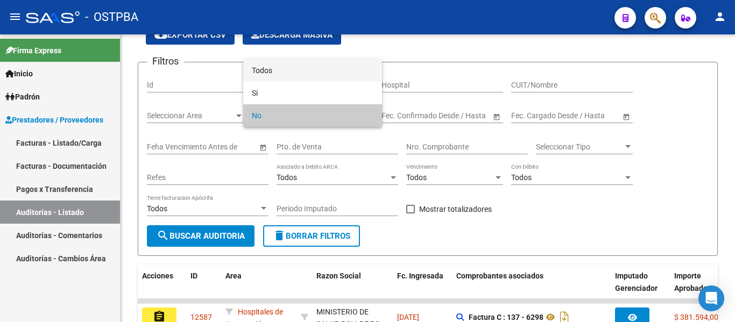
click at [297, 77] on span "Todos" at bounding box center [313, 70] width 122 height 23
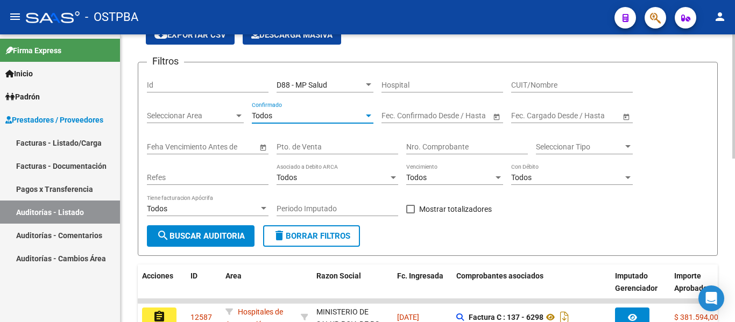
click at [230, 238] on span "search Buscar Auditoria" at bounding box center [201, 236] width 88 height 10
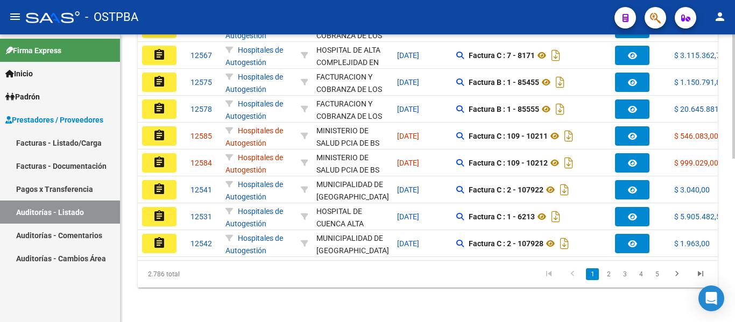
scroll to position [378, 0]
click at [633, 273] on li "4" at bounding box center [641, 274] width 16 height 18
click at [656, 271] on link "5" at bounding box center [657, 275] width 13 height 12
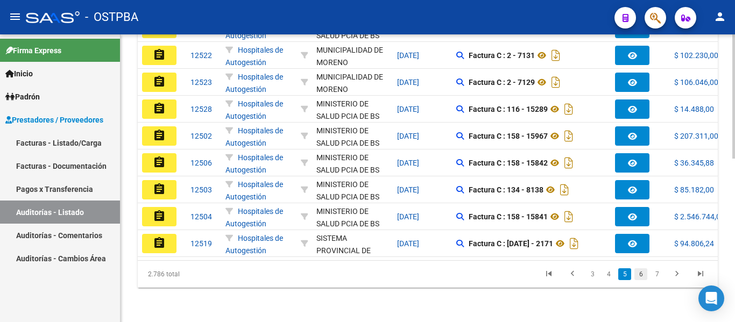
click at [643, 276] on link "6" at bounding box center [641, 275] width 13 height 12
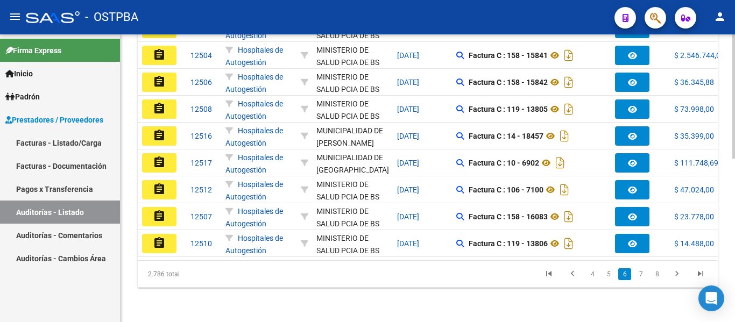
click at [643, 276] on link "7" at bounding box center [641, 275] width 13 height 12
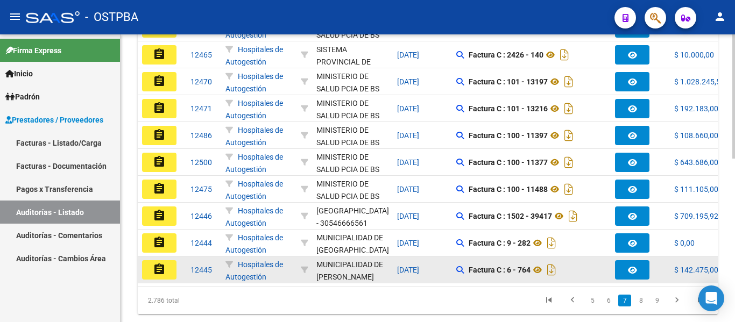
scroll to position [325, 0]
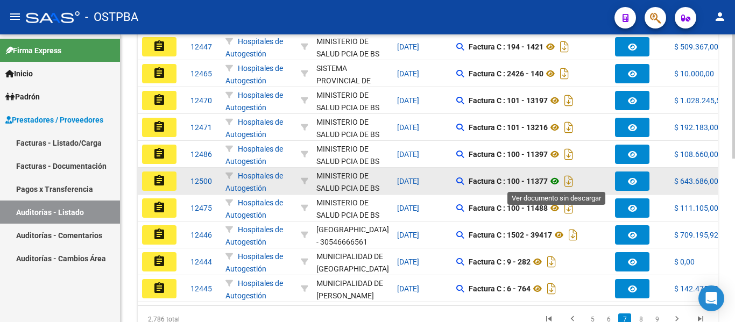
click at [556, 181] on icon at bounding box center [555, 181] width 14 height 13
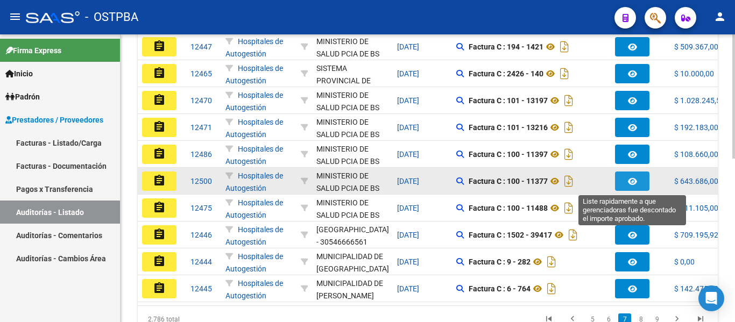
click at [633, 185] on icon "button" at bounding box center [632, 182] width 9 height 8
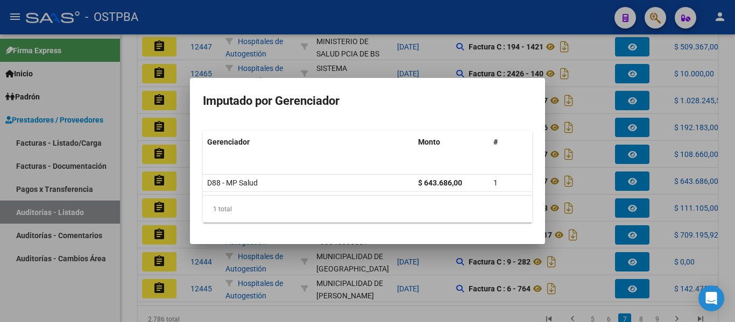
click at [584, 188] on div at bounding box center [367, 161] width 735 height 322
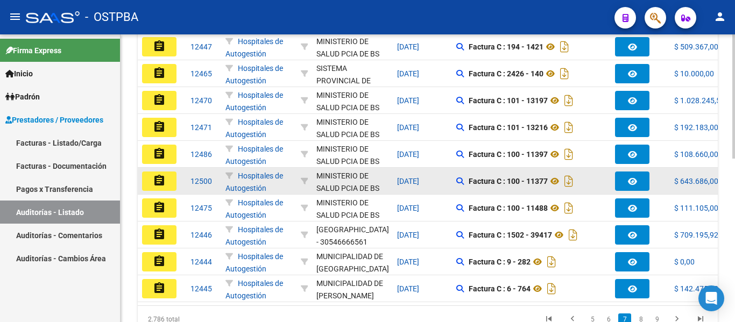
click at [172, 178] on button "assignment" at bounding box center [159, 181] width 34 height 19
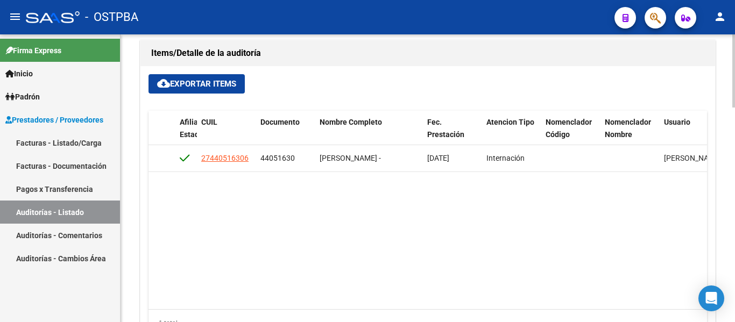
scroll to position [0, 626]
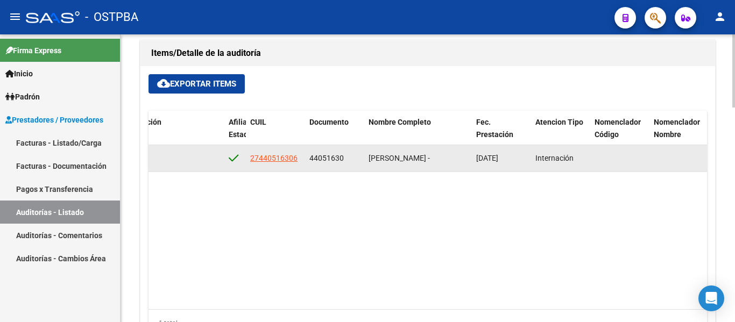
drag, startPoint x: 306, startPoint y: 157, endPoint x: 354, endPoint y: 161, distance: 48.6
click at [354, 161] on datatable-body-cell "44051630" at bounding box center [334, 158] width 59 height 26
copy span "44051630"
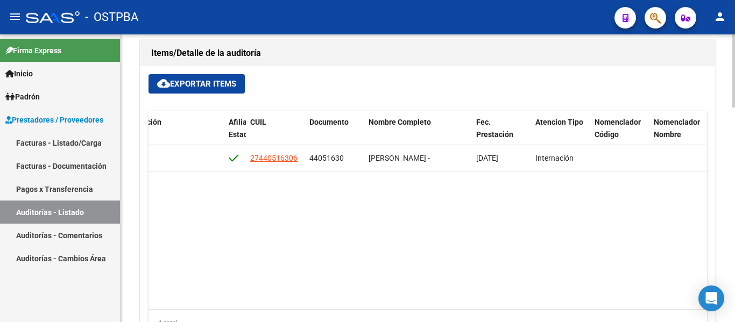
drag, startPoint x: 452, startPoint y: 300, endPoint x: 484, endPoint y: 301, distance: 31.8
click at [484, 301] on datatable-body "54376 D88 - MP Salud $ 643.686,00 $ 643.686,00 $ 0,00 27440516306 44051630 [PER…" at bounding box center [428, 227] width 559 height 164
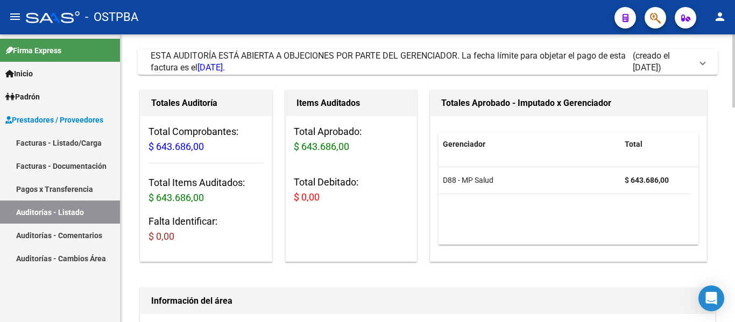
scroll to position [0, 0]
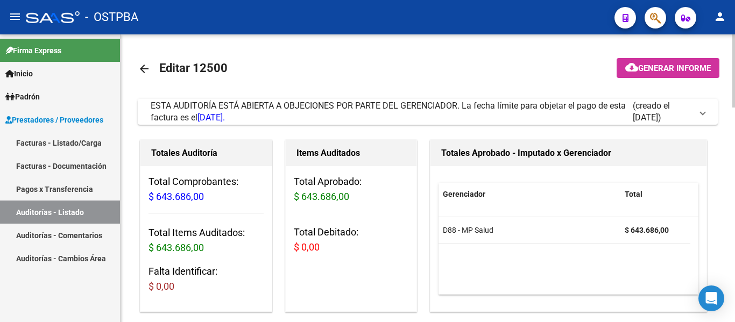
click at [147, 75] on mat-icon "arrow_back" at bounding box center [144, 68] width 13 height 13
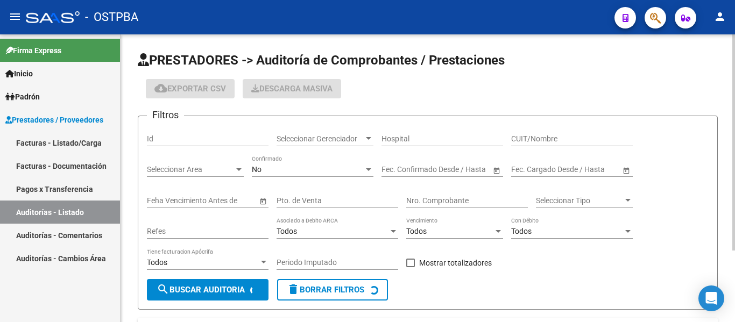
click at [319, 135] on span "Seleccionar Gerenciador" at bounding box center [320, 139] width 87 height 9
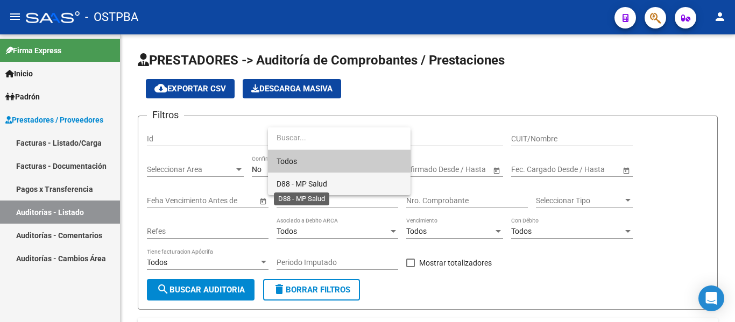
click at [301, 180] on span "D88 - MP Salud" at bounding box center [302, 184] width 51 height 9
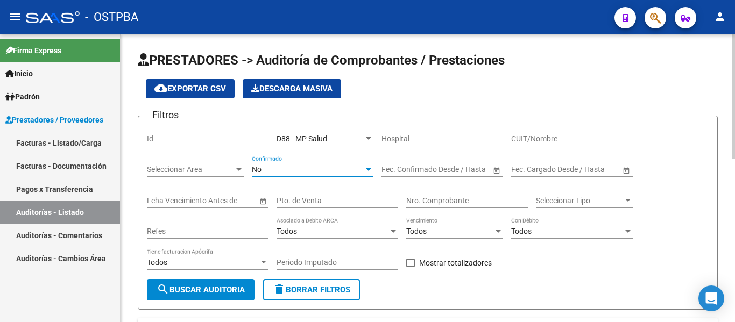
click at [298, 169] on div "No" at bounding box center [308, 169] width 112 height 9
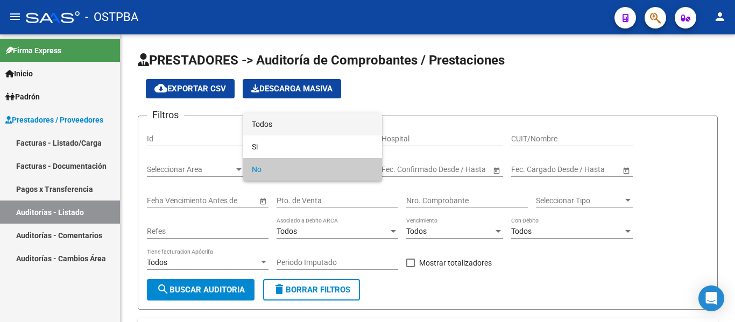
click at [292, 125] on span "Todos" at bounding box center [313, 124] width 122 height 23
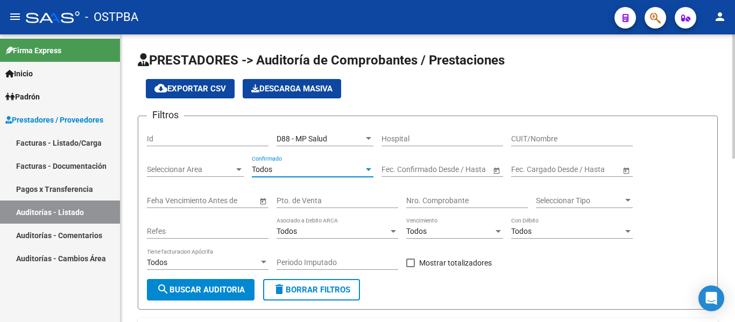
click at [247, 285] on button "search Buscar Auditoria" at bounding box center [201, 290] width 108 height 22
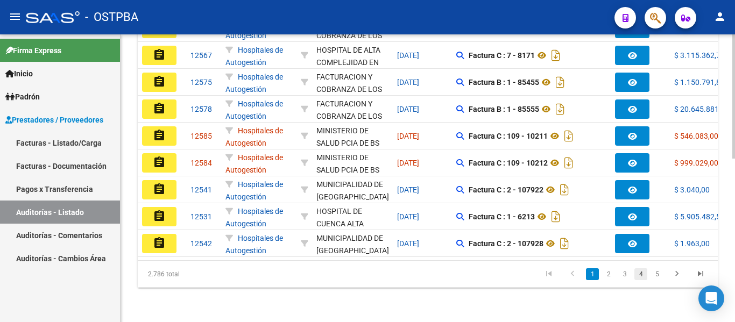
click at [637, 272] on link "4" at bounding box center [641, 275] width 13 height 12
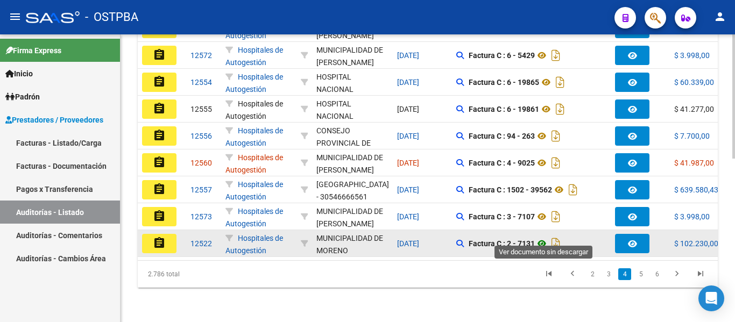
scroll to position [378, 0]
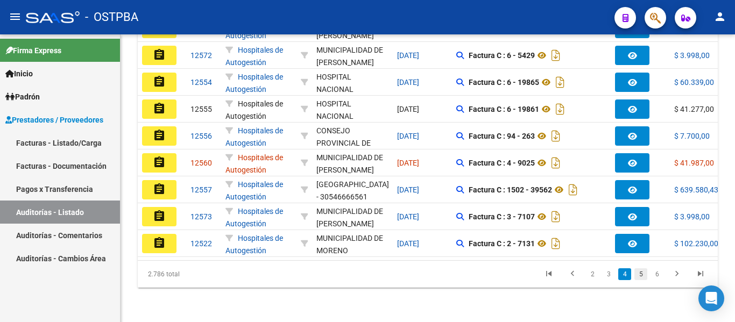
click at [640, 275] on link "5" at bounding box center [641, 275] width 13 height 12
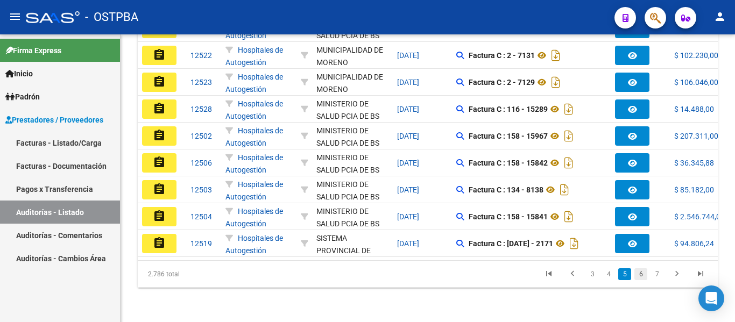
click at [642, 275] on link "6" at bounding box center [641, 275] width 13 height 12
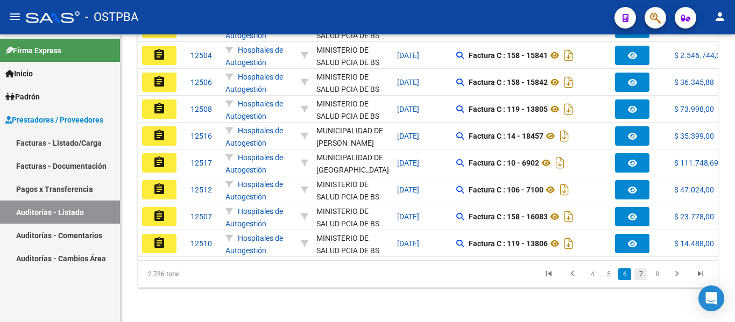
click at [639, 270] on link "7" at bounding box center [641, 275] width 13 height 12
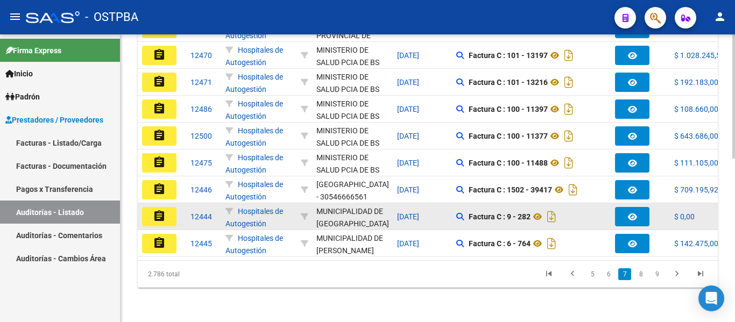
scroll to position [325, 0]
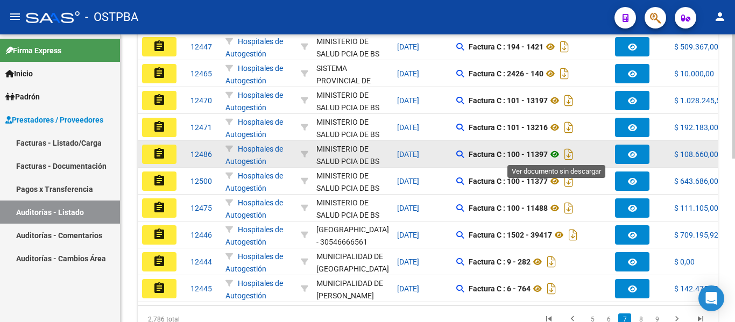
click at [558, 154] on icon at bounding box center [555, 154] width 14 height 13
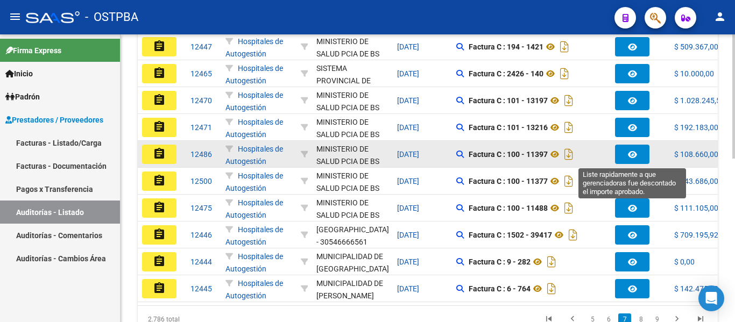
click at [619, 160] on button "button" at bounding box center [632, 154] width 34 height 19
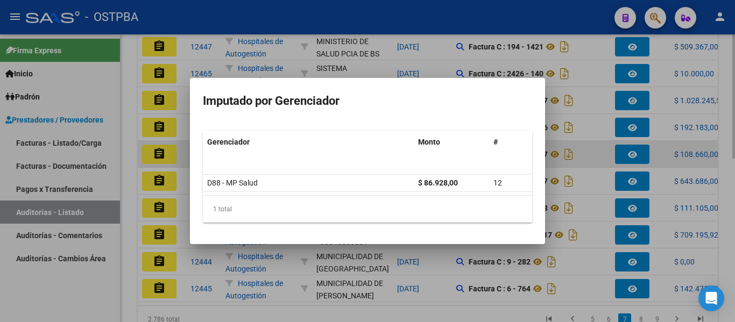
click at [619, 160] on div at bounding box center [367, 161] width 735 height 322
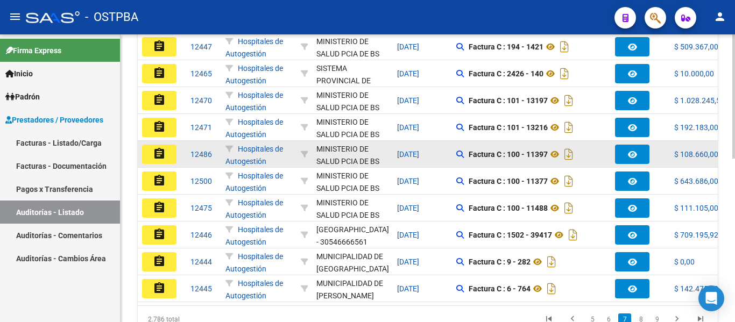
click at [151, 159] on button "assignment" at bounding box center [159, 154] width 34 height 19
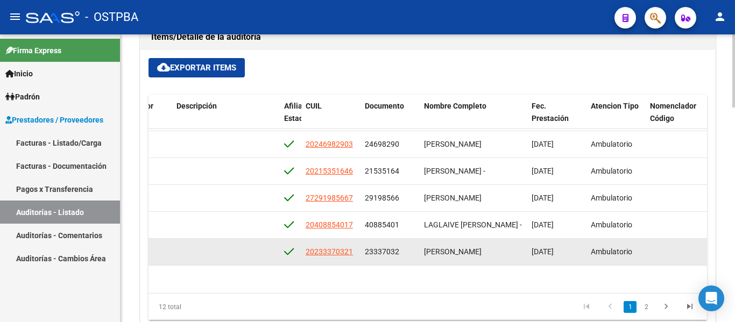
scroll to position [0, 571]
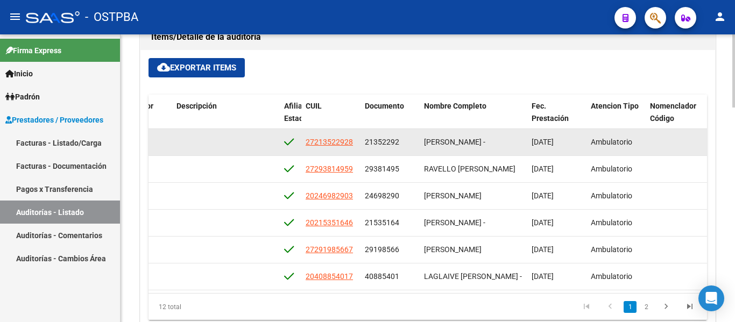
drag, startPoint x: 363, startPoint y: 142, endPoint x: 408, endPoint y: 144, distance: 45.8
click at [408, 144] on datatable-body-cell "21352292" at bounding box center [390, 142] width 59 height 26
copy span "21352292"
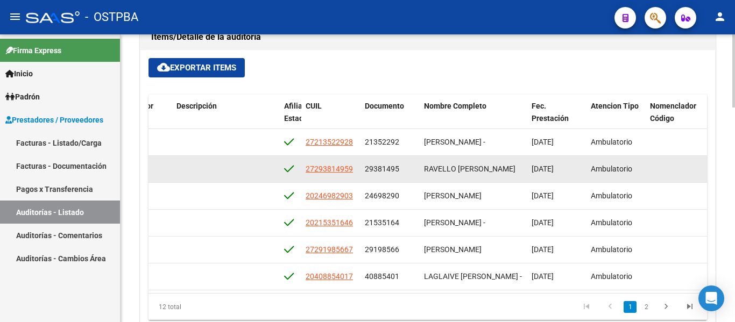
drag, startPoint x: 364, startPoint y: 168, endPoint x: 404, endPoint y: 172, distance: 39.5
click at [404, 172] on datatable-body-cell "29381495" at bounding box center [390, 169] width 59 height 26
copy span "29381495"
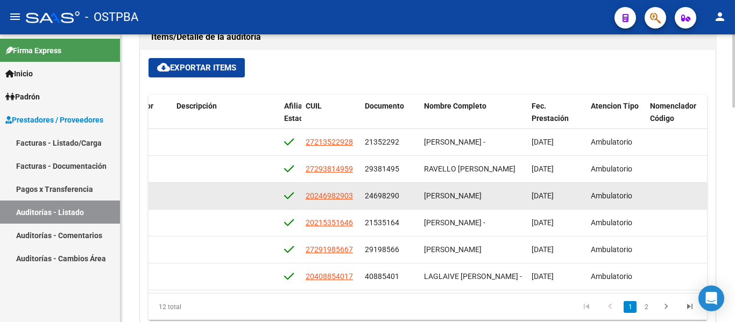
drag, startPoint x: 364, startPoint y: 197, endPoint x: 413, endPoint y: 201, distance: 49.1
click at [413, 201] on datatable-body-cell "24698290" at bounding box center [390, 196] width 59 height 26
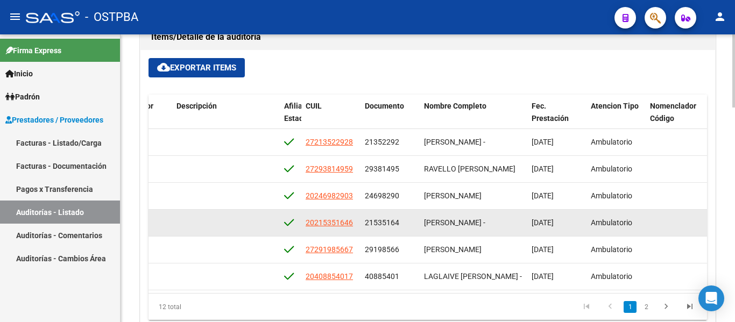
drag, startPoint x: 366, startPoint y: 224, endPoint x: 401, endPoint y: 225, distance: 35.5
click at [401, 225] on div "21535164" at bounding box center [390, 223] width 51 height 12
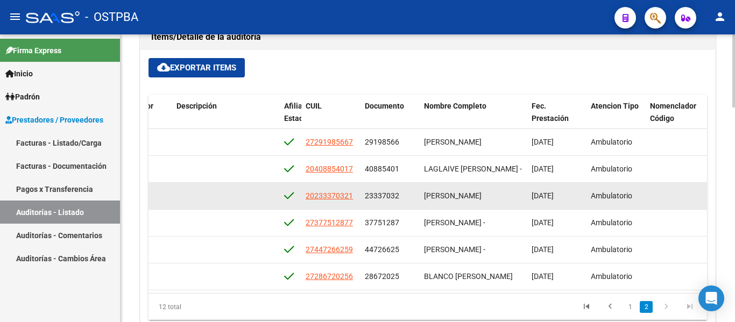
scroll to position [54, 571]
drag, startPoint x: 362, startPoint y: 198, endPoint x: 401, endPoint y: 198, distance: 39.3
click at [401, 198] on datatable-body-cell "29198566" at bounding box center [390, 196] width 59 height 26
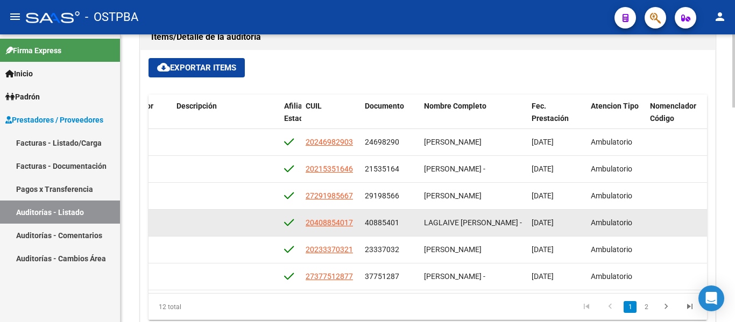
drag, startPoint x: 403, startPoint y: 227, endPoint x: 383, endPoint y: 222, distance: 20.4
click at [418, 228] on datatable-body-cell "40885401" at bounding box center [390, 223] width 59 height 26
drag, startPoint x: 367, startPoint y: 222, endPoint x: 400, endPoint y: 223, distance: 33.9
click at [400, 223] on div "40885401" at bounding box center [390, 223] width 51 height 12
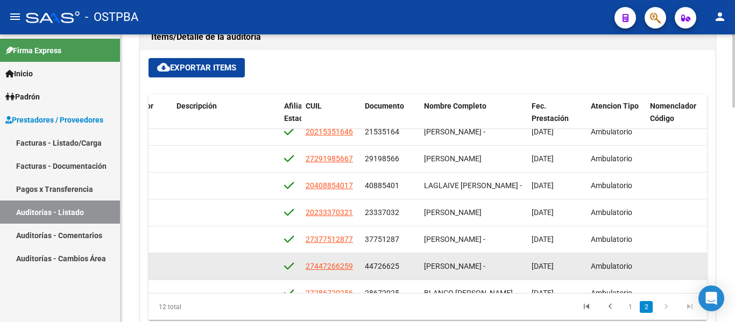
scroll to position [108, 571]
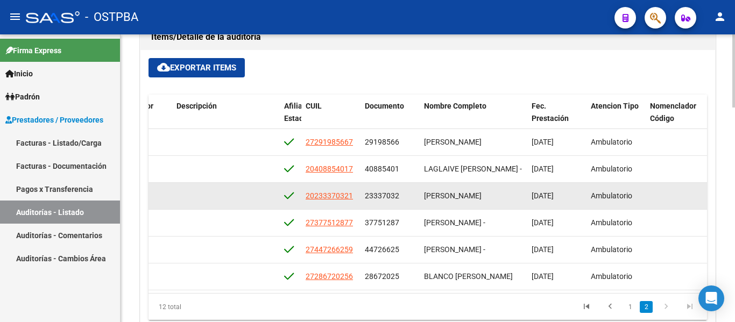
drag, startPoint x: 362, startPoint y: 196, endPoint x: 405, endPoint y: 198, distance: 42.5
click at [405, 198] on datatable-body-cell "23337032" at bounding box center [390, 196] width 59 height 26
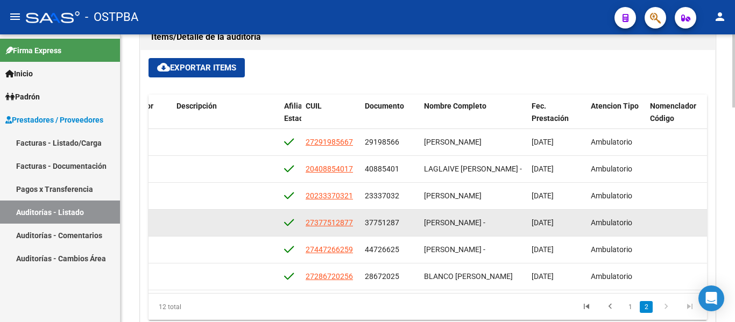
drag, startPoint x: 364, startPoint y: 223, endPoint x: 405, endPoint y: 223, distance: 40.9
click at [405, 223] on datatable-body-cell "37751287" at bounding box center [390, 223] width 59 height 26
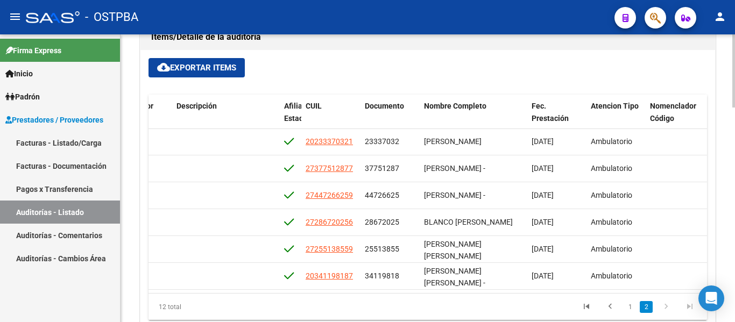
scroll to position [171, 571]
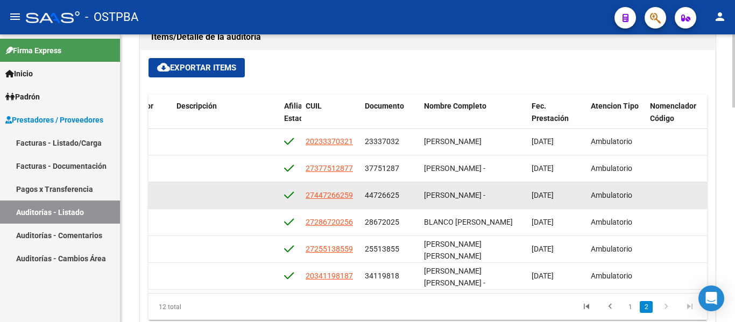
drag, startPoint x: 364, startPoint y: 189, endPoint x: 413, endPoint y: 189, distance: 49.5
click at [413, 189] on datatable-body-cell "44726625" at bounding box center [390, 195] width 59 height 26
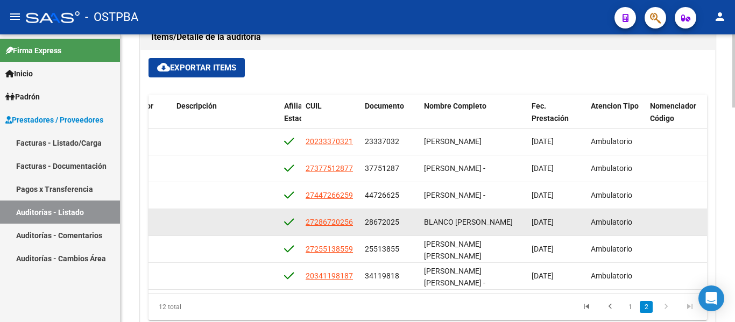
drag, startPoint x: 366, startPoint y: 214, endPoint x: 406, endPoint y: 214, distance: 39.8
click at [406, 216] on div "28672025" at bounding box center [390, 222] width 51 height 12
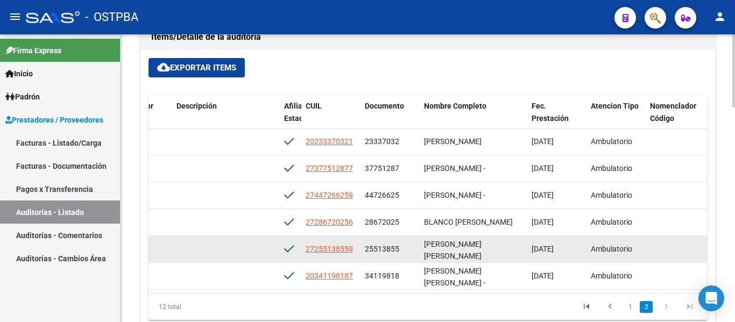
drag, startPoint x: 367, startPoint y: 241, endPoint x: 409, endPoint y: 243, distance: 42.6
click at [408, 243] on div "25513855" at bounding box center [390, 249] width 51 height 12
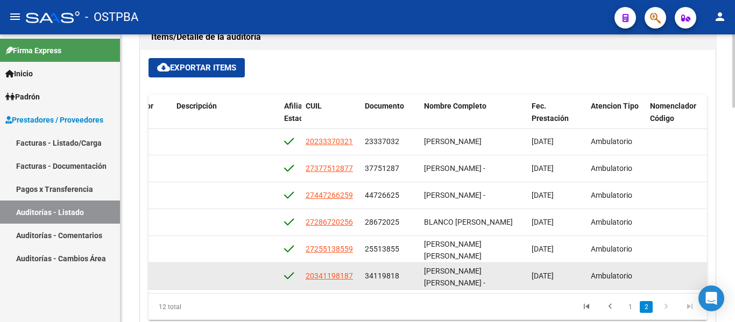
drag, startPoint x: 365, startPoint y: 267, endPoint x: 417, endPoint y: 273, distance: 52.1
click at [417, 273] on datatable-body-cell "34119818" at bounding box center [390, 276] width 59 height 26
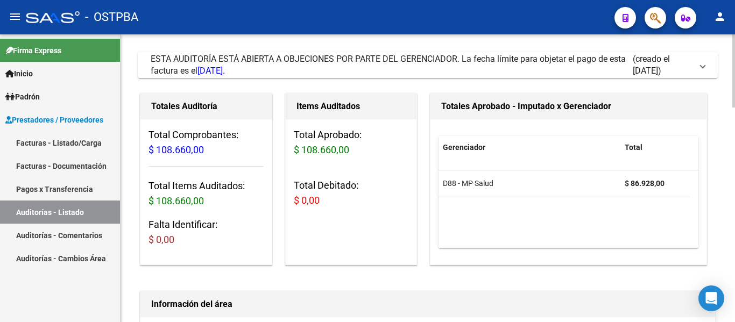
scroll to position [0, 0]
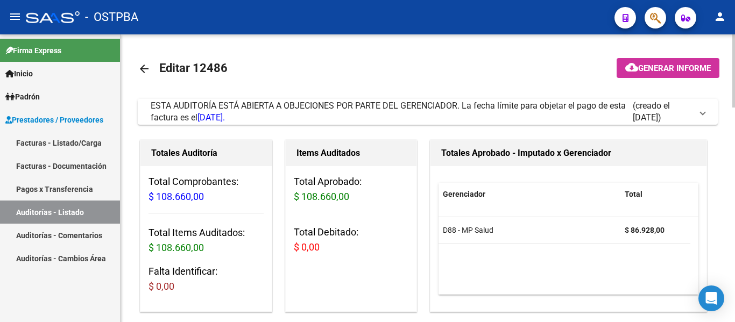
click at [146, 65] on mat-icon "arrow_back" at bounding box center [144, 68] width 13 height 13
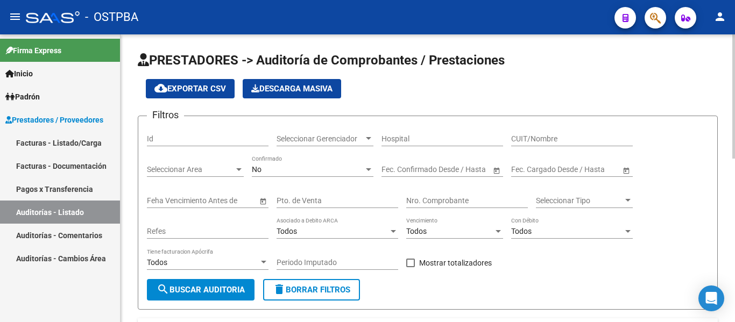
click at [318, 136] on span "Seleccionar Gerenciador" at bounding box center [320, 139] width 87 height 9
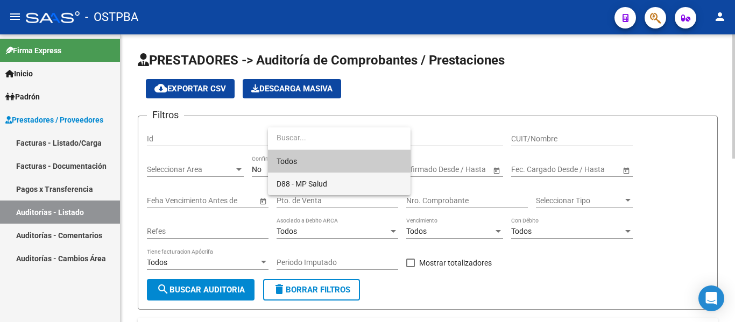
click at [313, 179] on span "D88 - MP Salud" at bounding box center [339, 184] width 125 height 23
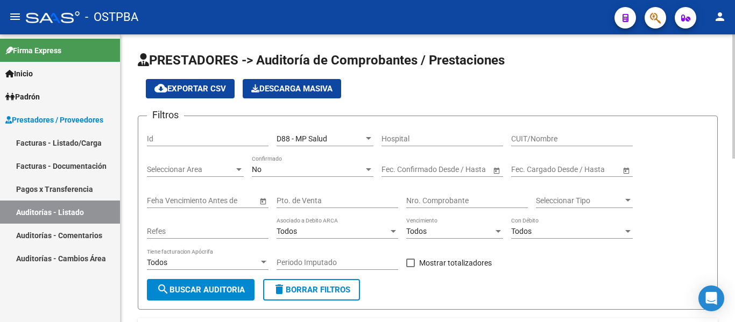
click at [298, 165] on div "No Confirmado" at bounding box center [313, 167] width 122 height 22
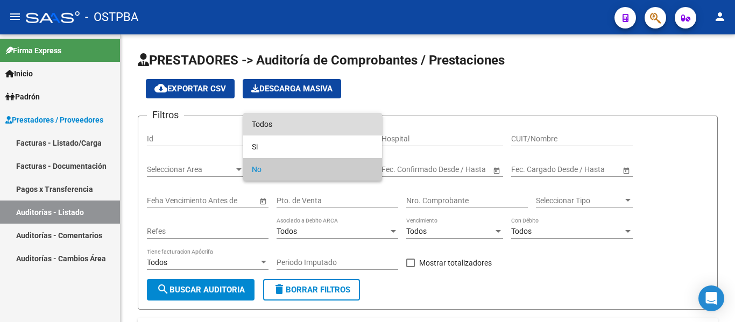
click at [297, 126] on span "Todos" at bounding box center [313, 124] width 122 height 23
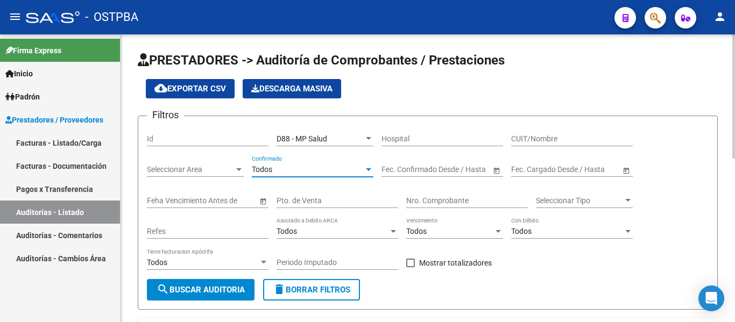
click at [229, 288] on span "search Buscar Auditoria" at bounding box center [201, 290] width 88 height 10
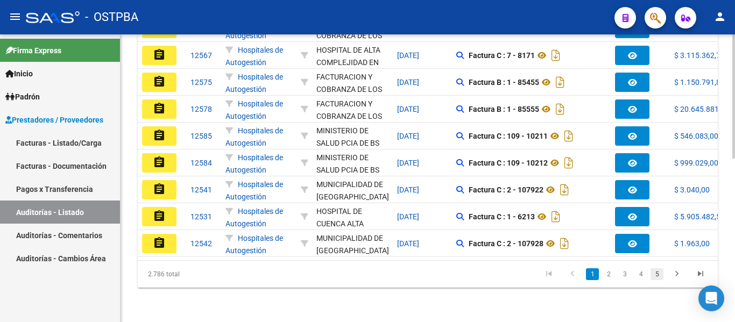
click at [656, 277] on link "5" at bounding box center [657, 275] width 13 height 12
click at [643, 276] on div "2.786 total 3 4 5 6 7" at bounding box center [428, 274] width 580 height 27
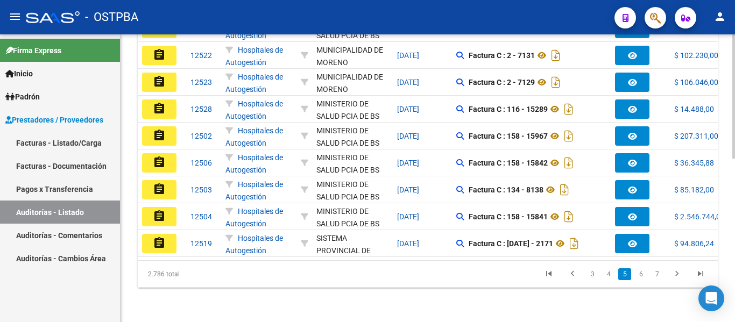
click at [643, 276] on link "6" at bounding box center [641, 275] width 13 height 12
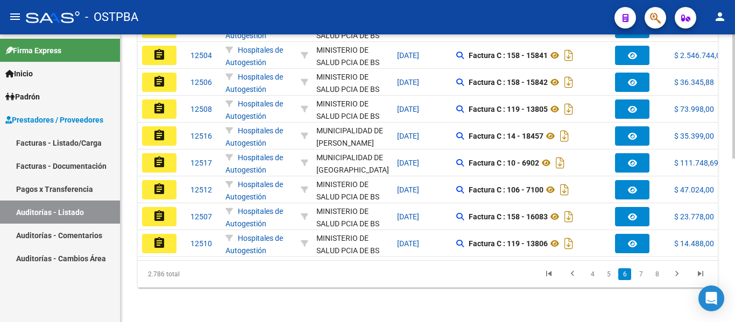
click at [643, 276] on link "7" at bounding box center [641, 275] width 13 height 12
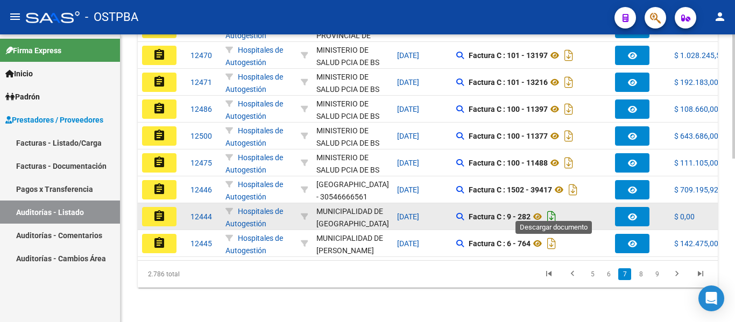
scroll to position [325, 0]
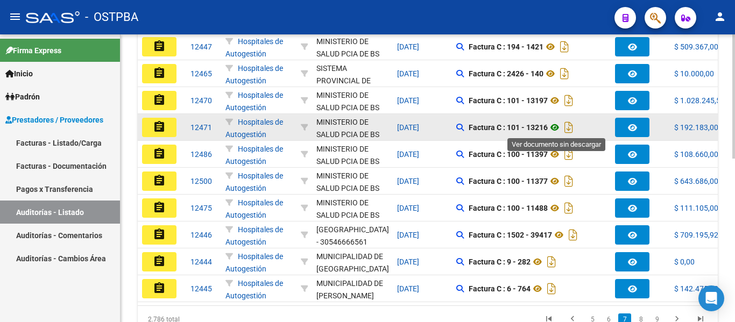
click at [556, 129] on icon at bounding box center [555, 127] width 14 height 13
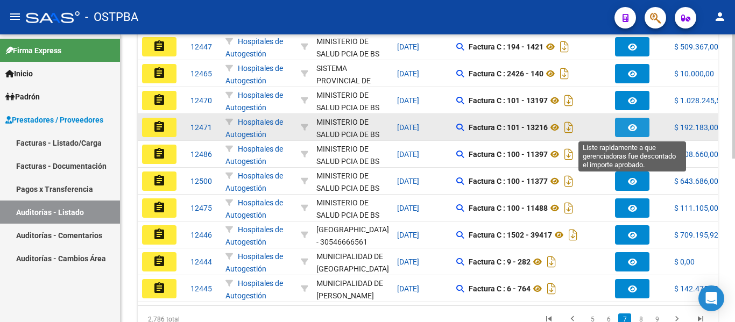
click at [626, 132] on button "button" at bounding box center [632, 127] width 34 height 19
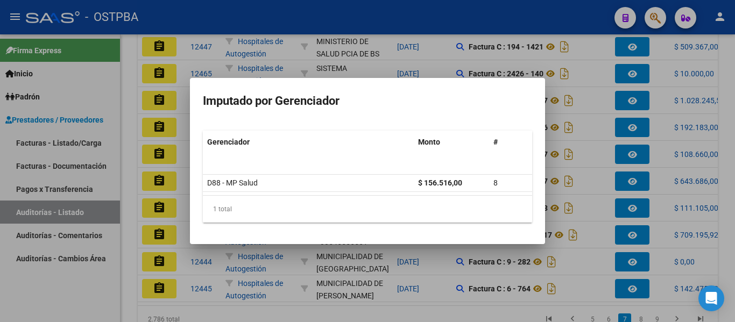
click at [617, 115] on div at bounding box center [367, 161] width 735 height 322
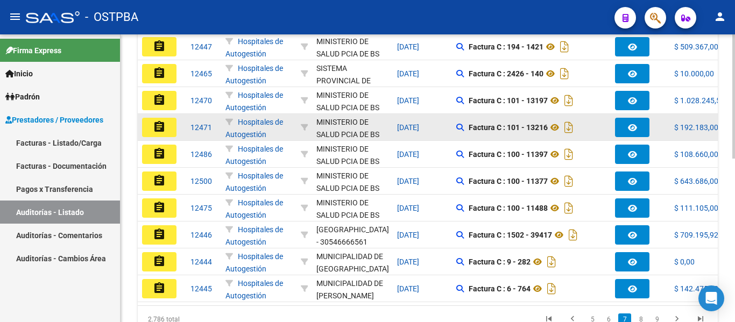
click at [153, 123] on mat-icon "assignment" at bounding box center [159, 127] width 13 height 13
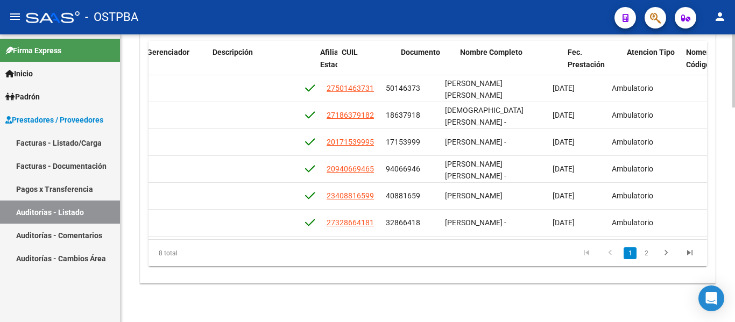
scroll to position [0, 491]
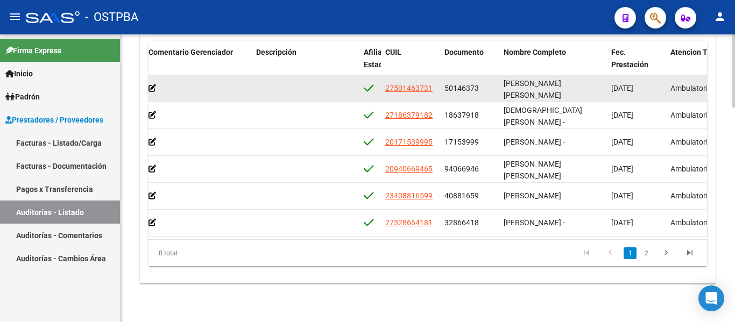
drag, startPoint x: 445, startPoint y: 89, endPoint x: 483, endPoint y: 90, distance: 38.8
click at [483, 90] on div "50146373" at bounding box center [470, 88] width 51 height 12
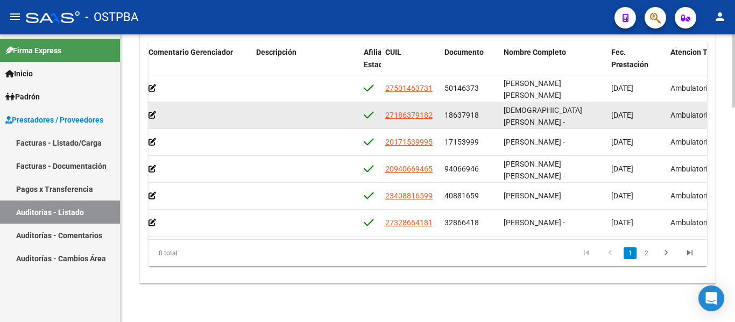
drag, startPoint x: 456, startPoint y: 114, endPoint x: 476, endPoint y: 115, distance: 20.0
click at [476, 115] on span "18637918" at bounding box center [462, 115] width 34 height 9
click at [443, 113] on datatable-body-cell "18637918" at bounding box center [469, 115] width 59 height 26
drag, startPoint x: 446, startPoint y: 114, endPoint x: 487, endPoint y: 116, distance: 40.9
click at [487, 116] on div "18637918" at bounding box center [470, 115] width 51 height 12
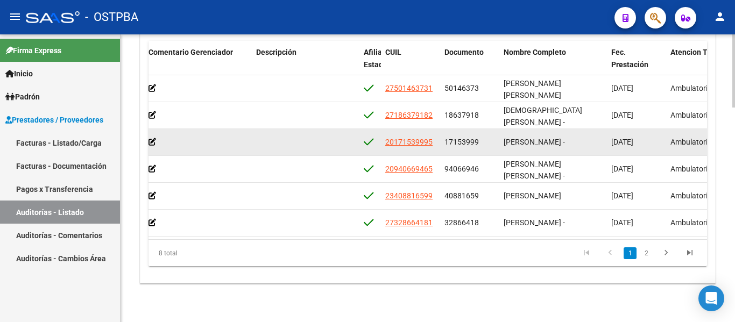
click at [448, 144] on span "17153999" at bounding box center [462, 142] width 34 height 9
drag, startPoint x: 445, startPoint y: 140, endPoint x: 480, endPoint y: 142, distance: 35.0
click at [480, 142] on div "17153999" at bounding box center [470, 142] width 51 height 12
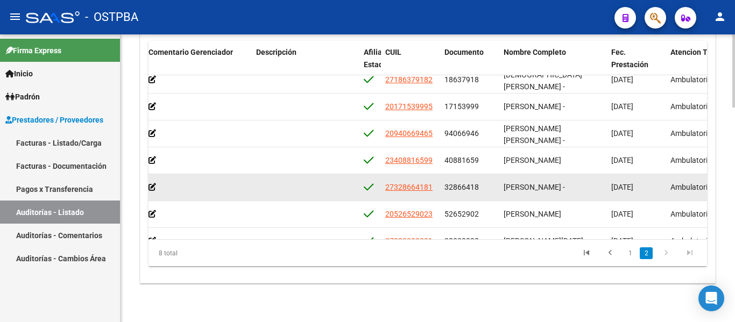
scroll to position [54, 491]
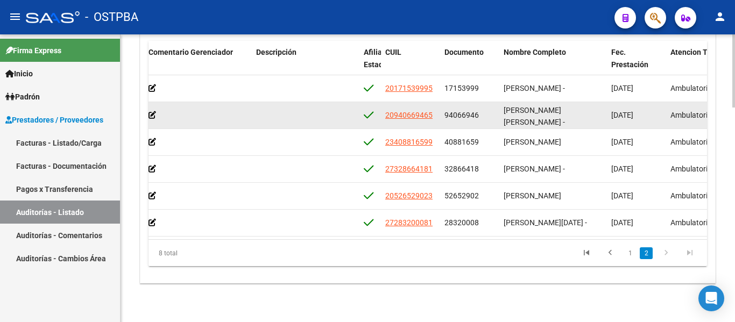
drag, startPoint x: 447, startPoint y: 112, endPoint x: 457, endPoint y: 114, distance: 10.8
click at [462, 114] on span "94066946" at bounding box center [462, 115] width 34 height 9
drag, startPoint x: 442, startPoint y: 111, endPoint x: 485, endPoint y: 114, distance: 43.1
click at [485, 114] on datatable-body-cell "94066946" at bounding box center [469, 115] width 59 height 26
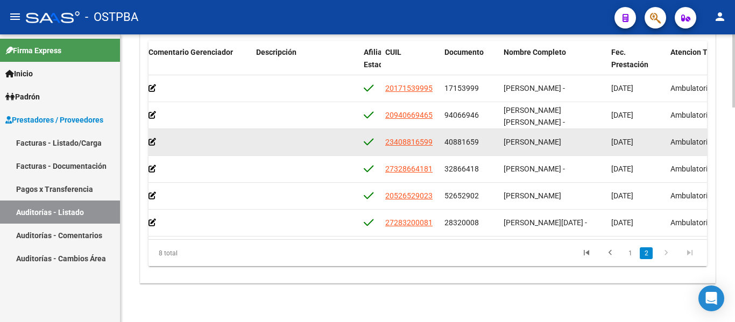
drag, startPoint x: 446, startPoint y: 144, endPoint x: 494, endPoint y: 143, distance: 48.4
click at [494, 143] on div "40881659" at bounding box center [470, 142] width 51 height 12
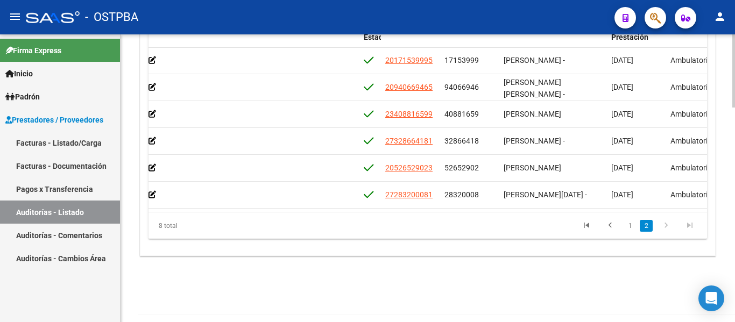
scroll to position [845, 0]
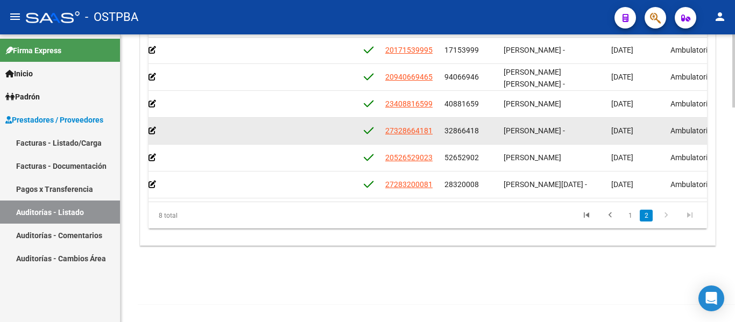
drag, startPoint x: 443, startPoint y: 117, endPoint x: 493, endPoint y: 122, distance: 49.8
click at [493, 122] on datatable-body-cell "32866418" at bounding box center [469, 131] width 59 height 26
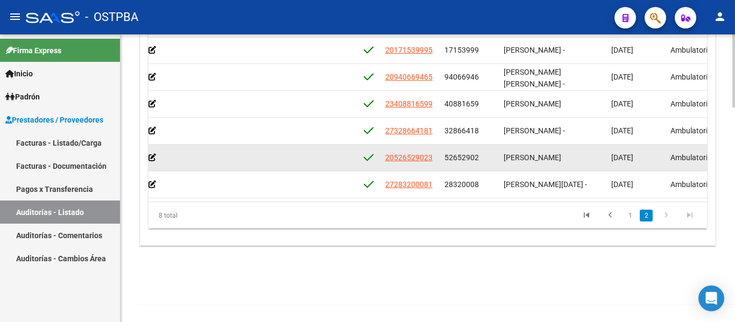
drag, startPoint x: 446, startPoint y: 147, endPoint x: 494, endPoint y: 152, distance: 48.7
click at [494, 153] on div "52652902" at bounding box center [470, 158] width 51 height 12
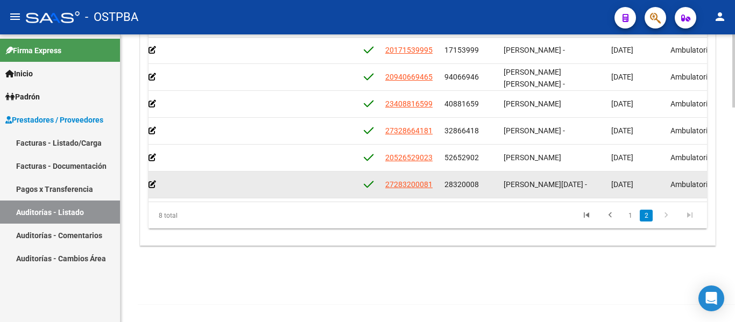
drag, startPoint x: 442, startPoint y: 177, endPoint x: 492, endPoint y: 178, distance: 49.5
click at [492, 178] on datatable-body-cell "28320008" at bounding box center [469, 185] width 59 height 26
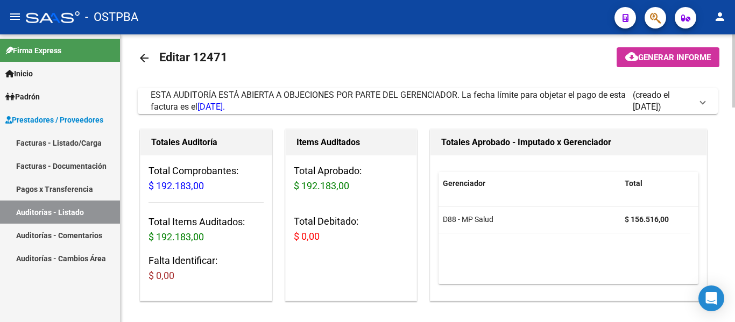
scroll to position [0, 0]
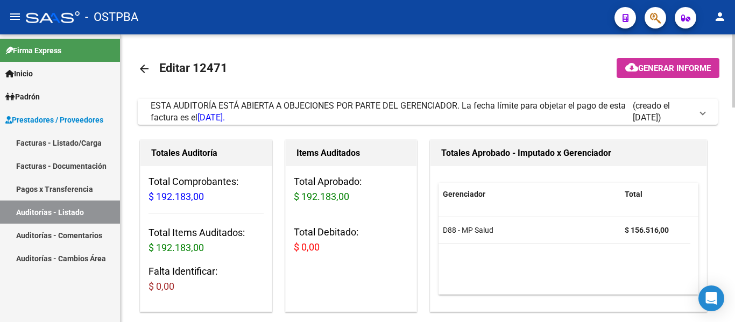
click at [144, 72] on mat-icon "arrow_back" at bounding box center [144, 68] width 13 height 13
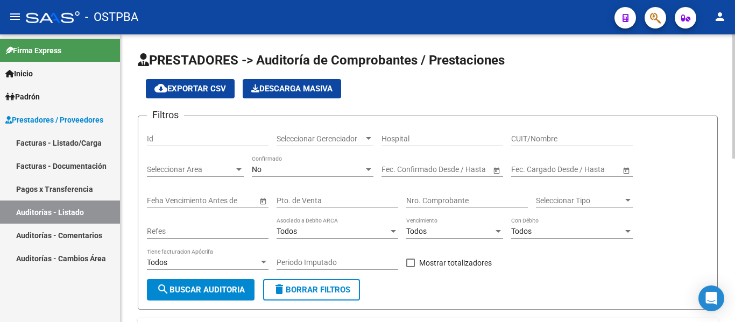
click at [344, 130] on div "Seleccionar Gerenciador Seleccionar Gerenciador" at bounding box center [325, 136] width 97 height 22
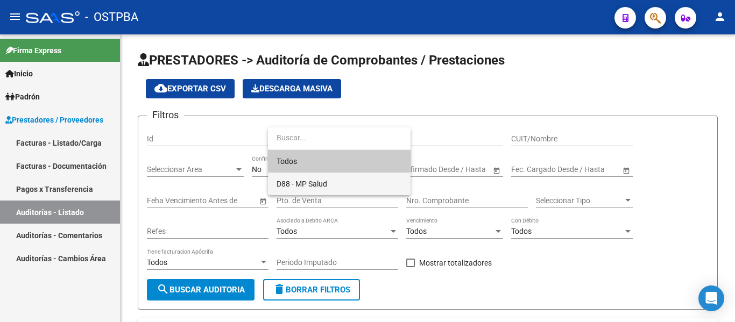
click at [291, 177] on span "D88 - MP Salud" at bounding box center [339, 184] width 125 height 23
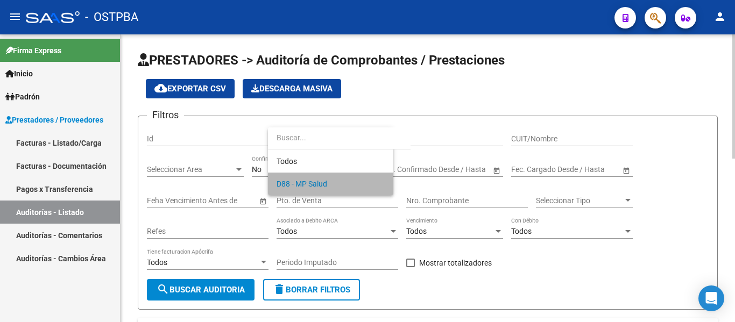
click at [290, 171] on div "No" at bounding box center [308, 169] width 112 height 9
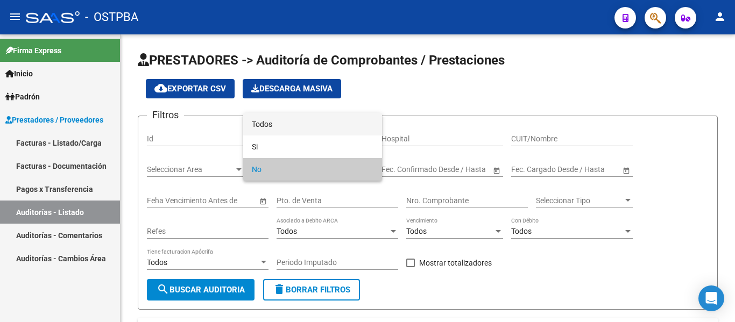
click at [290, 131] on span "Todos" at bounding box center [313, 124] width 122 height 23
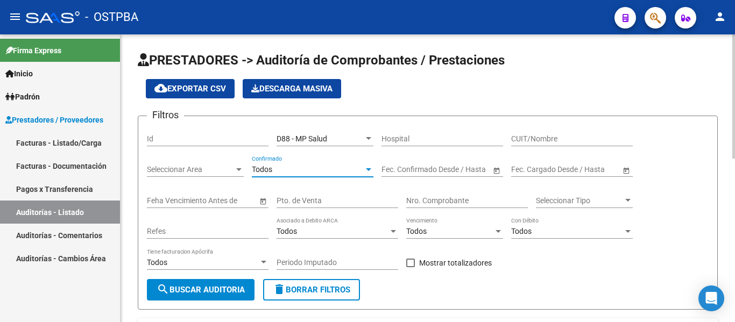
click at [223, 284] on button "search Buscar Auditoria" at bounding box center [201, 290] width 108 height 22
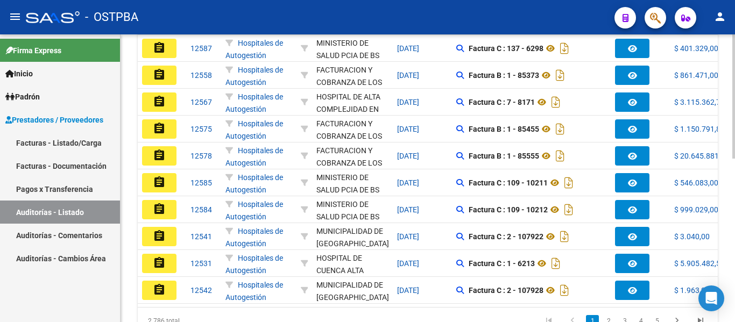
scroll to position [378, 0]
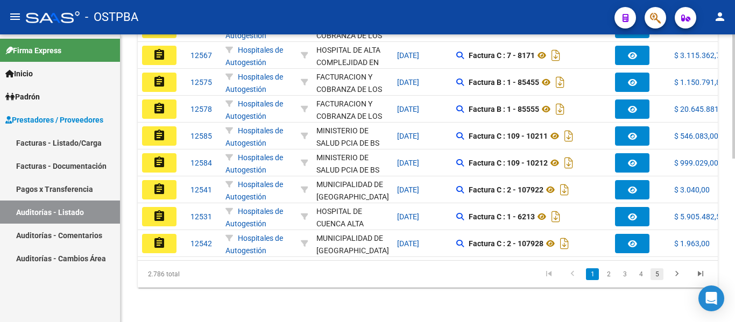
click at [661, 272] on link "5" at bounding box center [657, 275] width 13 height 12
click at [642, 276] on link "6" at bounding box center [641, 275] width 13 height 12
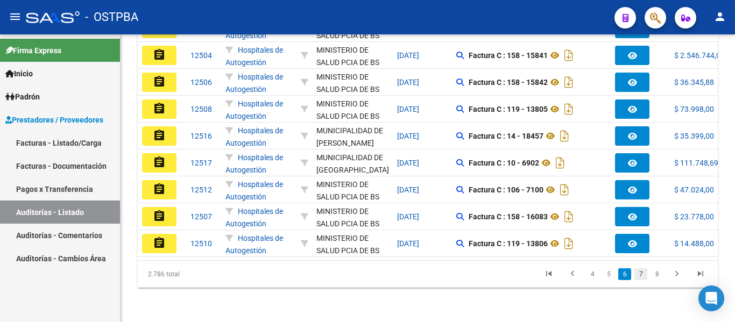
click at [645, 276] on link "7" at bounding box center [641, 275] width 13 height 12
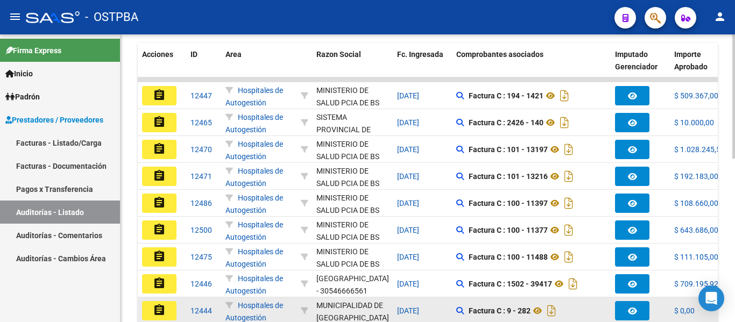
scroll to position [271, 0]
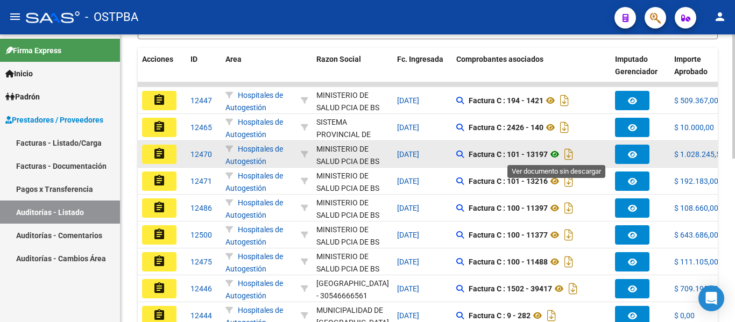
click at [554, 153] on icon at bounding box center [555, 154] width 14 height 13
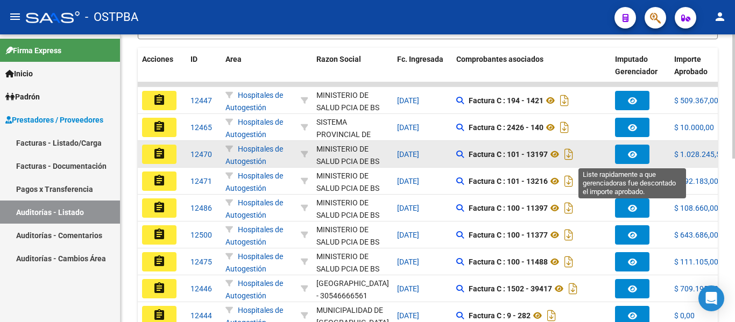
click at [634, 153] on icon "button" at bounding box center [632, 155] width 9 height 8
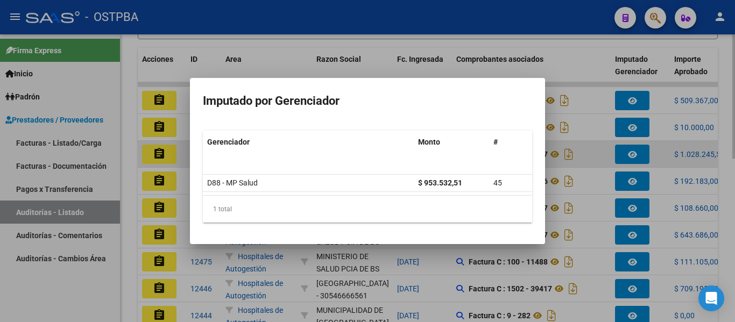
click at [634, 153] on div at bounding box center [367, 161] width 735 height 322
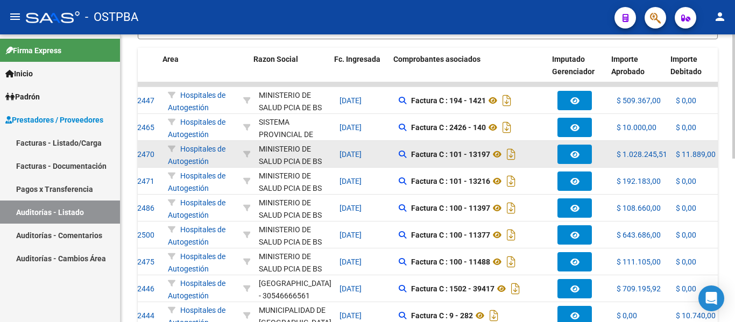
scroll to position [0, 65]
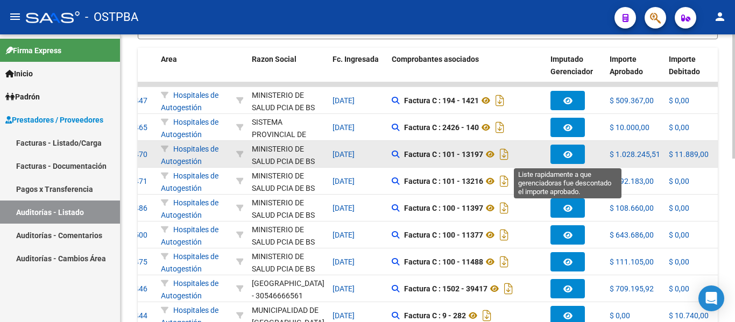
click at [573, 154] on button "button" at bounding box center [568, 154] width 34 height 19
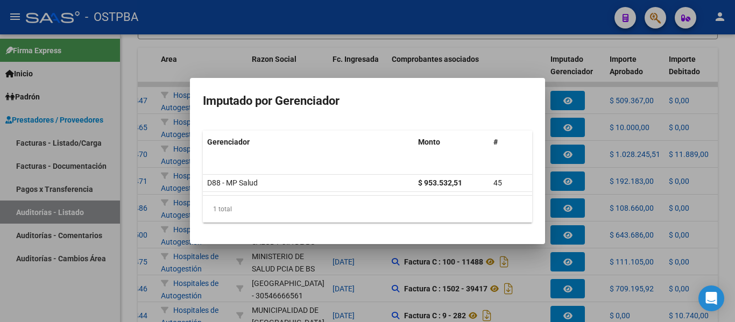
click at [571, 152] on div at bounding box center [367, 161] width 735 height 322
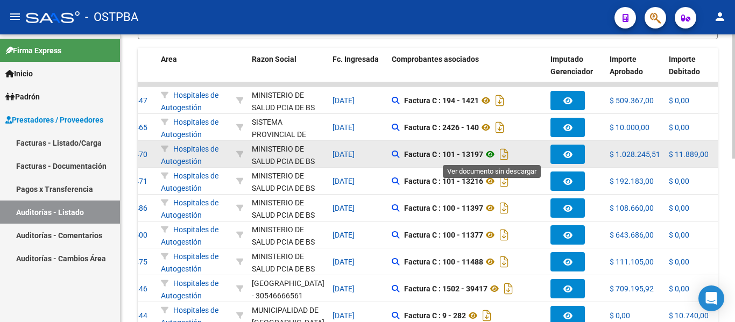
click at [494, 154] on icon at bounding box center [490, 154] width 14 height 13
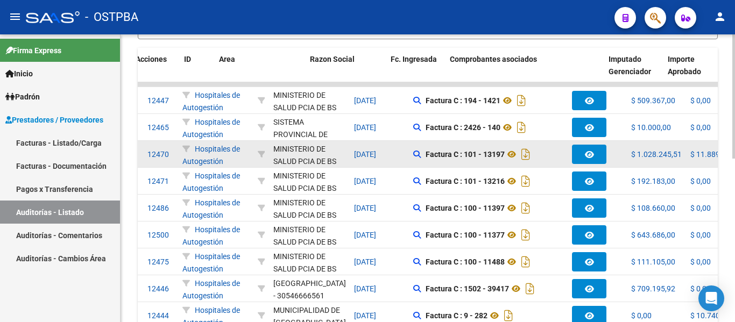
scroll to position [0, 0]
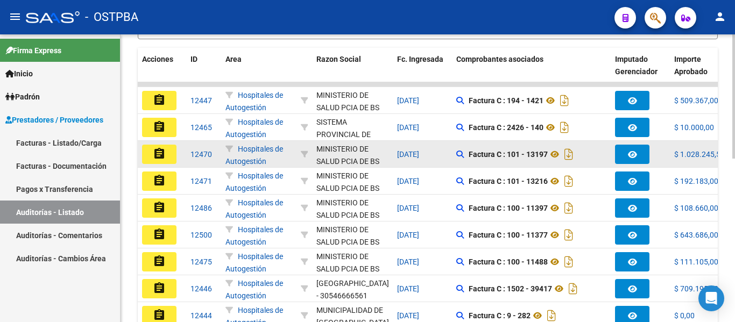
click at [168, 151] on button "assignment" at bounding box center [159, 154] width 34 height 19
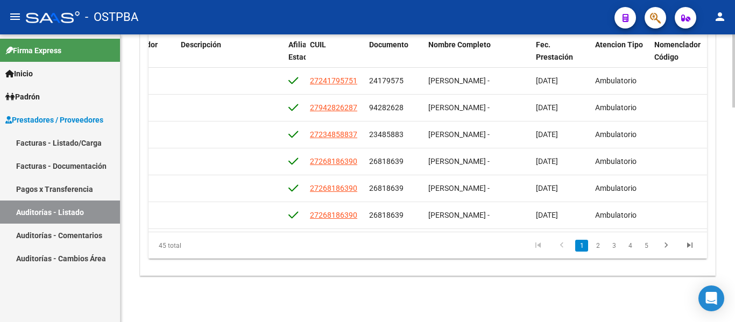
scroll to position [791, 0]
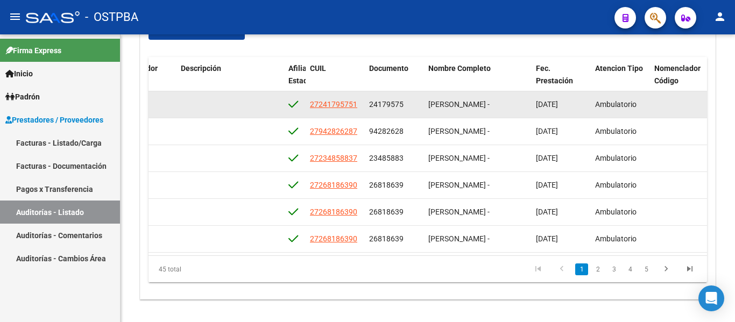
drag, startPoint x: 366, startPoint y: 103, endPoint x: 416, endPoint y: 103, distance: 50.1
click at [416, 103] on datatable-body-cell "24179575" at bounding box center [394, 104] width 59 height 26
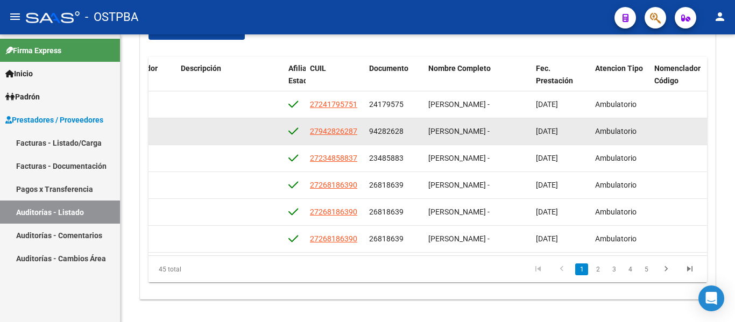
drag, startPoint x: 369, startPoint y: 129, endPoint x: 408, endPoint y: 133, distance: 39.5
click at [408, 133] on datatable-body-cell "94282628" at bounding box center [394, 131] width 59 height 26
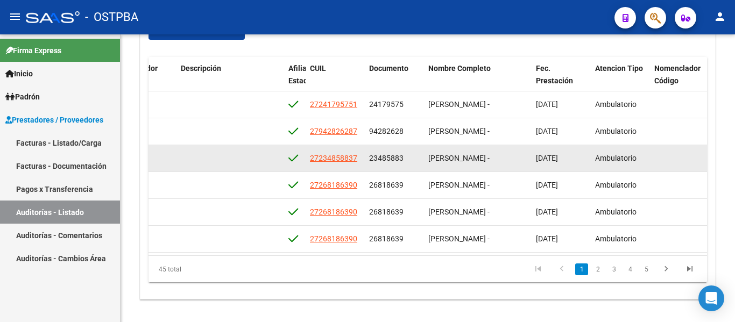
drag, startPoint x: 370, startPoint y: 157, endPoint x: 412, endPoint y: 170, distance: 43.6
click at [412, 170] on datatable-body-cell "23485883" at bounding box center [394, 158] width 59 height 26
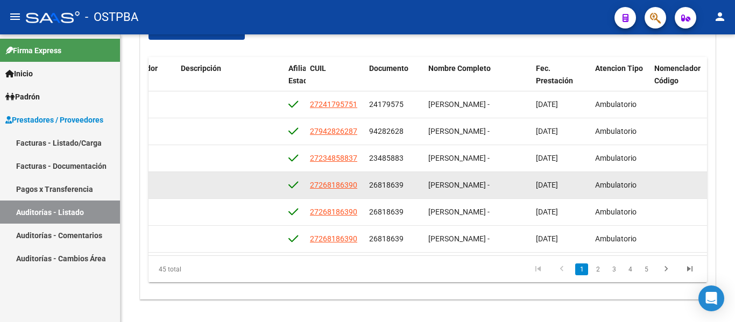
drag, startPoint x: 367, startPoint y: 185, endPoint x: 406, endPoint y: 182, distance: 40.0
click at [406, 182] on datatable-body-cell "26818639" at bounding box center [394, 185] width 59 height 26
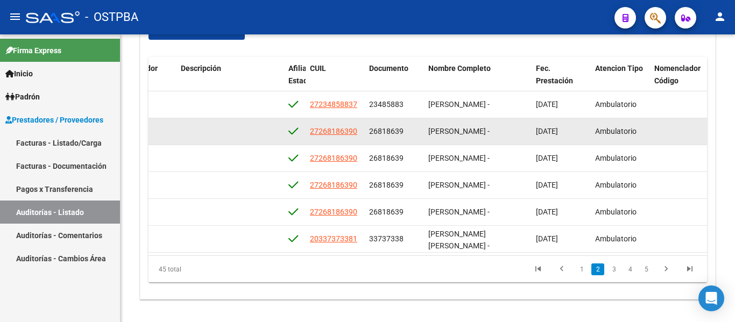
scroll to position [108, 567]
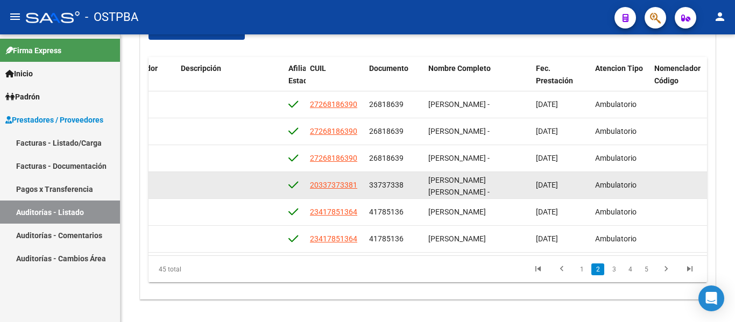
drag, startPoint x: 368, startPoint y: 182, endPoint x: 408, endPoint y: 187, distance: 40.1
click at [408, 187] on datatable-body-cell "33737338" at bounding box center [394, 185] width 59 height 26
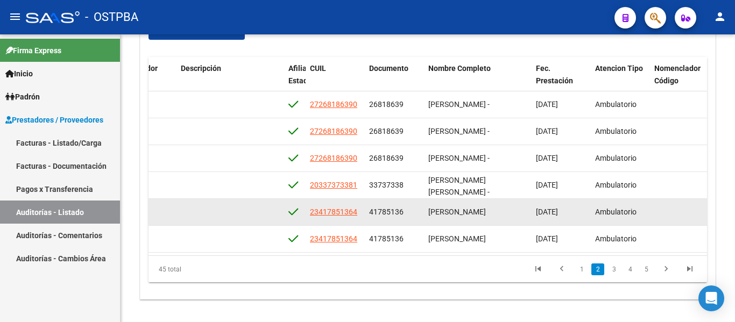
drag, startPoint x: 370, startPoint y: 212, endPoint x: 409, endPoint y: 213, distance: 39.3
click at [409, 213] on div "41785136" at bounding box center [394, 212] width 51 height 12
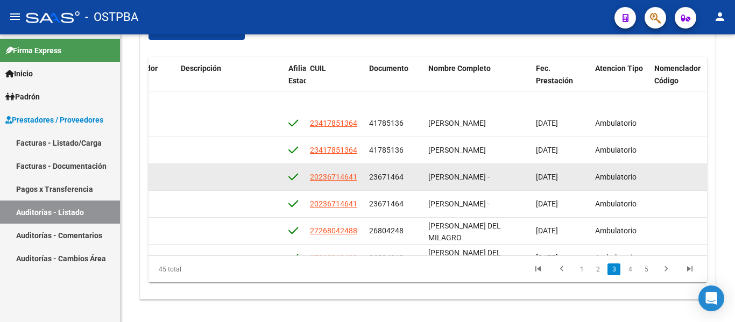
scroll to position [215, 567]
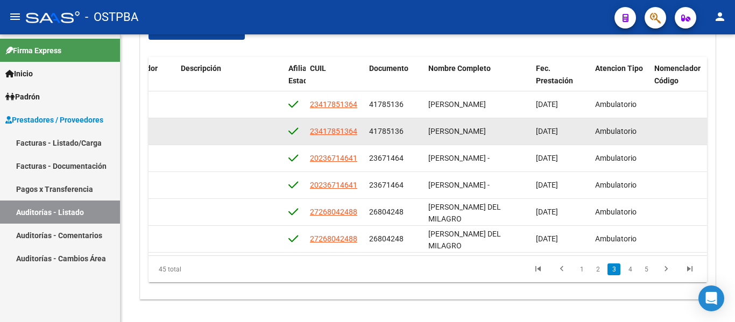
drag, startPoint x: 369, startPoint y: 130, endPoint x: 407, endPoint y: 130, distance: 38.2
click at [407, 130] on datatable-body-cell "41785136" at bounding box center [394, 131] width 59 height 26
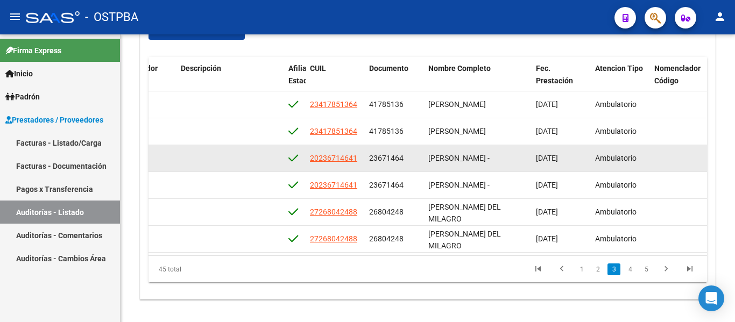
drag, startPoint x: 370, startPoint y: 156, endPoint x: 401, endPoint y: 156, distance: 31.2
click at [401, 156] on span "23671464" at bounding box center [386, 158] width 34 height 9
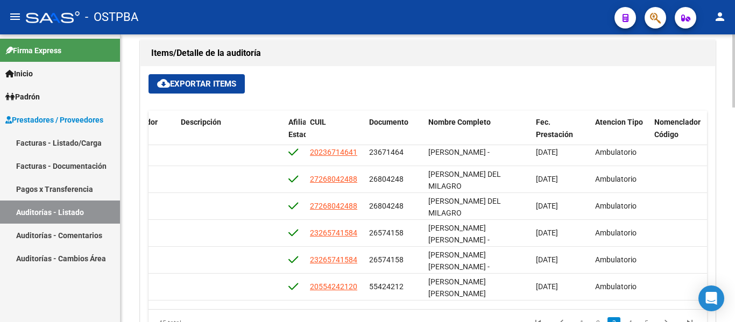
scroll to position [316, 567]
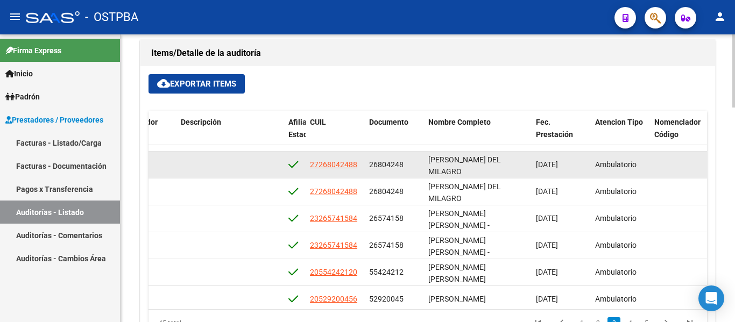
drag, startPoint x: 368, startPoint y: 167, endPoint x: 408, endPoint y: 166, distance: 40.4
click at [408, 166] on datatable-body-cell "26804248" at bounding box center [394, 165] width 59 height 26
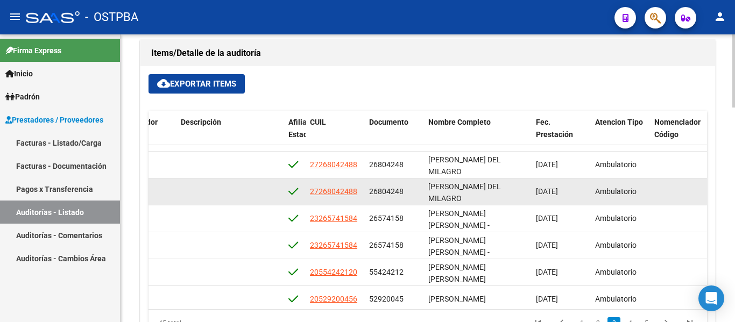
drag, startPoint x: 367, startPoint y: 190, endPoint x: 380, endPoint y: 191, distance: 13.0
click at [380, 191] on datatable-body-cell "26804248" at bounding box center [394, 192] width 59 height 26
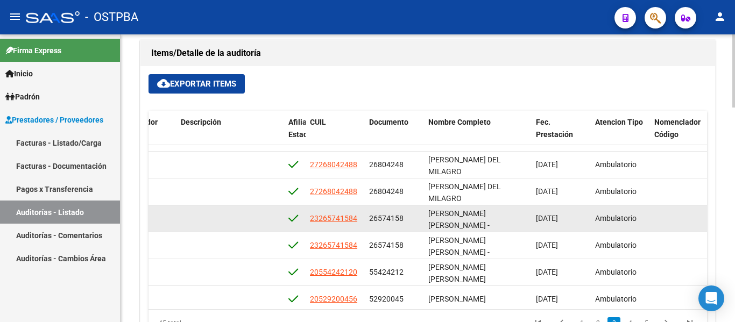
drag, startPoint x: 367, startPoint y: 215, endPoint x: 409, endPoint y: 215, distance: 42.5
click at [409, 215] on datatable-body-cell "26574158" at bounding box center [394, 219] width 59 height 26
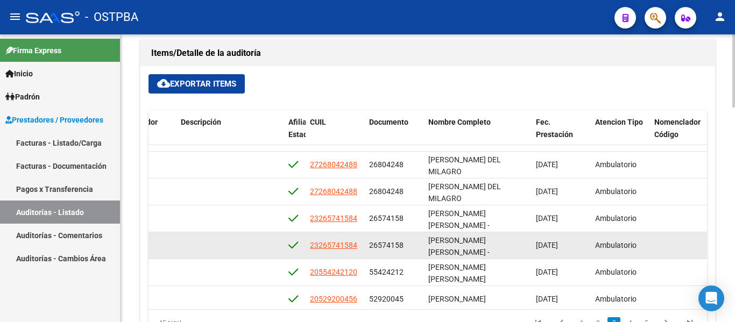
drag, startPoint x: 369, startPoint y: 243, endPoint x: 412, endPoint y: 243, distance: 43.6
click at [412, 243] on datatable-body-cell "26574158" at bounding box center [394, 245] width 59 height 26
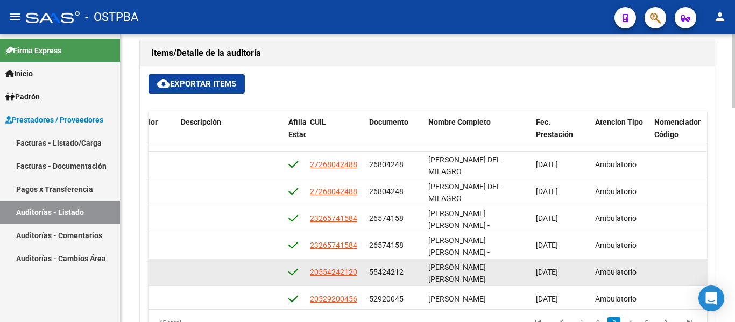
drag, startPoint x: 371, startPoint y: 272, endPoint x: 390, endPoint y: 272, distance: 18.8
click at [396, 272] on span "55424212" at bounding box center [386, 272] width 34 height 9
drag, startPoint x: 367, startPoint y: 271, endPoint x: 419, endPoint y: 269, distance: 51.7
click at [418, 271] on datatable-body-cell "55424212" at bounding box center [394, 272] width 59 height 26
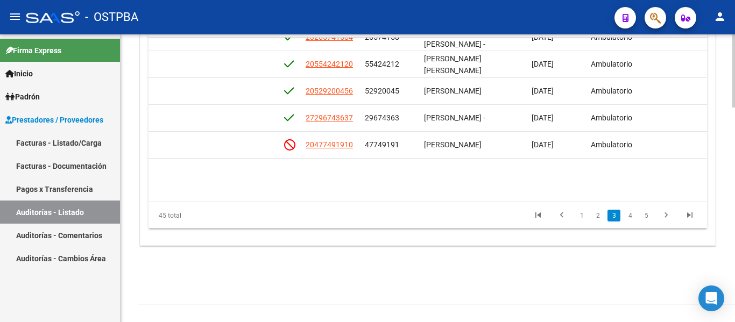
scroll to position [450, 571]
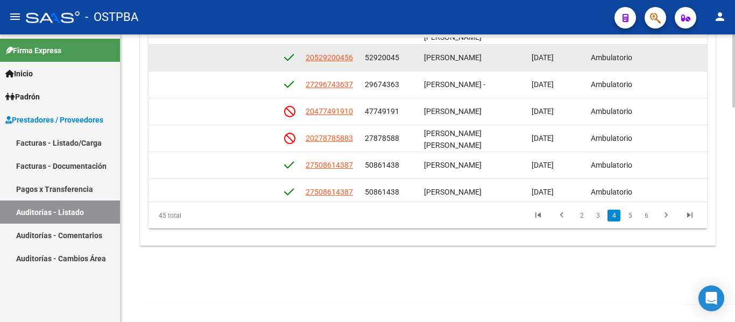
drag, startPoint x: 365, startPoint y: 57, endPoint x: 415, endPoint y: 63, distance: 50.4
click at [415, 63] on div "52920045" at bounding box center [390, 58] width 51 height 12
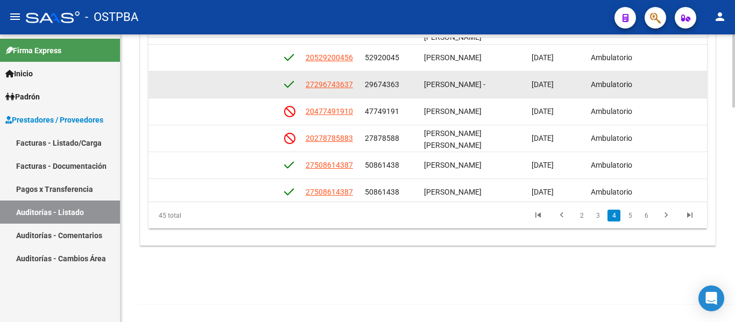
drag, startPoint x: 364, startPoint y: 87, endPoint x: 401, endPoint y: 88, distance: 37.7
click at [401, 88] on datatable-body-cell "29674363" at bounding box center [390, 85] width 59 height 26
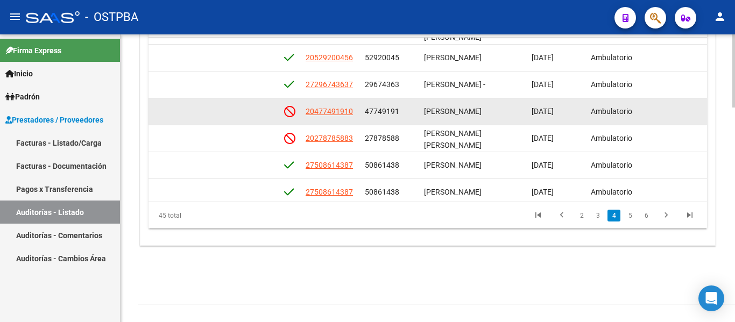
drag, startPoint x: 362, startPoint y: 110, endPoint x: 404, endPoint y: 113, distance: 42.1
click at [404, 113] on datatable-body-cell "47749191" at bounding box center [390, 111] width 59 height 26
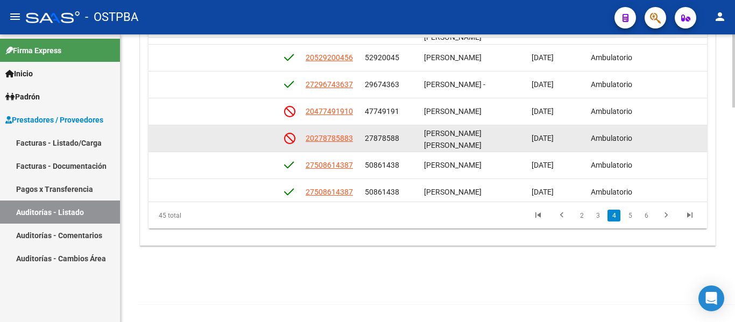
drag, startPoint x: 365, startPoint y: 136, endPoint x: 408, endPoint y: 142, distance: 43.5
click at [408, 142] on div "27878588" at bounding box center [390, 138] width 51 height 12
click at [411, 139] on div "27878588" at bounding box center [390, 138] width 51 height 12
drag, startPoint x: 364, startPoint y: 137, endPoint x: 415, endPoint y: 139, distance: 51.7
click at [415, 139] on datatable-body-cell "27878588" at bounding box center [390, 138] width 59 height 26
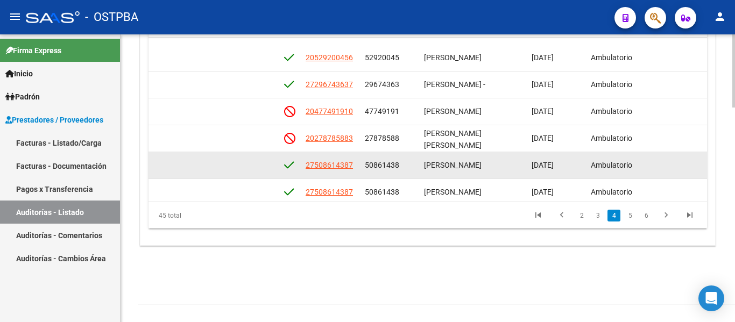
scroll to position [504, 571]
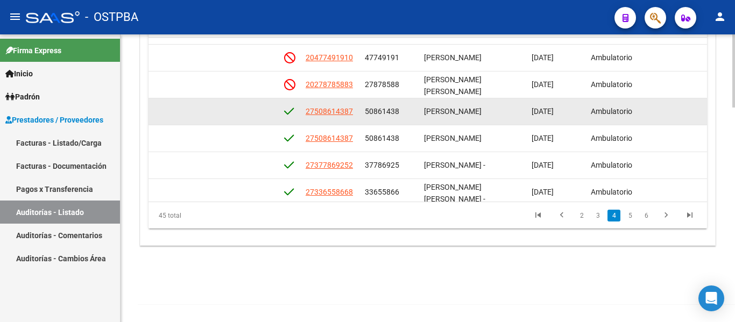
drag, startPoint x: 365, startPoint y: 112, endPoint x: 400, endPoint y: 117, distance: 35.3
click at [400, 117] on div "50861438" at bounding box center [390, 111] width 51 height 12
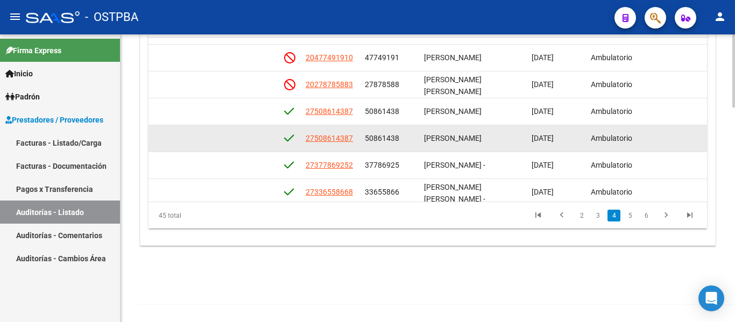
drag, startPoint x: 365, startPoint y: 135, endPoint x: 396, endPoint y: 139, distance: 30.5
click at [396, 139] on span "50861438" at bounding box center [382, 138] width 34 height 9
click at [396, 148] on datatable-body-cell "50861438" at bounding box center [390, 138] width 59 height 26
drag, startPoint x: 362, startPoint y: 137, endPoint x: 408, endPoint y: 139, distance: 45.8
click at [408, 139] on datatable-body-cell "50861438" at bounding box center [390, 138] width 59 height 26
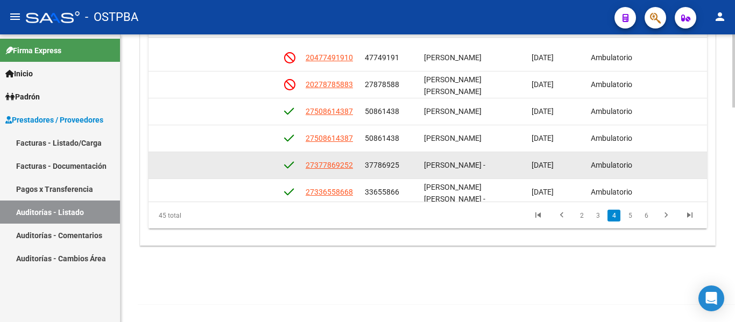
scroll to position [558, 571]
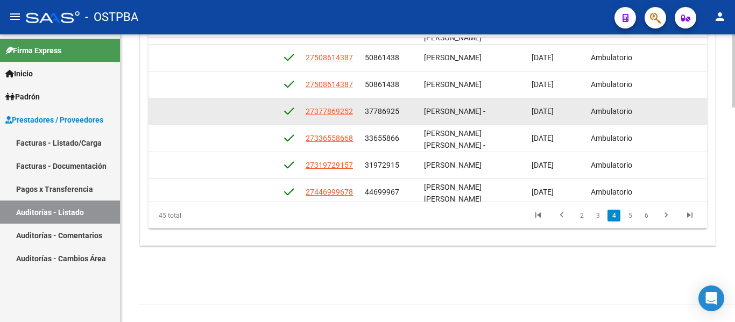
drag, startPoint x: 364, startPoint y: 111, endPoint x: 411, endPoint y: 116, distance: 47.7
click at [411, 116] on datatable-body-cell "37786925" at bounding box center [390, 111] width 59 height 26
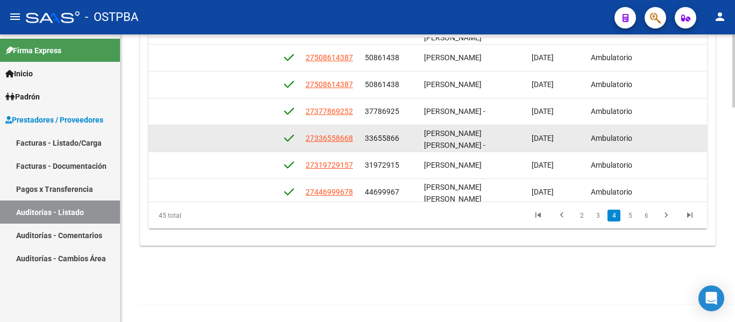
drag, startPoint x: 367, startPoint y: 141, endPoint x: 409, endPoint y: 145, distance: 42.7
click at [409, 145] on div "33655866" at bounding box center [390, 138] width 51 height 12
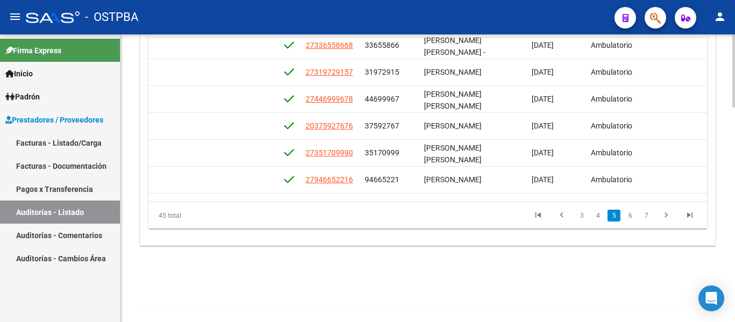
scroll to position [671, 571]
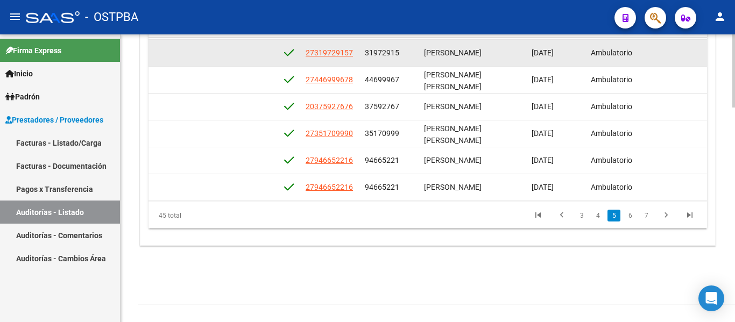
drag, startPoint x: 365, startPoint y: 55, endPoint x: 403, endPoint y: 59, distance: 37.3
click at [403, 59] on div "31972915" at bounding box center [390, 53] width 51 height 12
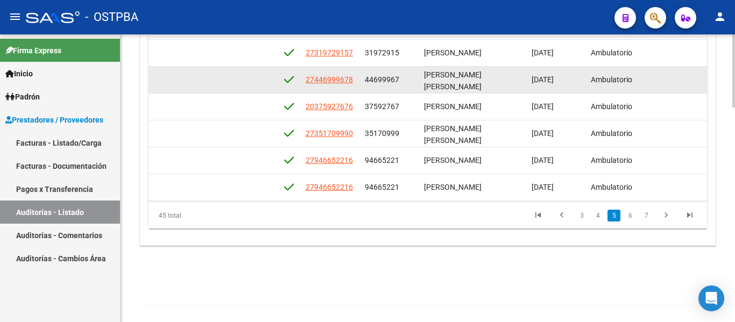
drag, startPoint x: 367, startPoint y: 82, endPoint x: 400, endPoint y: 82, distance: 33.9
click at [400, 82] on div "44699967" at bounding box center [390, 80] width 51 height 12
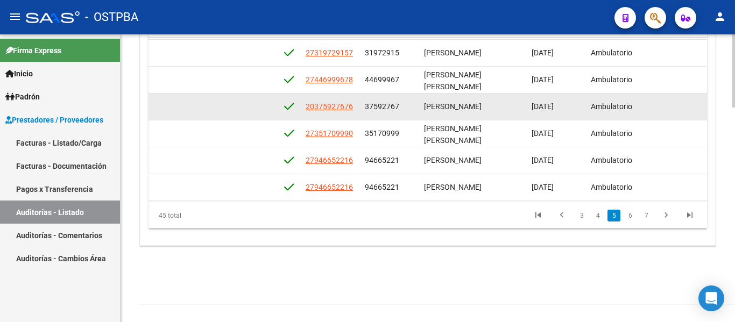
drag, startPoint x: 361, startPoint y: 104, endPoint x: 408, endPoint y: 113, distance: 47.6
click at [408, 113] on datatable-body-cell "37592767" at bounding box center [390, 107] width 59 height 26
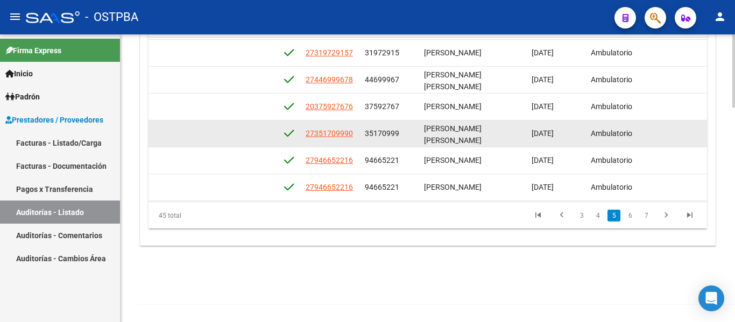
drag, startPoint x: 363, startPoint y: 135, endPoint x: 417, endPoint y: 139, distance: 53.5
click at [418, 139] on datatable-body-cell "35170999" at bounding box center [390, 134] width 59 height 26
click at [416, 138] on datatable-body-cell "35170999" at bounding box center [390, 134] width 59 height 26
drag, startPoint x: 366, startPoint y: 131, endPoint x: 407, endPoint y: 136, distance: 41.1
click at [407, 136] on div "35170999" at bounding box center [390, 134] width 51 height 12
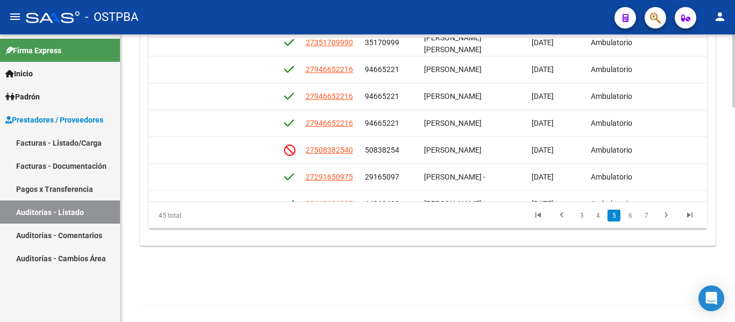
scroll to position [776, 571]
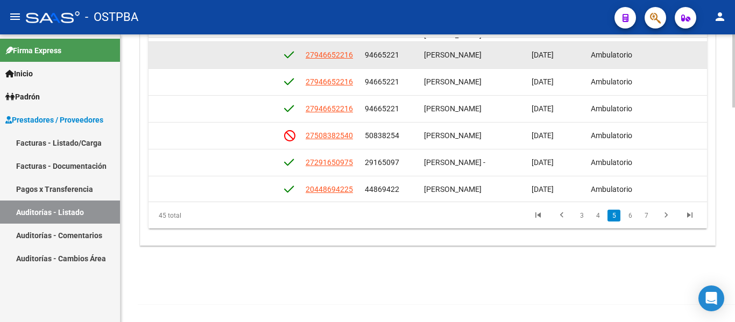
drag, startPoint x: 364, startPoint y: 57, endPoint x: 407, endPoint y: 60, distance: 43.2
click at [407, 60] on datatable-body-cell "94665221" at bounding box center [390, 55] width 59 height 26
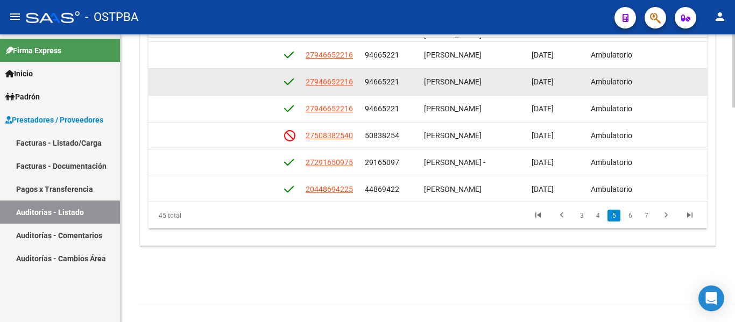
drag, startPoint x: 362, startPoint y: 81, endPoint x: 408, endPoint y: 84, distance: 45.9
click at [408, 84] on datatable-body-cell "94665221" at bounding box center [390, 82] width 59 height 26
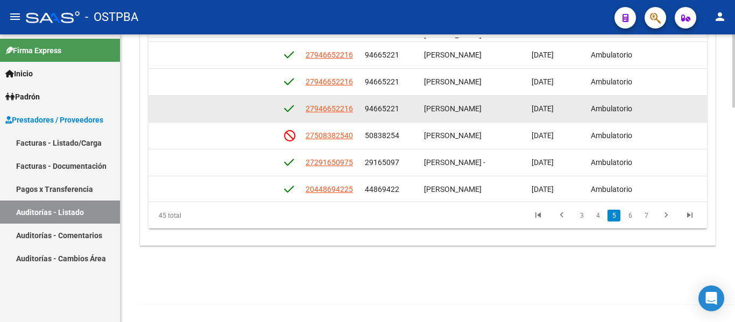
drag, startPoint x: 364, startPoint y: 107, endPoint x: 401, endPoint y: 110, distance: 36.7
click at [401, 110] on datatable-body-cell "94665221" at bounding box center [390, 109] width 59 height 26
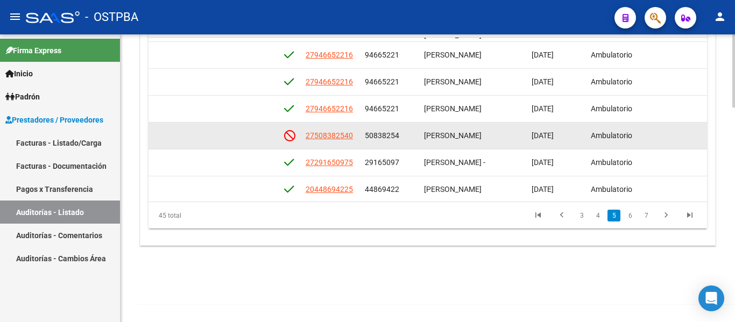
drag, startPoint x: 364, startPoint y: 133, endPoint x: 403, endPoint y: 139, distance: 39.2
click at [403, 139] on datatable-body-cell "50838254" at bounding box center [390, 136] width 59 height 26
drag, startPoint x: 305, startPoint y: 137, endPoint x: 354, endPoint y: 142, distance: 49.2
click at [354, 142] on datatable-body-cell "27508382540" at bounding box center [330, 136] width 59 height 26
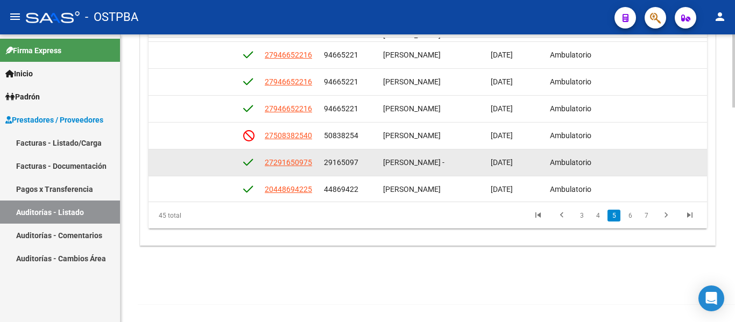
scroll to position [2, 0]
drag, startPoint x: 322, startPoint y: 160, endPoint x: 381, endPoint y: 164, distance: 58.8
click at [381, 164] on div "54206 D88 - MP Salud $ 7.244,00 $ 7.244,00 $ 0,00 27291650975 29165097 [PERSON_…" at bounding box center [281, 163] width 1488 height 27
click at [369, 163] on div "29165097" at bounding box center [349, 163] width 51 height 12
drag, startPoint x: 319, startPoint y: 161, endPoint x: 366, endPoint y: 166, distance: 47.0
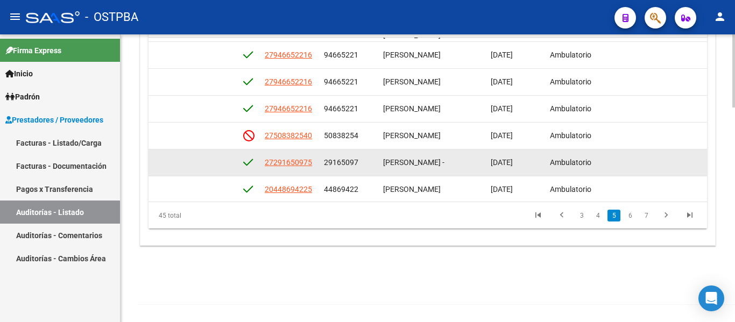
click at [366, 166] on div "54206 D88 - MP Salud $ 7.244,00 $ 7.244,00 $ 0,00 27291650975 29165097 [PERSON_…" at bounding box center [281, 163] width 1488 height 27
click at [336, 166] on span "29165097" at bounding box center [341, 162] width 34 height 9
drag, startPoint x: 325, startPoint y: 162, endPoint x: 372, endPoint y: 166, distance: 48.1
click at [372, 166] on div "29165097" at bounding box center [349, 163] width 51 height 12
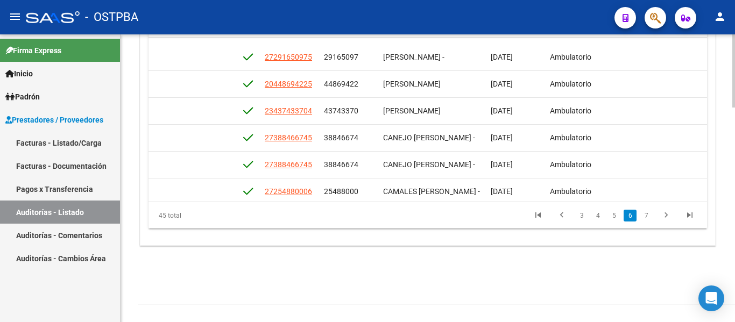
scroll to position [896, 612]
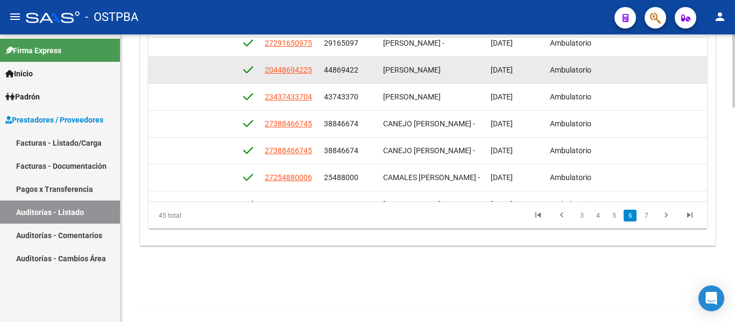
drag, startPoint x: 325, startPoint y: 70, endPoint x: 373, endPoint y: 77, distance: 49.0
click at [373, 77] on datatable-body-cell "44869422" at bounding box center [349, 70] width 59 height 26
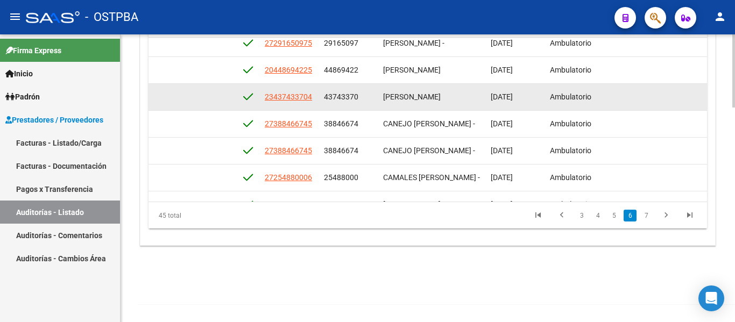
drag, startPoint x: 323, startPoint y: 94, endPoint x: 360, endPoint y: 97, distance: 37.3
click at [360, 97] on datatable-body-cell "43743370" at bounding box center [349, 97] width 59 height 26
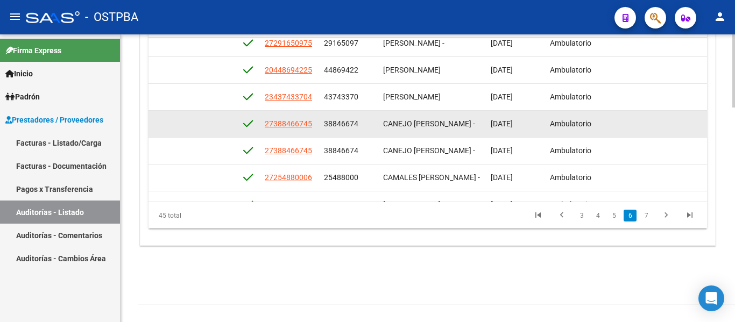
drag, startPoint x: 323, startPoint y: 124, endPoint x: 362, endPoint y: 127, distance: 38.9
click at [362, 127] on datatable-body-cell "38846674" at bounding box center [349, 124] width 59 height 26
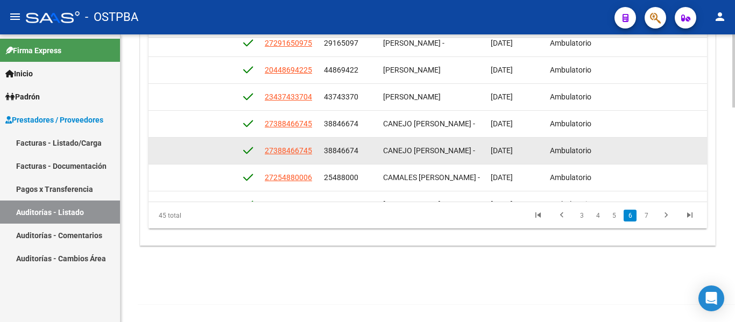
drag, startPoint x: 322, startPoint y: 146, endPoint x: 364, endPoint y: 147, distance: 42.5
click at [364, 149] on datatable-body-cell "38846674" at bounding box center [349, 151] width 59 height 26
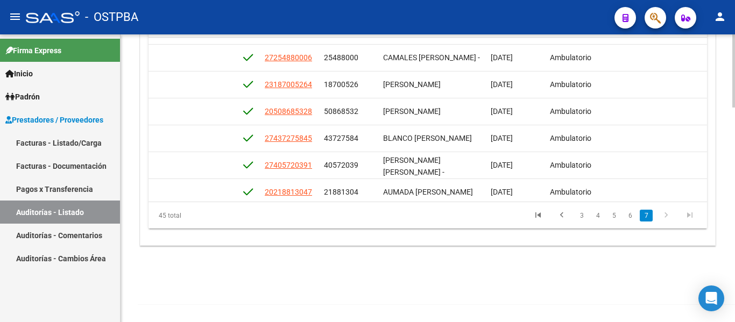
scroll to position [1006, 612]
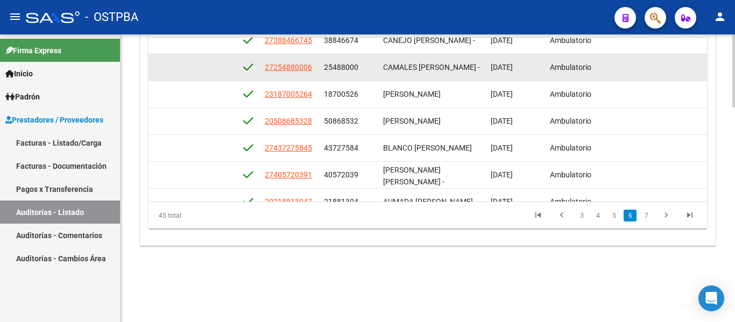
drag, startPoint x: 333, startPoint y: 70, endPoint x: 368, endPoint y: 75, distance: 35.9
click at [368, 75] on datatable-body-cell "25488000" at bounding box center [349, 67] width 59 height 26
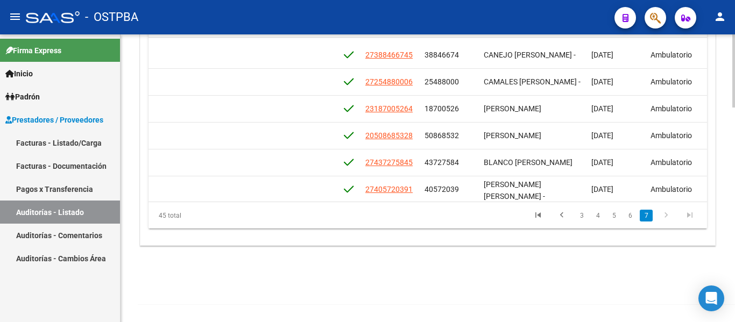
scroll to position [997, 511]
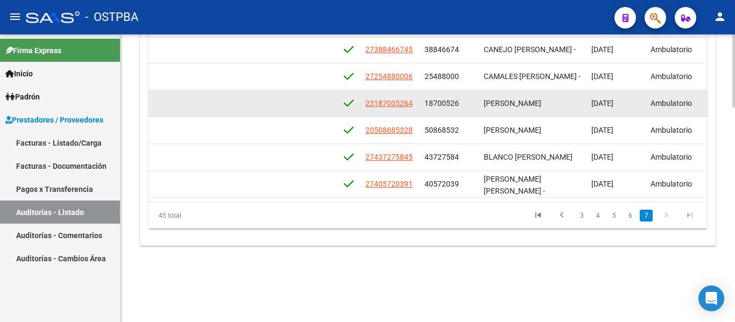
drag, startPoint x: 425, startPoint y: 104, endPoint x: 475, endPoint y: 109, distance: 49.7
click at [475, 109] on div "18700526" at bounding box center [450, 103] width 51 height 12
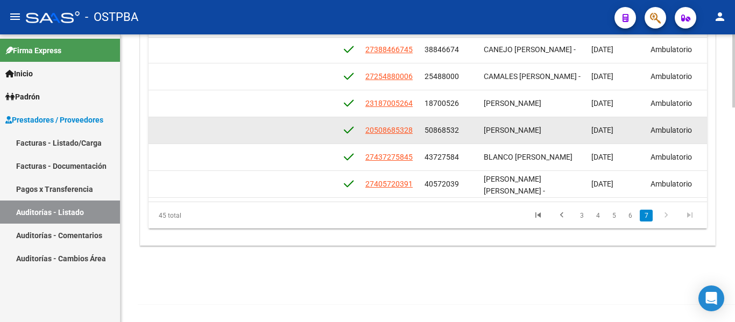
drag, startPoint x: 426, startPoint y: 131, endPoint x: 469, endPoint y: 132, distance: 43.1
click at [469, 132] on div "50868532" at bounding box center [450, 130] width 51 height 12
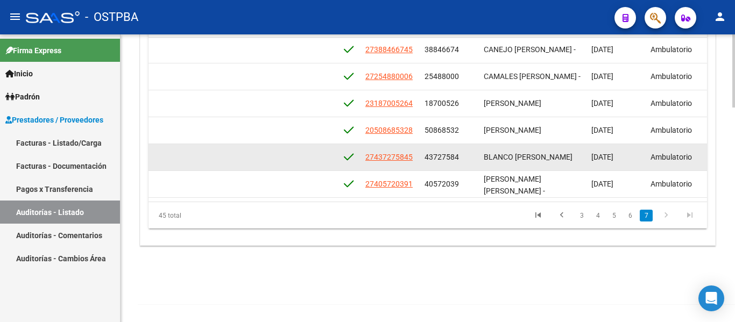
drag, startPoint x: 422, startPoint y: 156, endPoint x: 470, endPoint y: 160, distance: 48.1
click at [470, 160] on datatable-body-cell "43727584" at bounding box center [449, 157] width 59 height 26
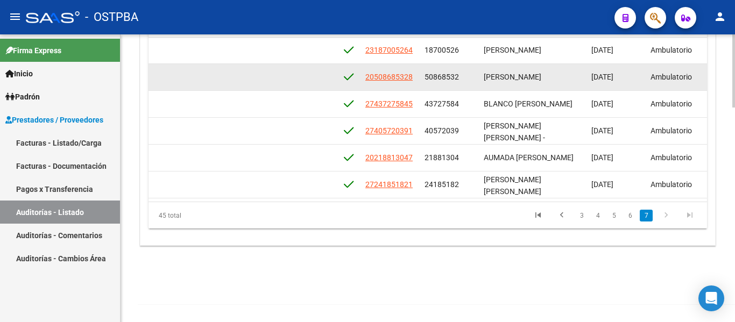
scroll to position [1059, 511]
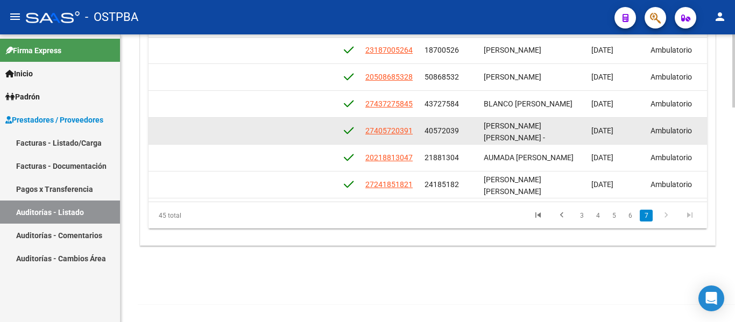
drag, startPoint x: 426, startPoint y: 119, endPoint x: 463, endPoint y: 126, distance: 37.7
click at [463, 126] on div "40572039" at bounding box center [450, 131] width 51 height 12
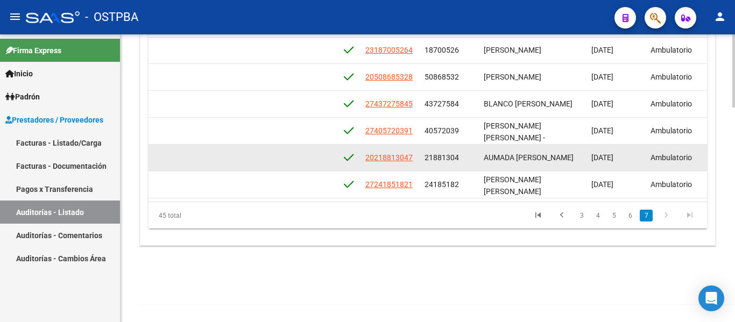
drag, startPoint x: 425, startPoint y: 146, endPoint x: 470, endPoint y: 151, distance: 46.0
click at [470, 152] on div "21881304" at bounding box center [450, 158] width 51 height 12
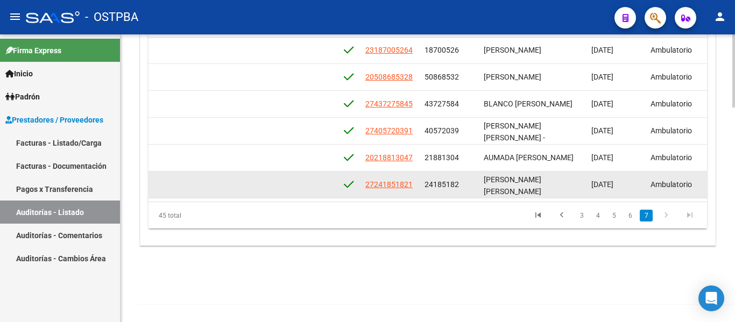
drag, startPoint x: 425, startPoint y: 175, endPoint x: 469, endPoint y: 178, distance: 44.2
click at [469, 179] on div "24185182" at bounding box center [450, 185] width 51 height 12
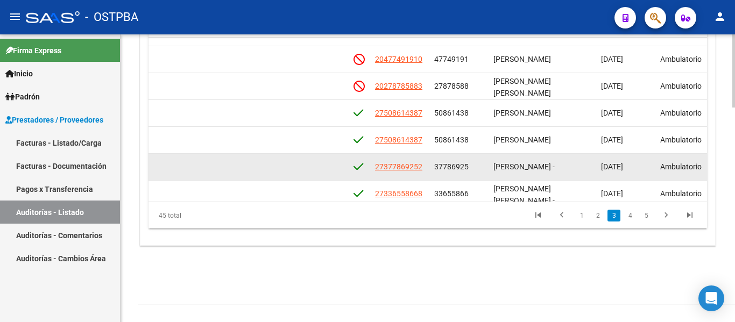
scroll to position [484, 502]
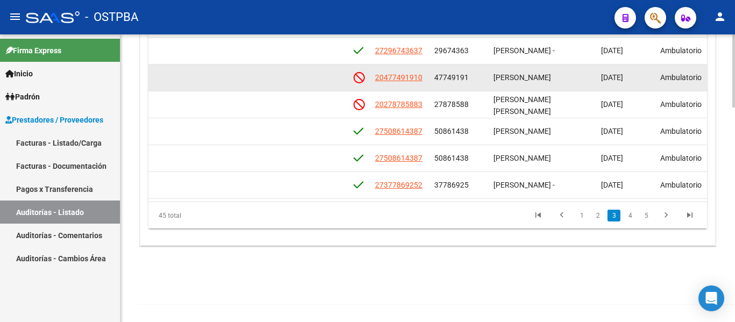
drag, startPoint x: 432, startPoint y: 76, endPoint x: 476, endPoint y: 77, distance: 43.6
click at [476, 77] on datatable-body-cell "47749191" at bounding box center [459, 78] width 59 height 26
drag, startPoint x: 376, startPoint y: 73, endPoint x: 425, endPoint y: 78, distance: 49.2
click at [425, 78] on div "20477491910" at bounding box center [400, 78] width 51 height 12
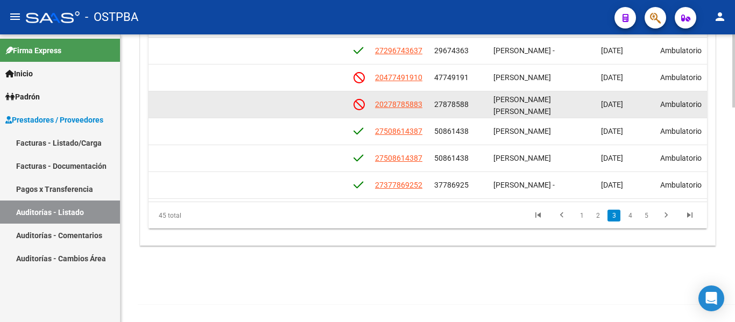
drag, startPoint x: 377, startPoint y: 103, endPoint x: 422, endPoint y: 107, distance: 45.3
click at [422, 107] on div "20278785883" at bounding box center [400, 104] width 51 height 12
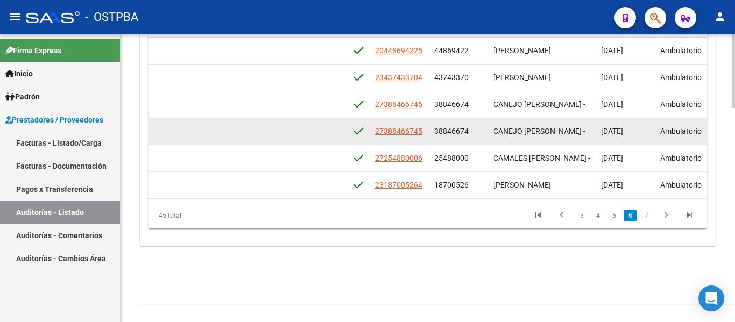
scroll to position [969, 502]
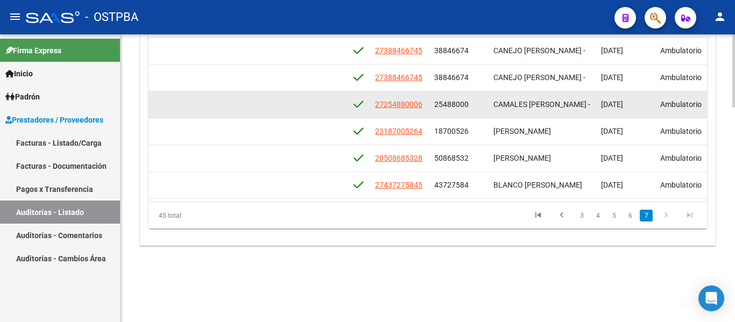
click at [476, 104] on div "25488000" at bounding box center [459, 104] width 51 height 12
drag, startPoint x: 370, startPoint y: 104, endPoint x: 428, endPoint y: 109, distance: 58.9
click at [428, 109] on div "54199 D88 - MP Salud $ 126.245,00 $ 126.245,00 $ 0,00 27254880006 25488000 CAMA…" at bounding box center [391, 104] width 1488 height 27
